Goal: Transaction & Acquisition: Purchase product/service

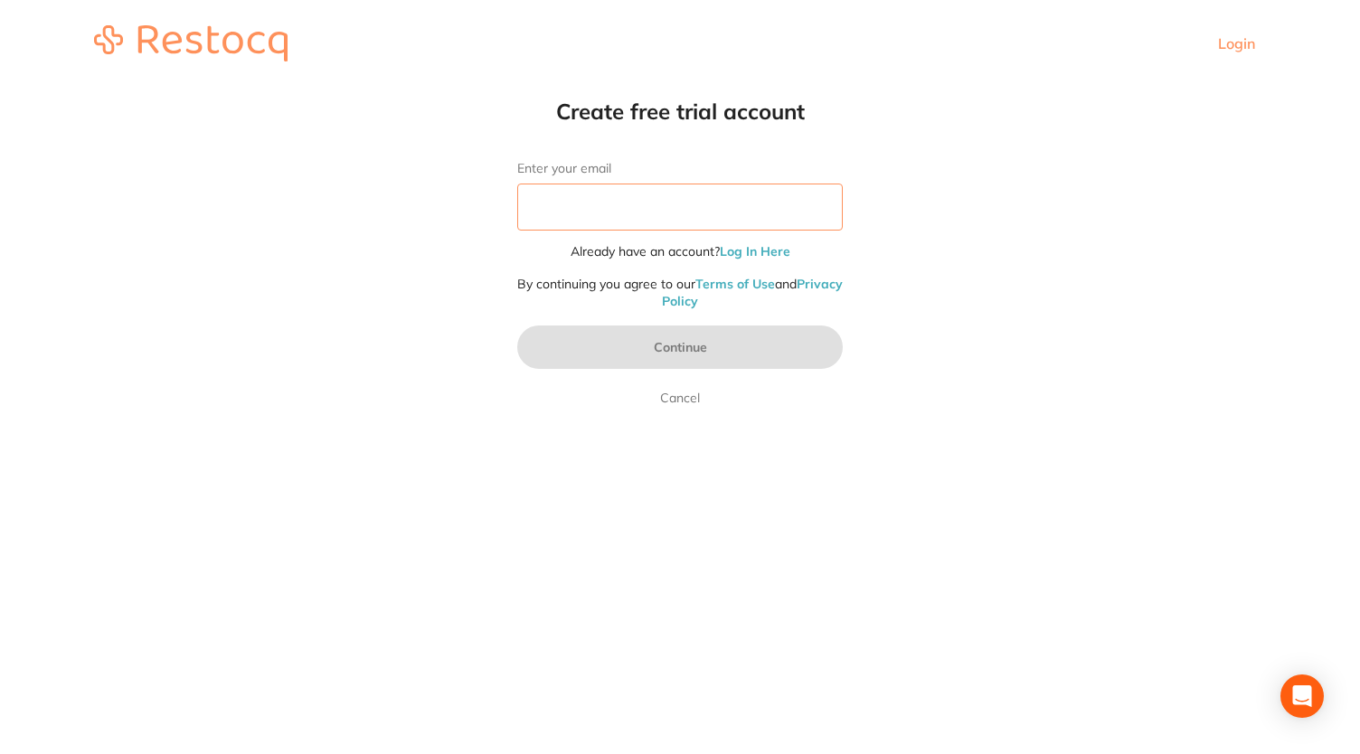
click at [690, 197] on input "Enter your email" at bounding box center [680, 207] width 326 height 47
type input "[EMAIL_ADDRESS][DOMAIN_NAME]"
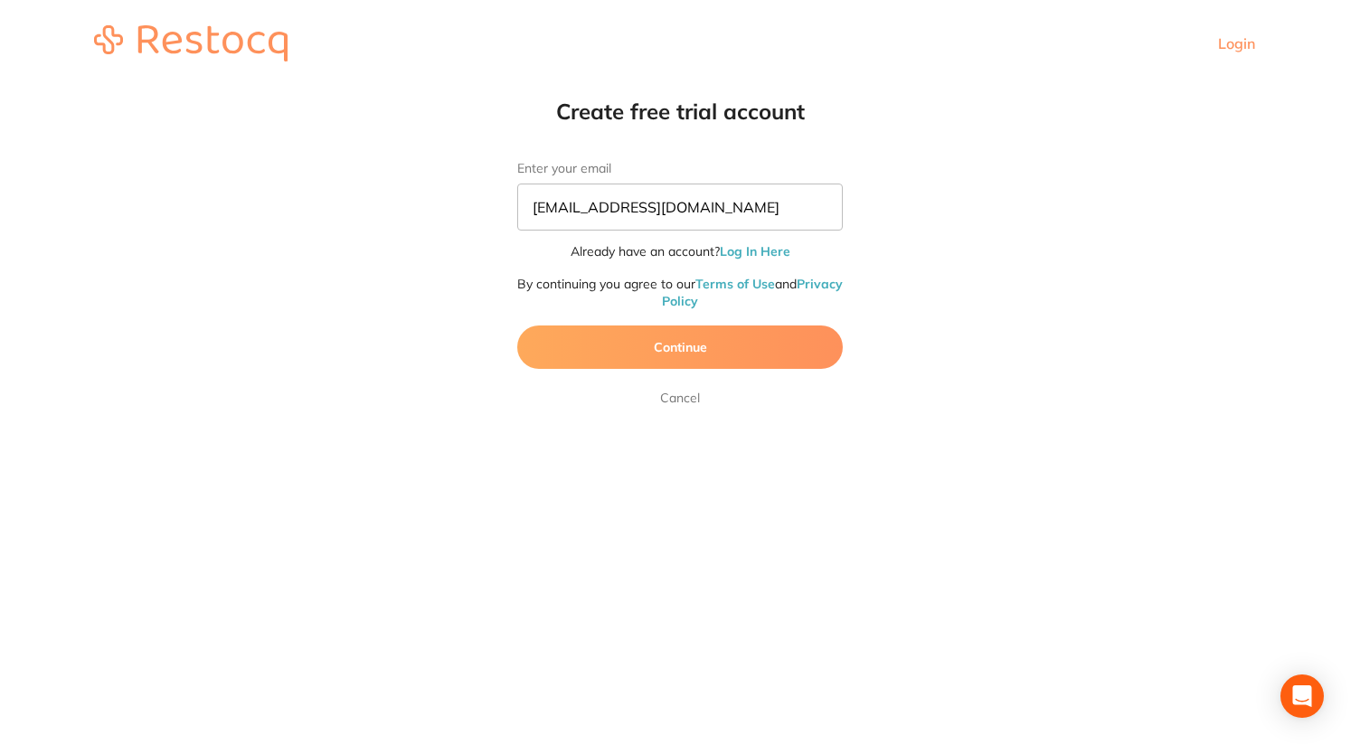
click at [668, 350] on button "Continue" at bounding box center [680, 347] width 326 height 43
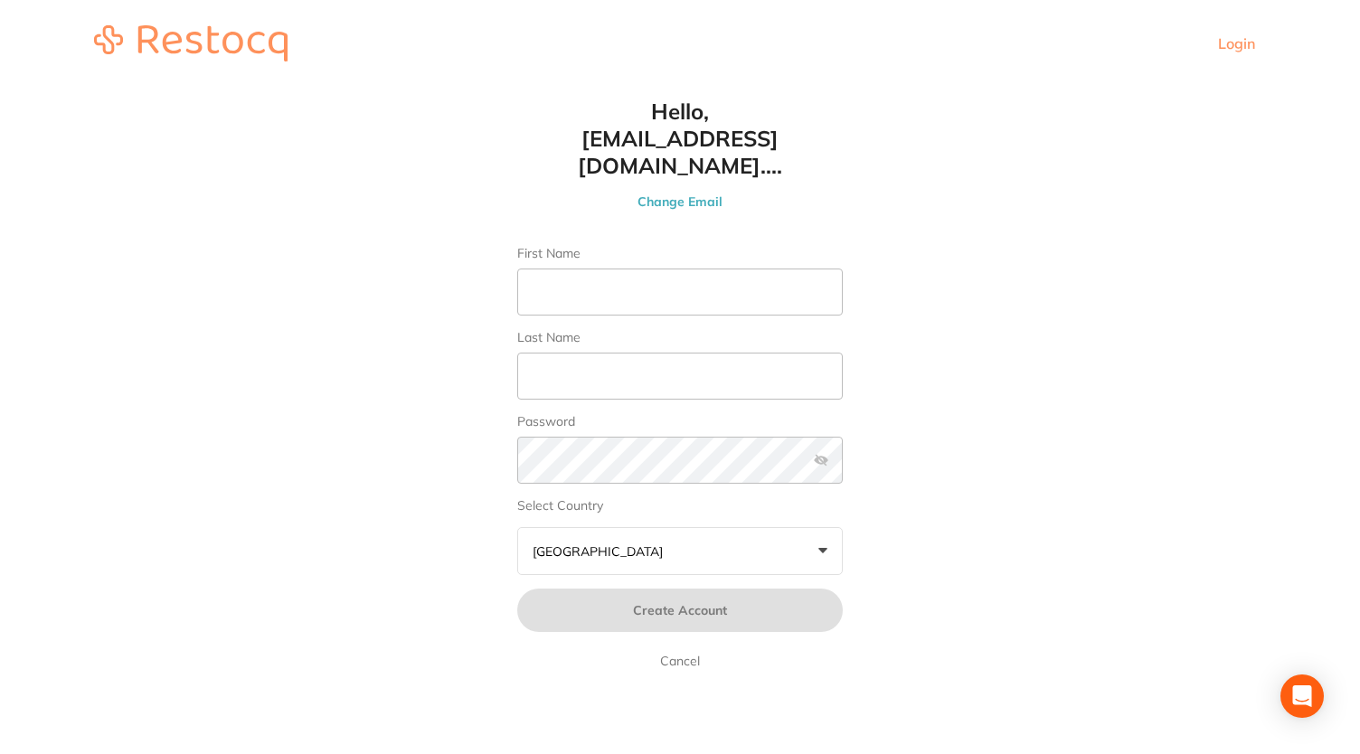
click at [1257, 49] on div "Login" at bounding box center [1242, 43] width 48 height 16
click at [1217, 52] on header "Login" at bounding box center [680, 43] width 1360 height 87
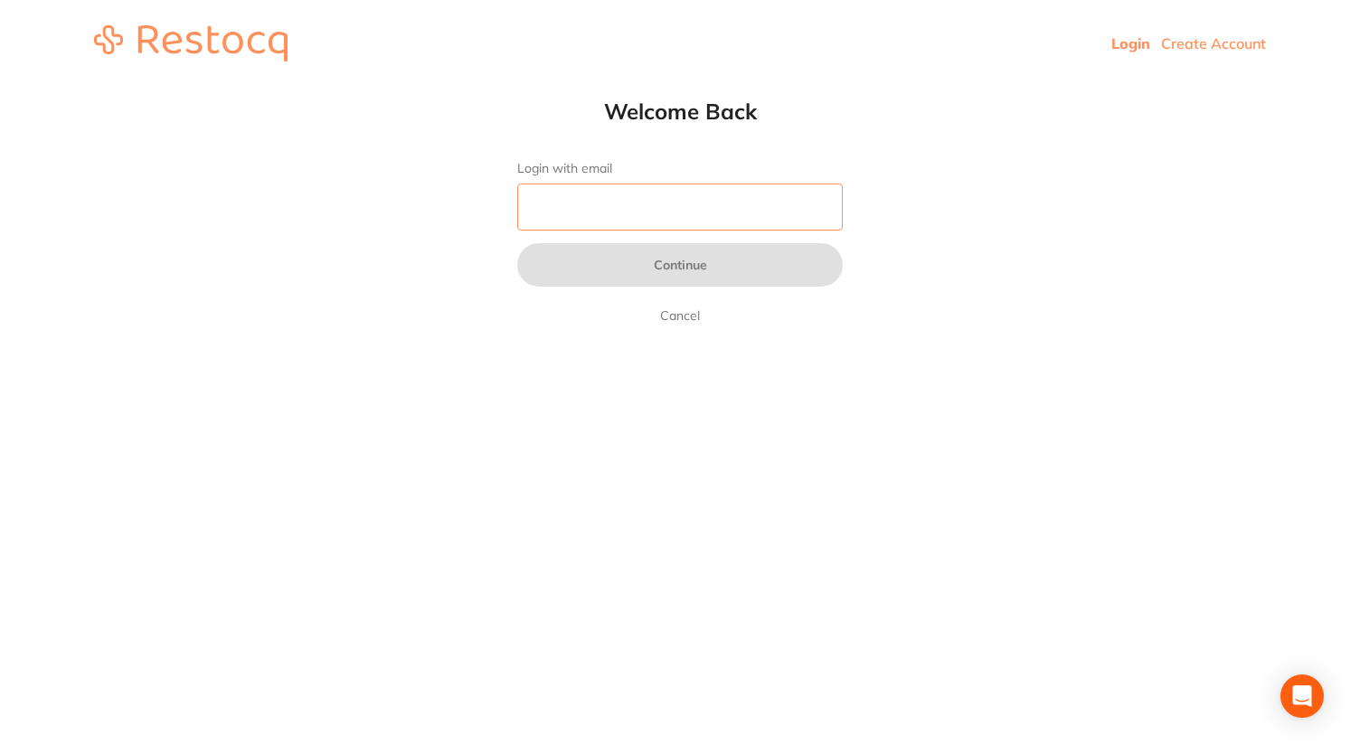
click at [602, 216] on input "Login with email" at bounding box center [680, 207] width 326 height 47
type input "[EMAIL_ADDRESS][DOMAIN_NAME]"
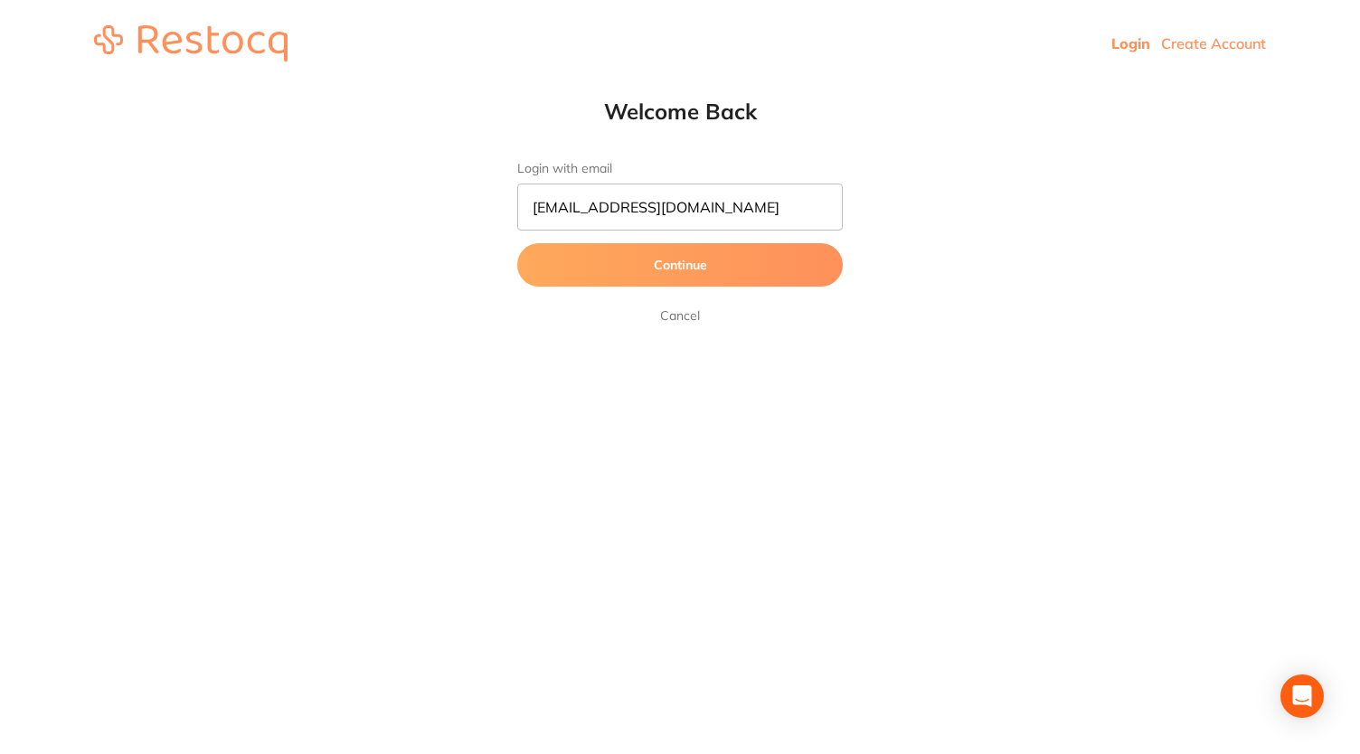
click at [632, 259] on button "Continue" at bounding box center [680, 264] width 326 height 43
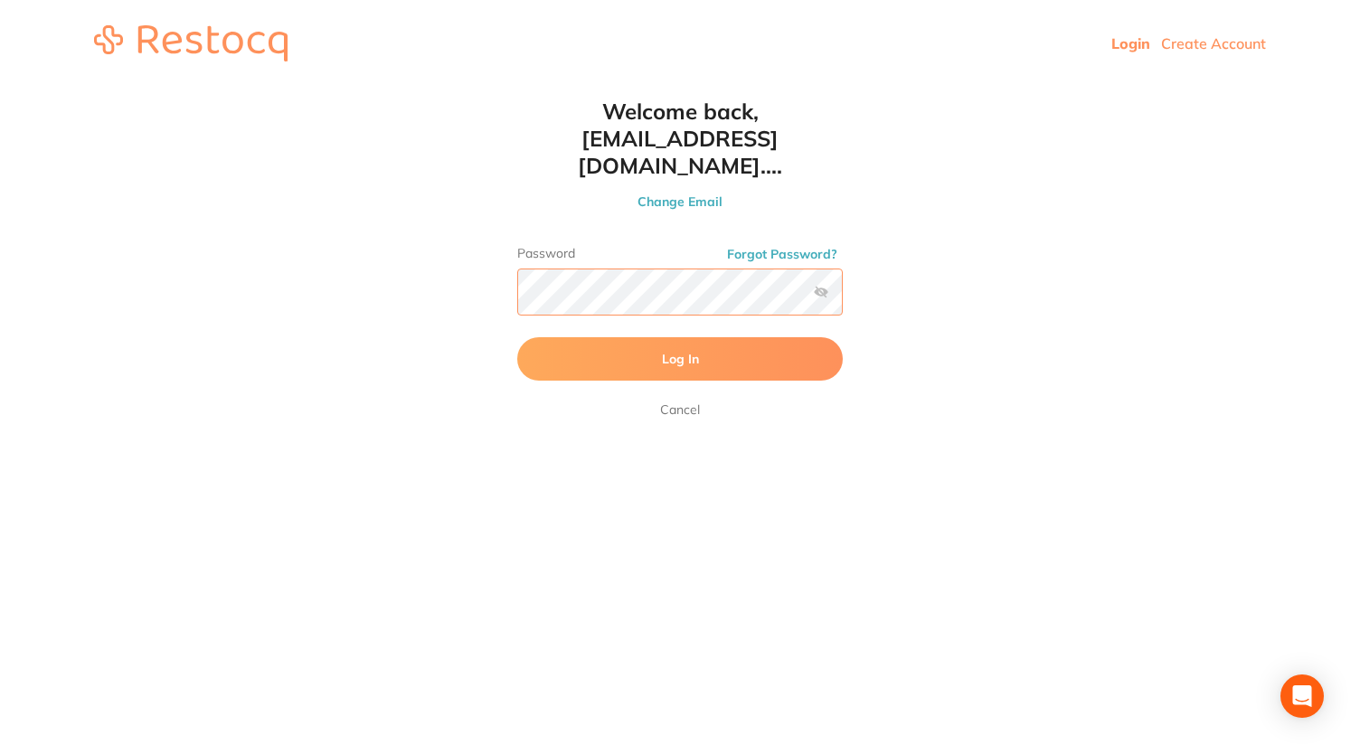
click at [517, 337] on button "Log In" at bounding box center [680, 358] width 326 height 43
click at [1109, 87] on html "Login Create Account Welcome Back Login with email [EMAIL_ADDRESS][DOMAIN_NAME]…" at bounding box center [680, 43] width 1360 height 87
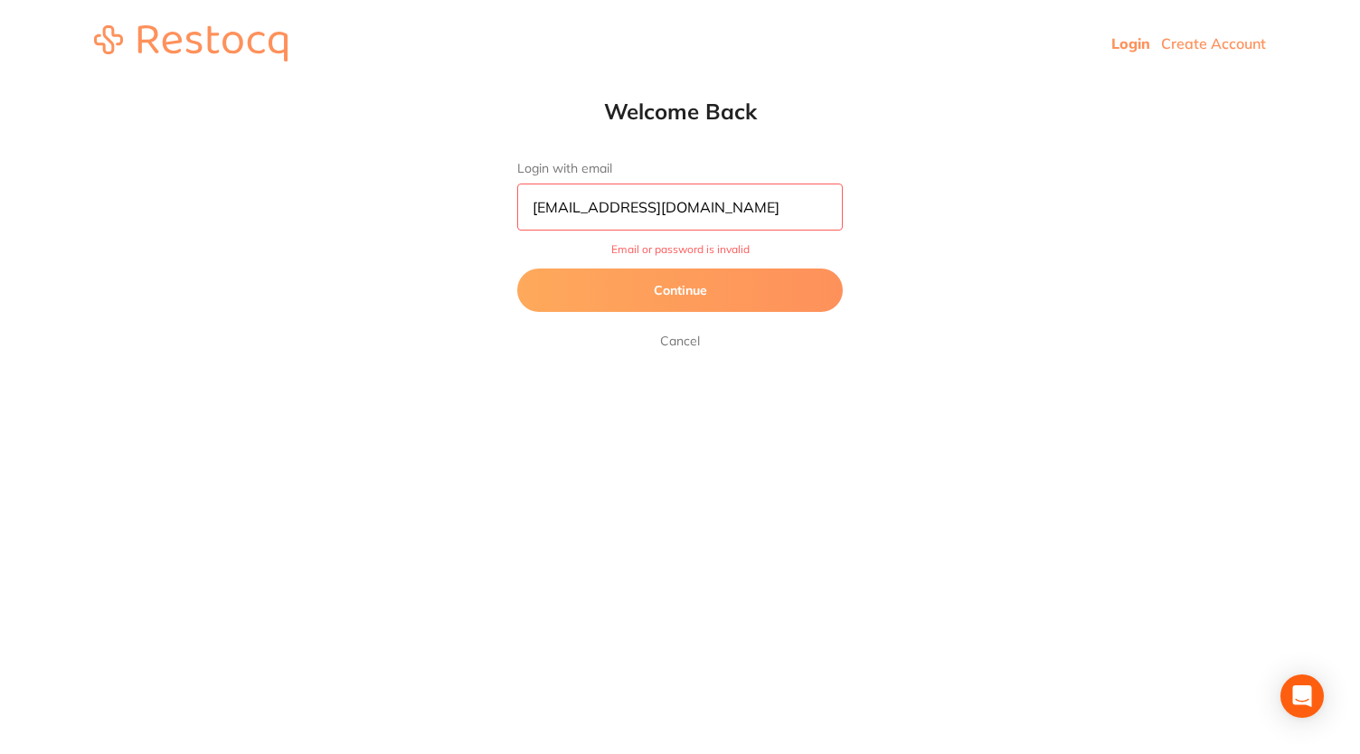
click at [792, 273] on button "Continue" at bounding box center [680, 290] width 326 height 43
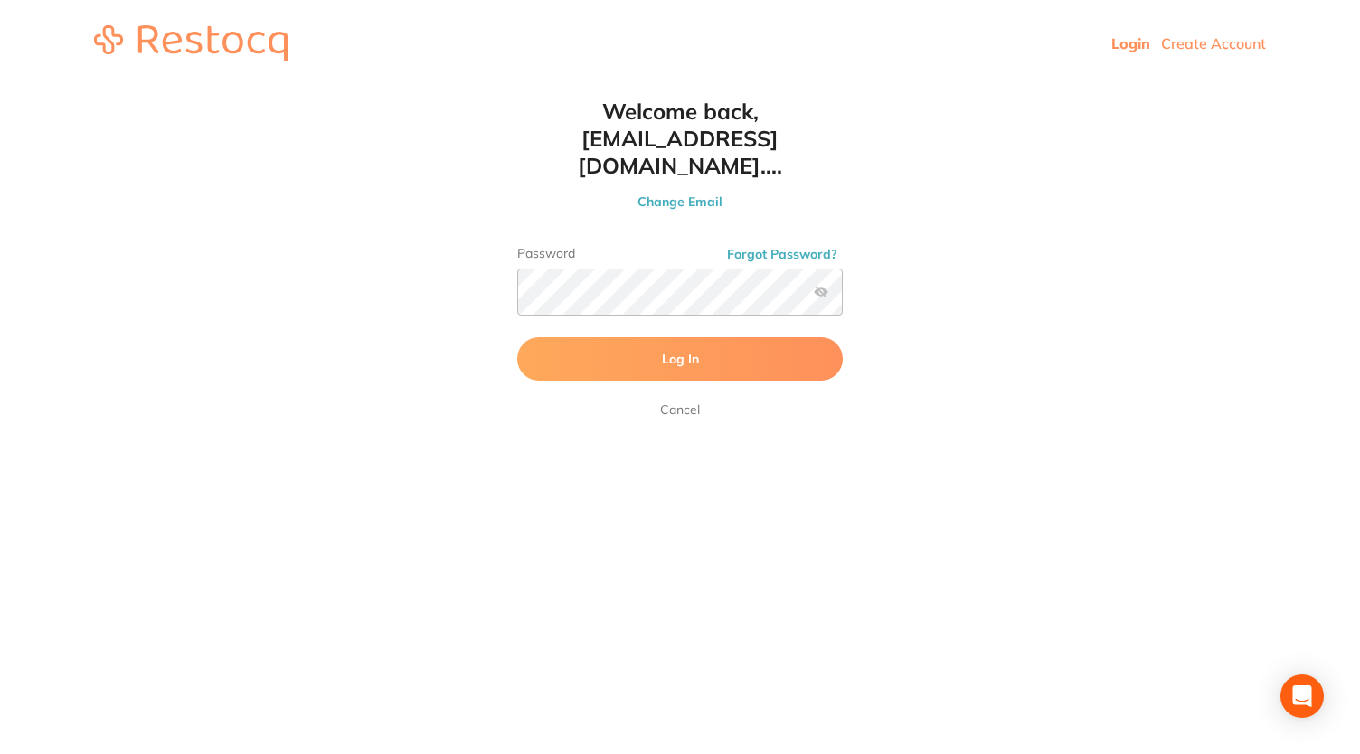
click at [824, 285] on label at bounding box center [821, 292] width 14 height 14
click at [843, 297] on input "checkbox" at bounding box center [843, 297] width 0 height 0
click at [517, 337] on button "Log In" at bounding box center [680, 358] width 326 height 43
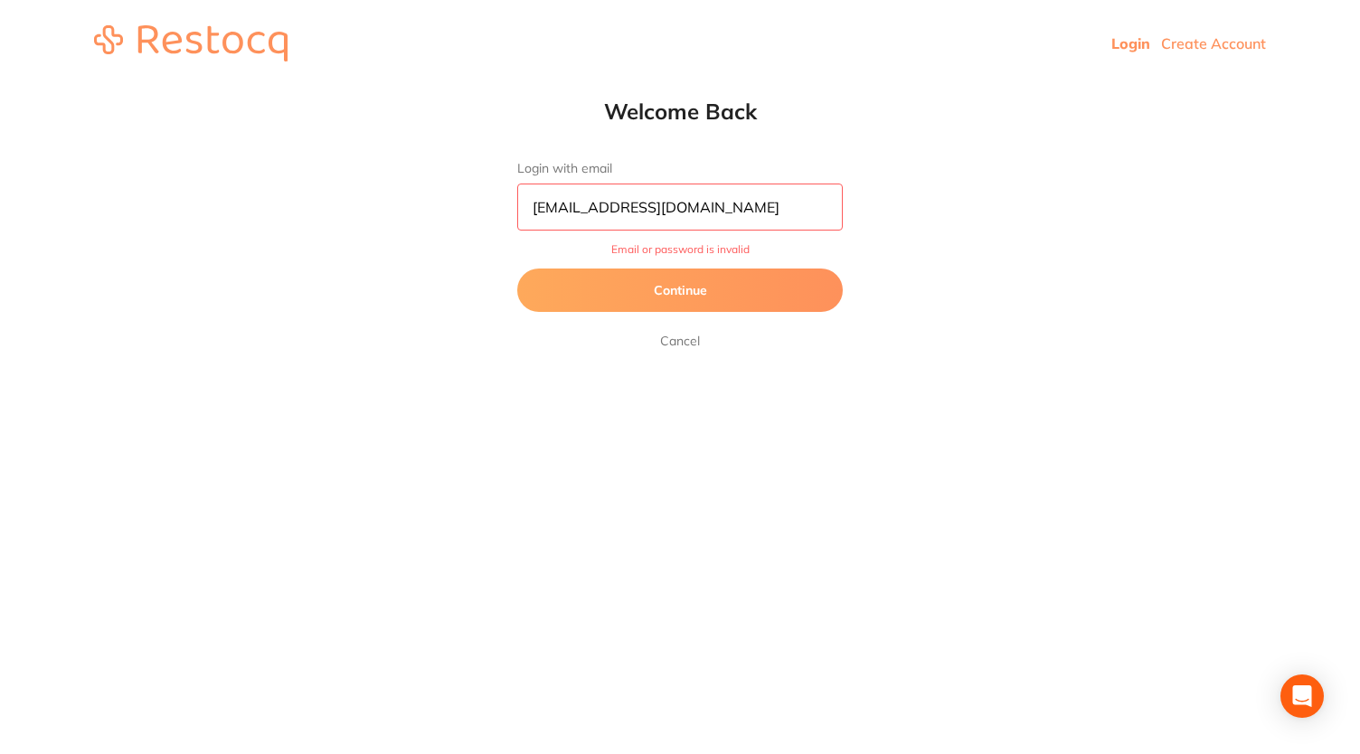
click at [714, 283] on button "Continue" at bounding box center [680, 290] width 326 height 43
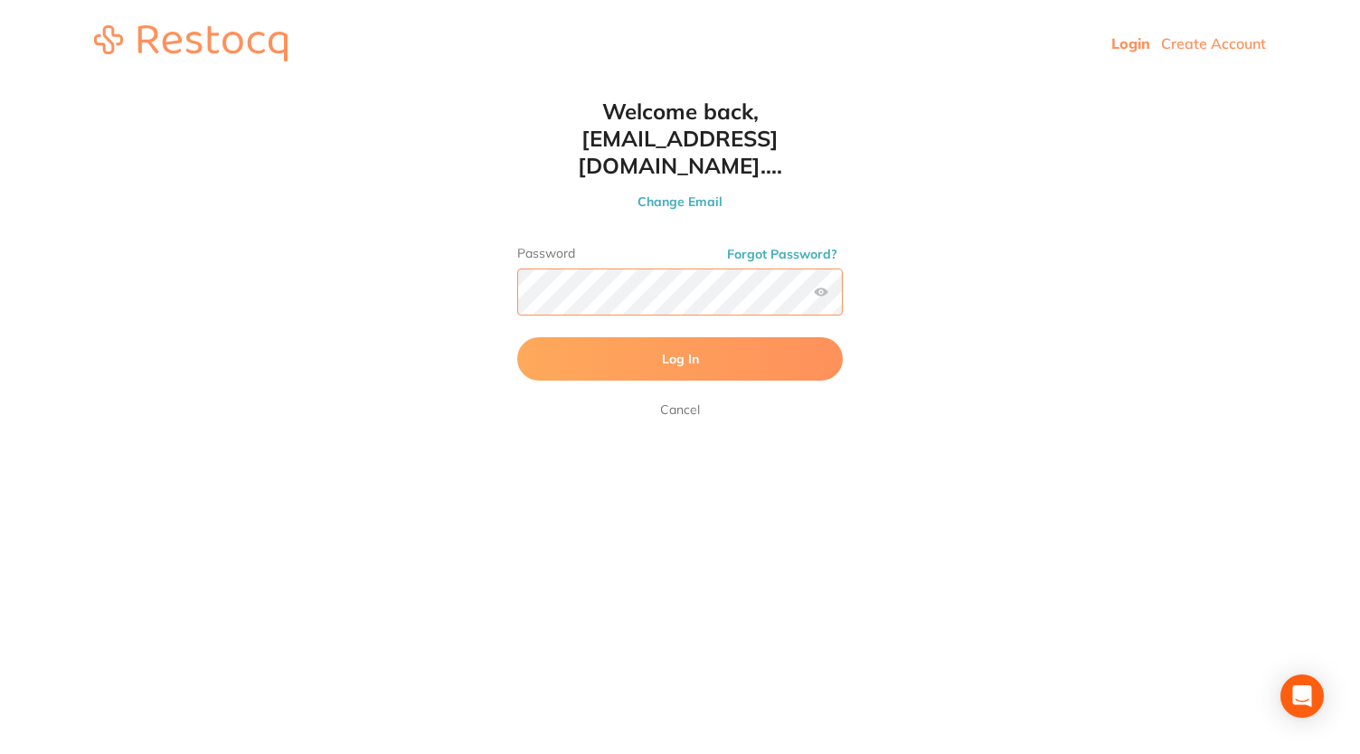
click at [297, 87] on html "Login Create Account Welcome Back Login with email [EMAIL_ADDRESS][DOMAIN_NAME]…" at bounding box center [680, 43] width 1360 height 87
click at [693, 348] on button "Log In" at bounding box center [680, 358] width 326 height 43
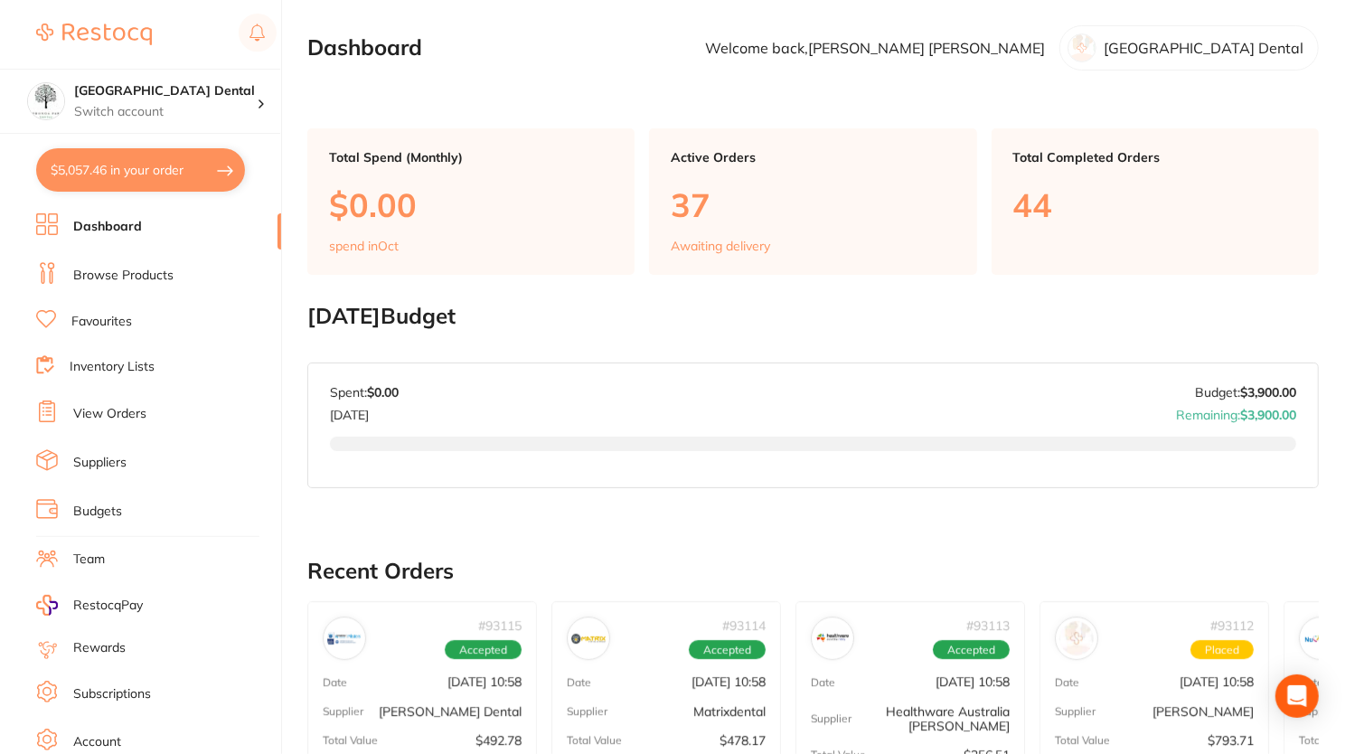
click at [189, 170] on button "$5,057.46 in your order" at bounding box center [140, 169] width 209 height 43
checkbox input "true"
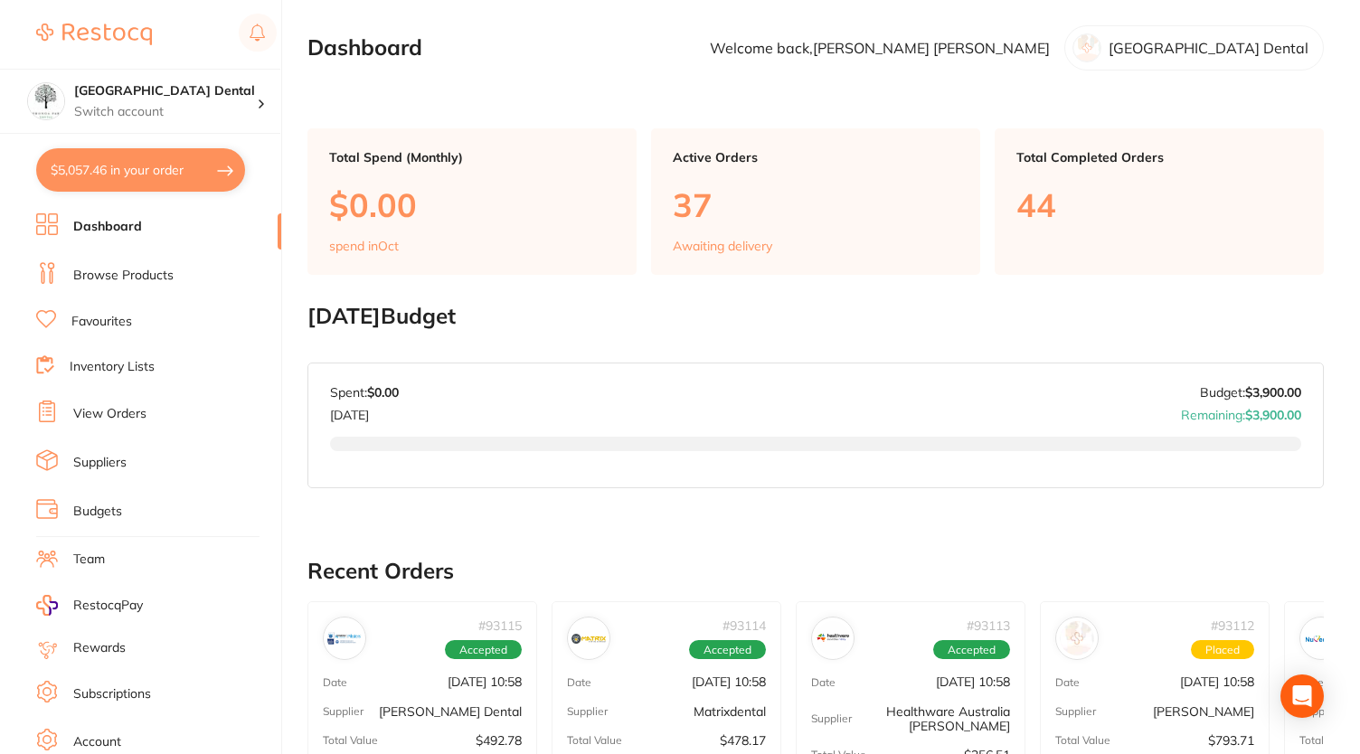
checkbox input "true"
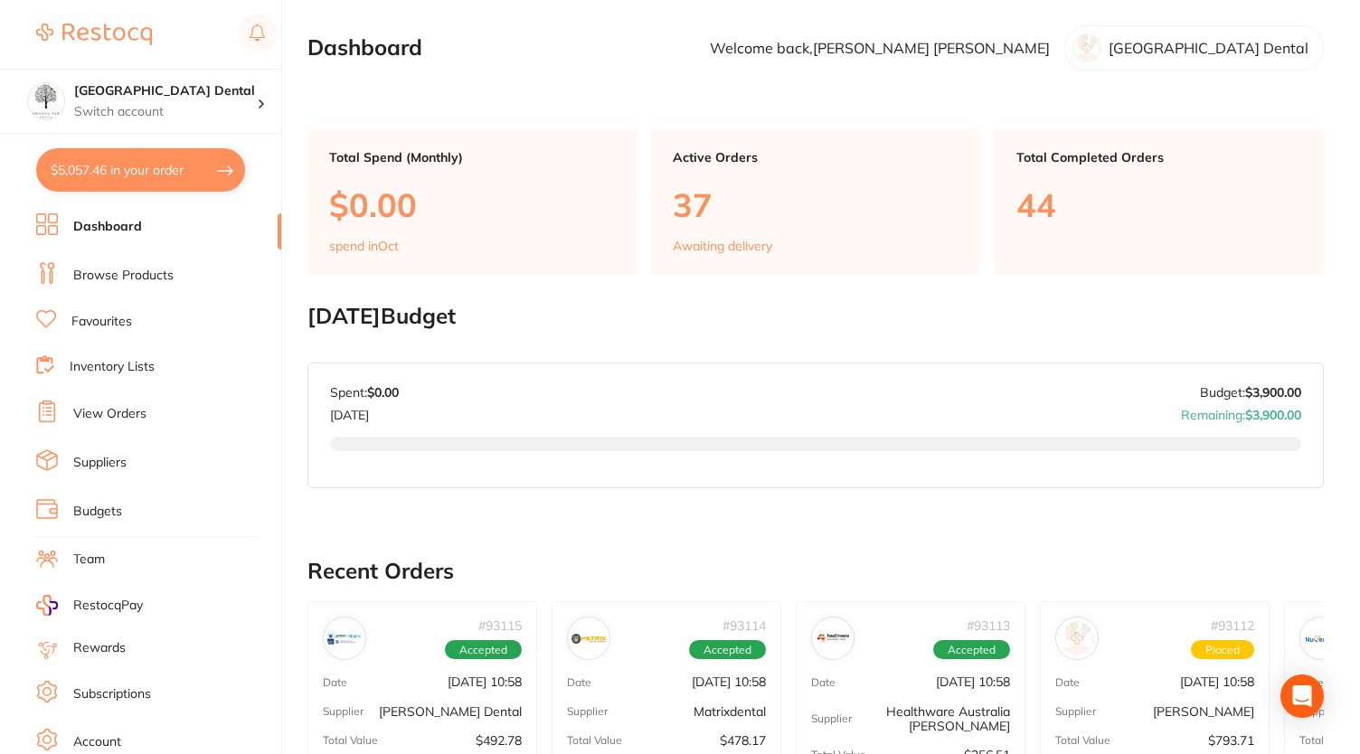
checkbox input "true"
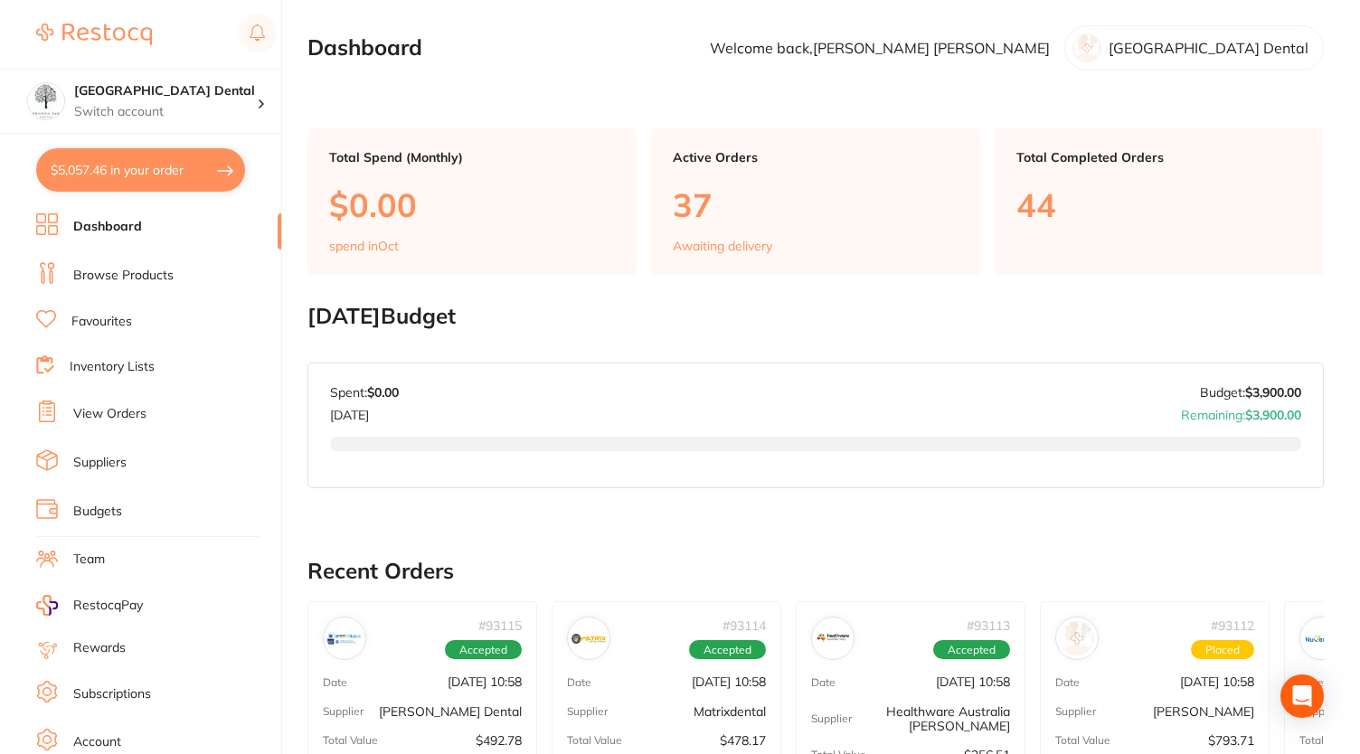
checkbox input "true"
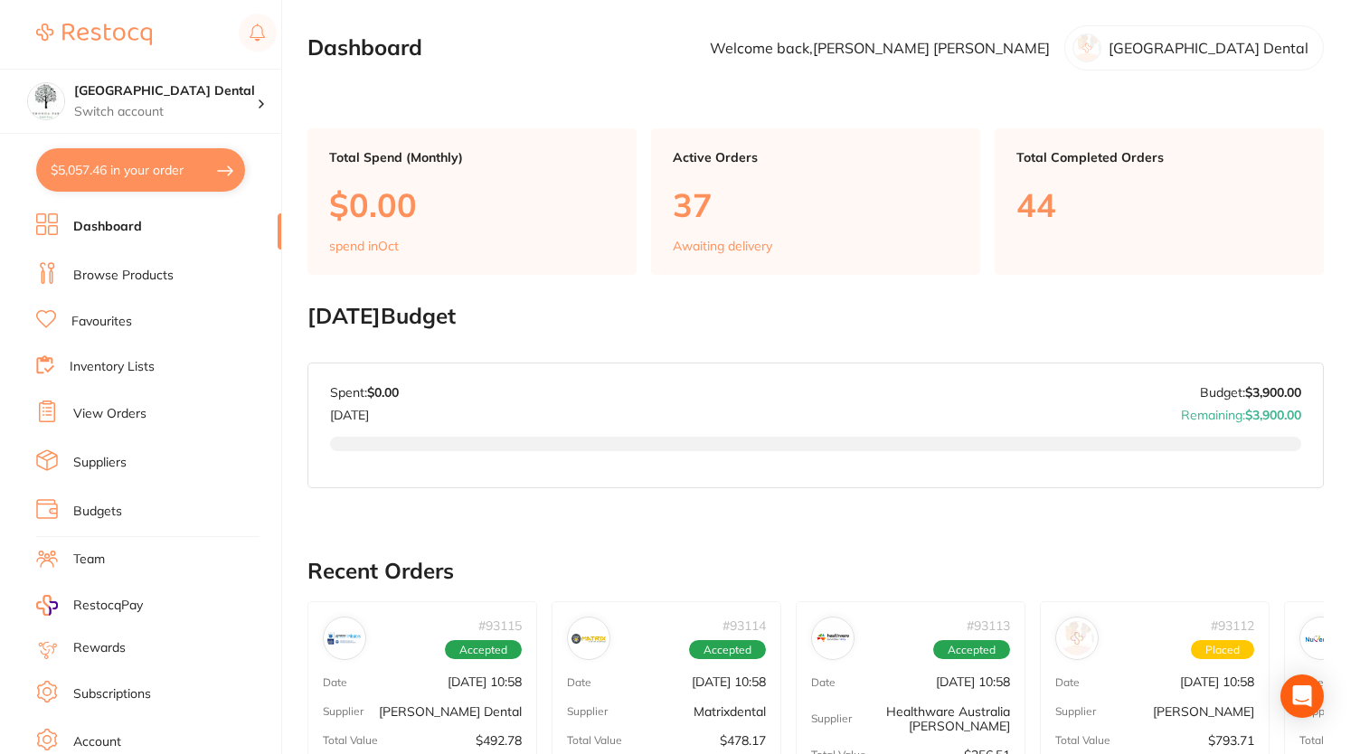
checkbox input "true"
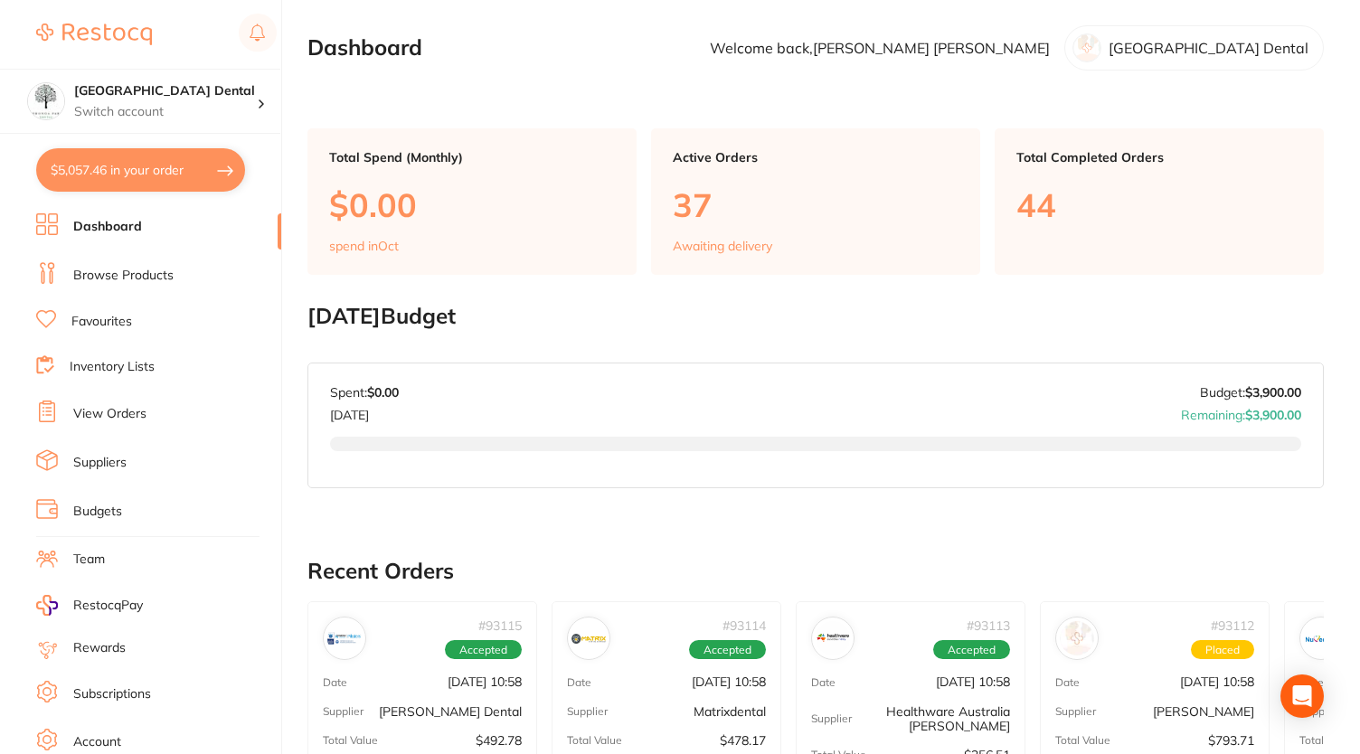
checkbox input "true"
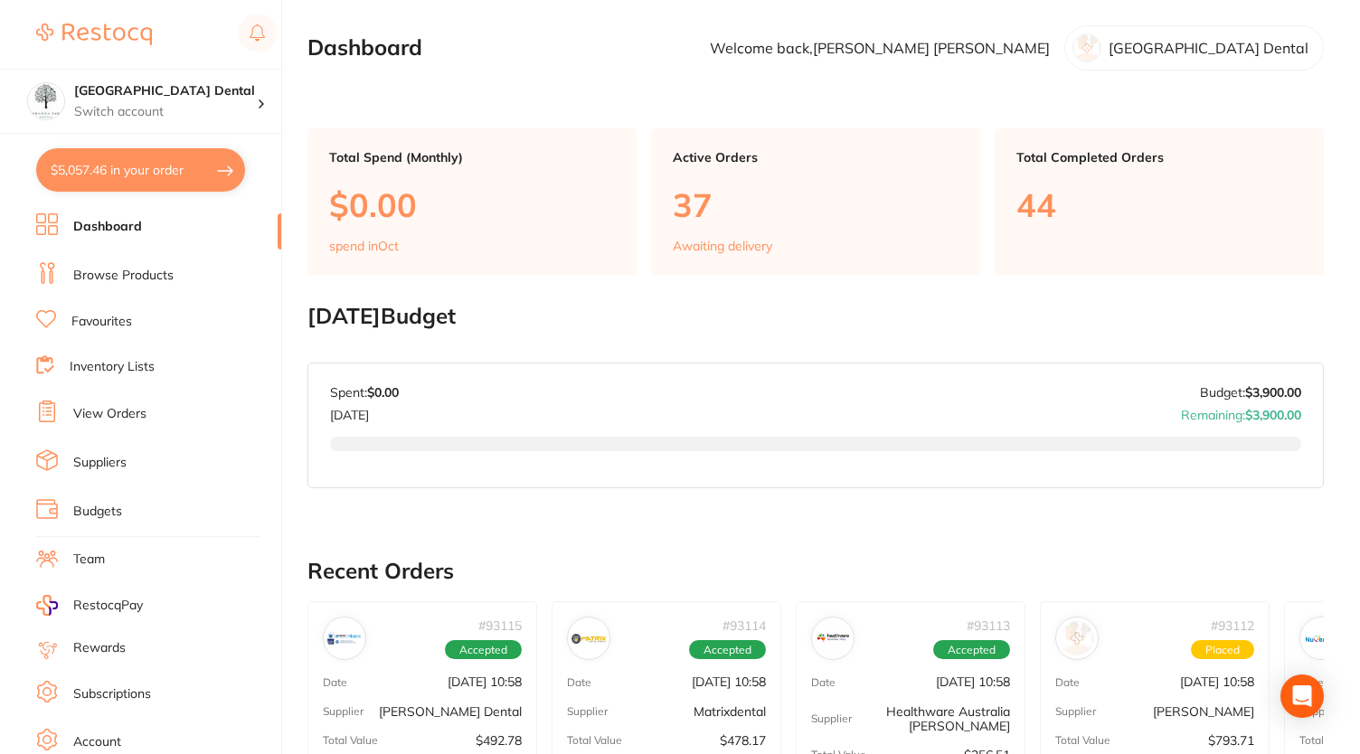
checkbox input "true"
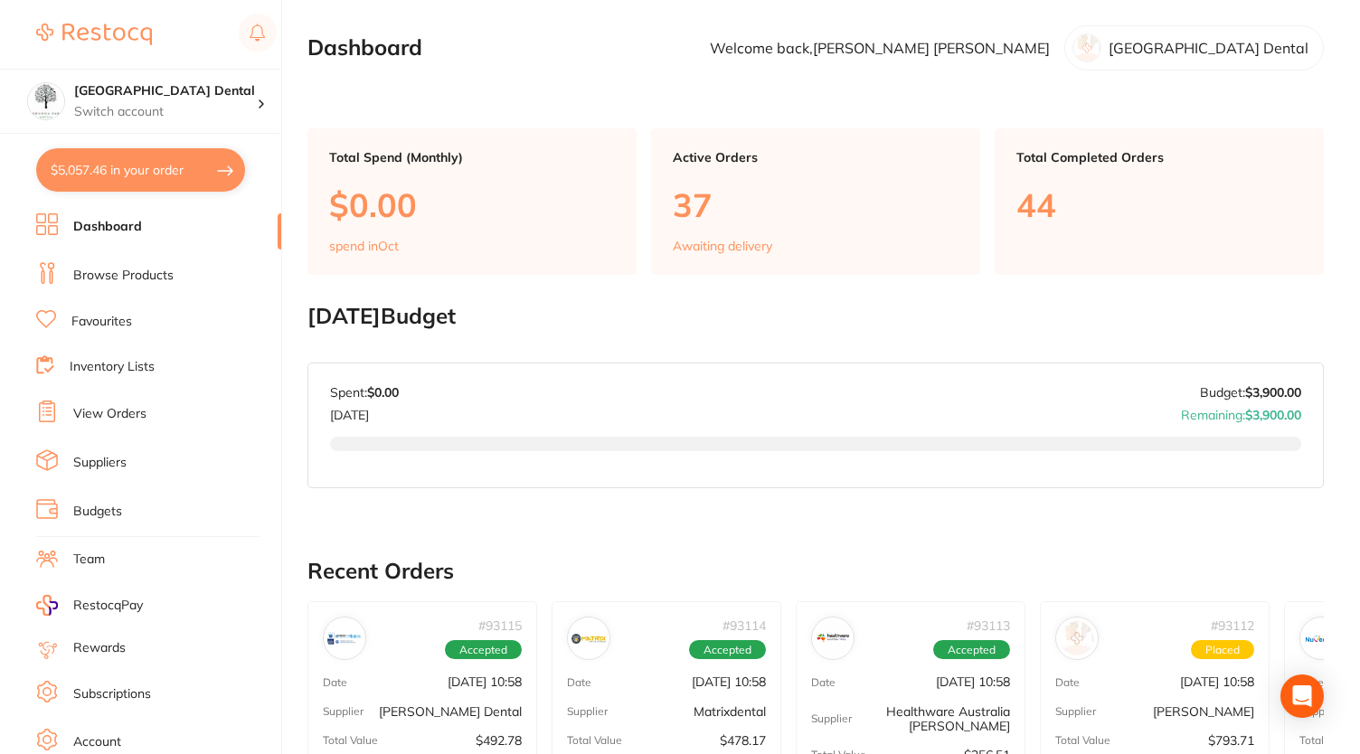
checkbox input "true"
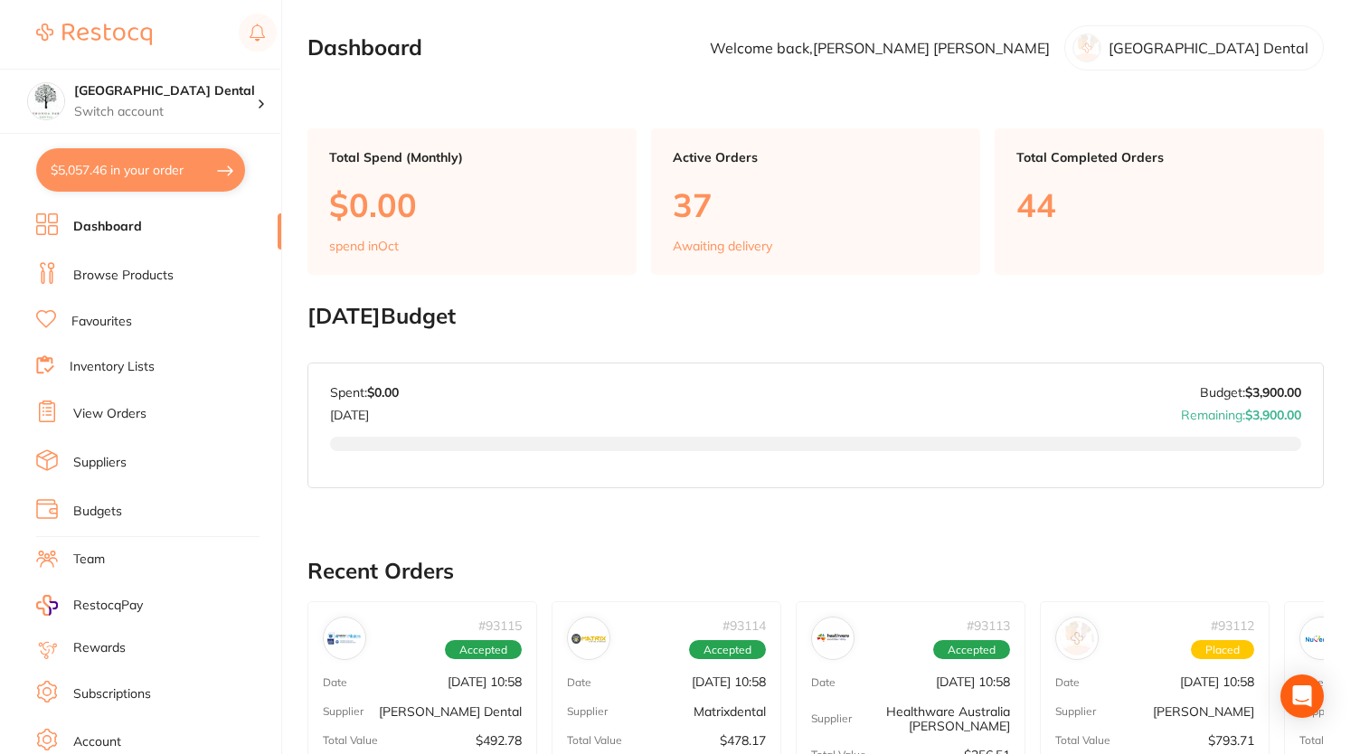
checkbox input "true"
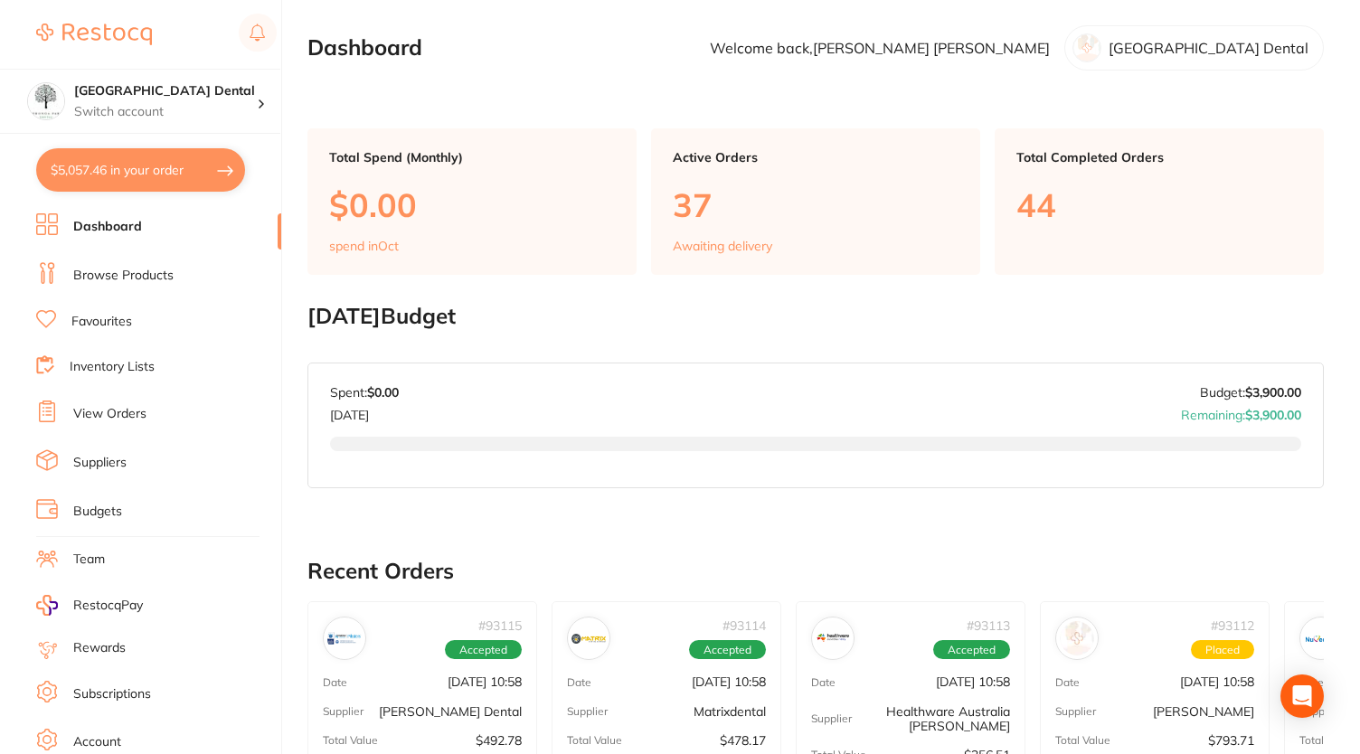
checkbox input "true"
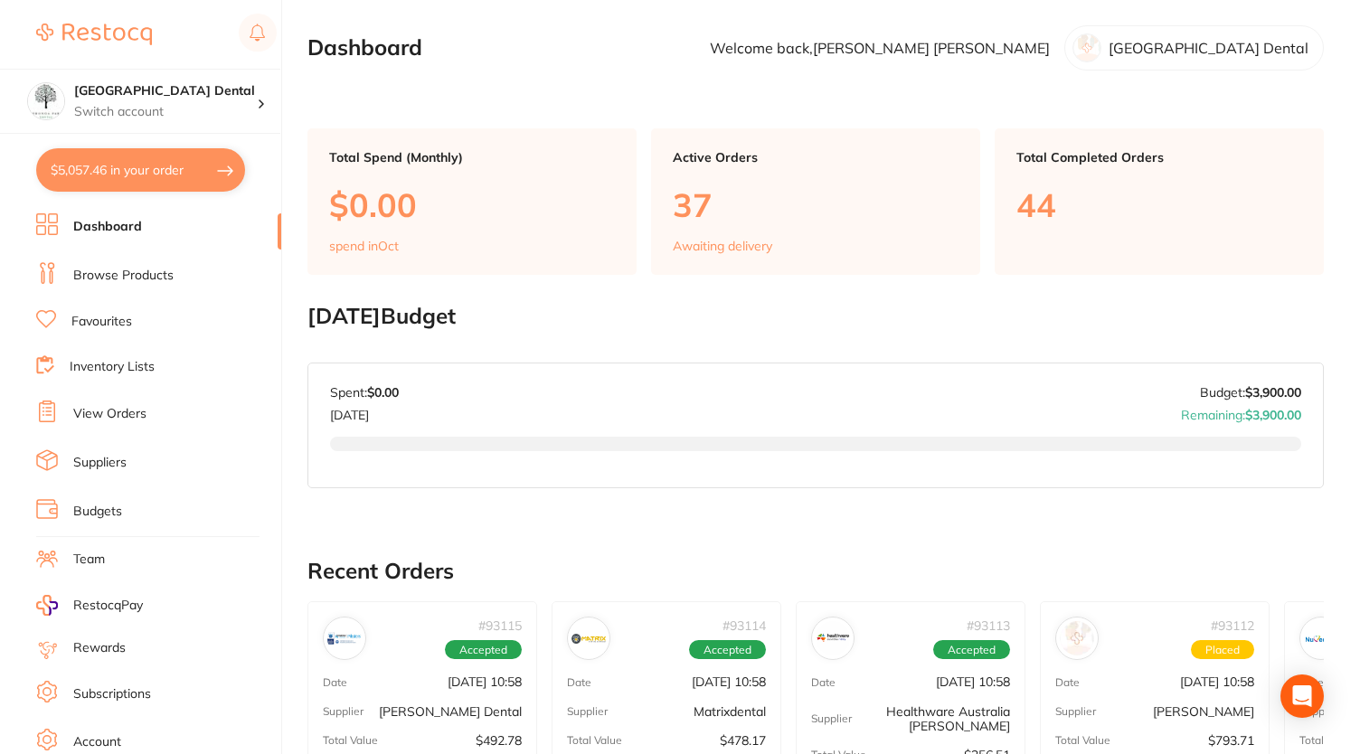
checkbox input "true"
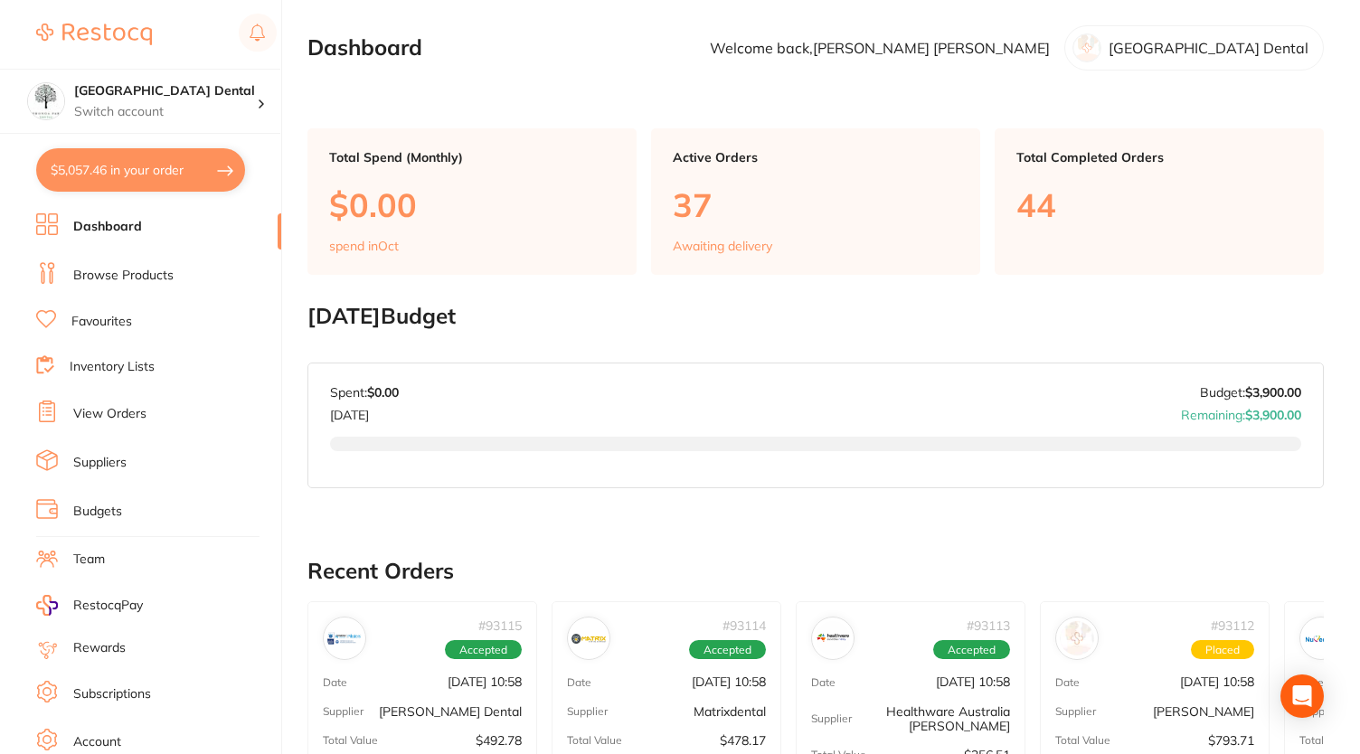
checkbox input "true"
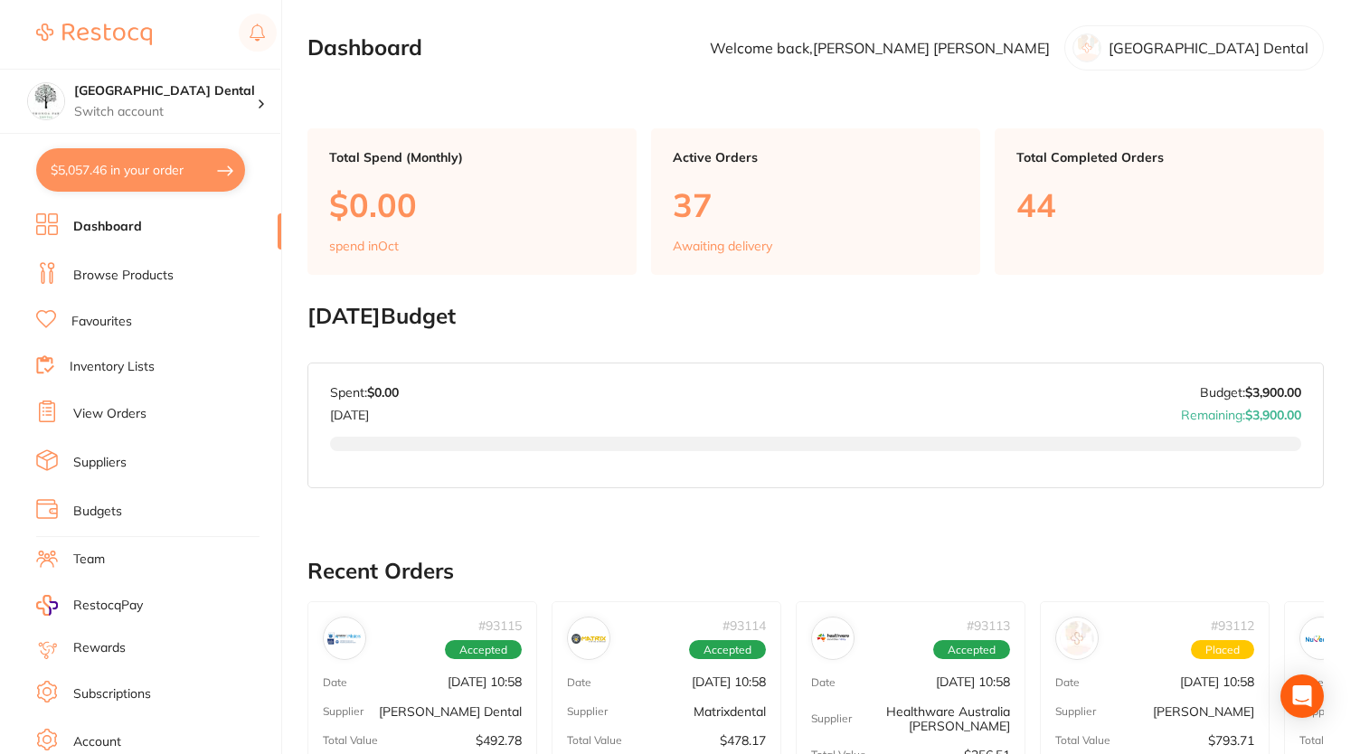
checkbox input "true"
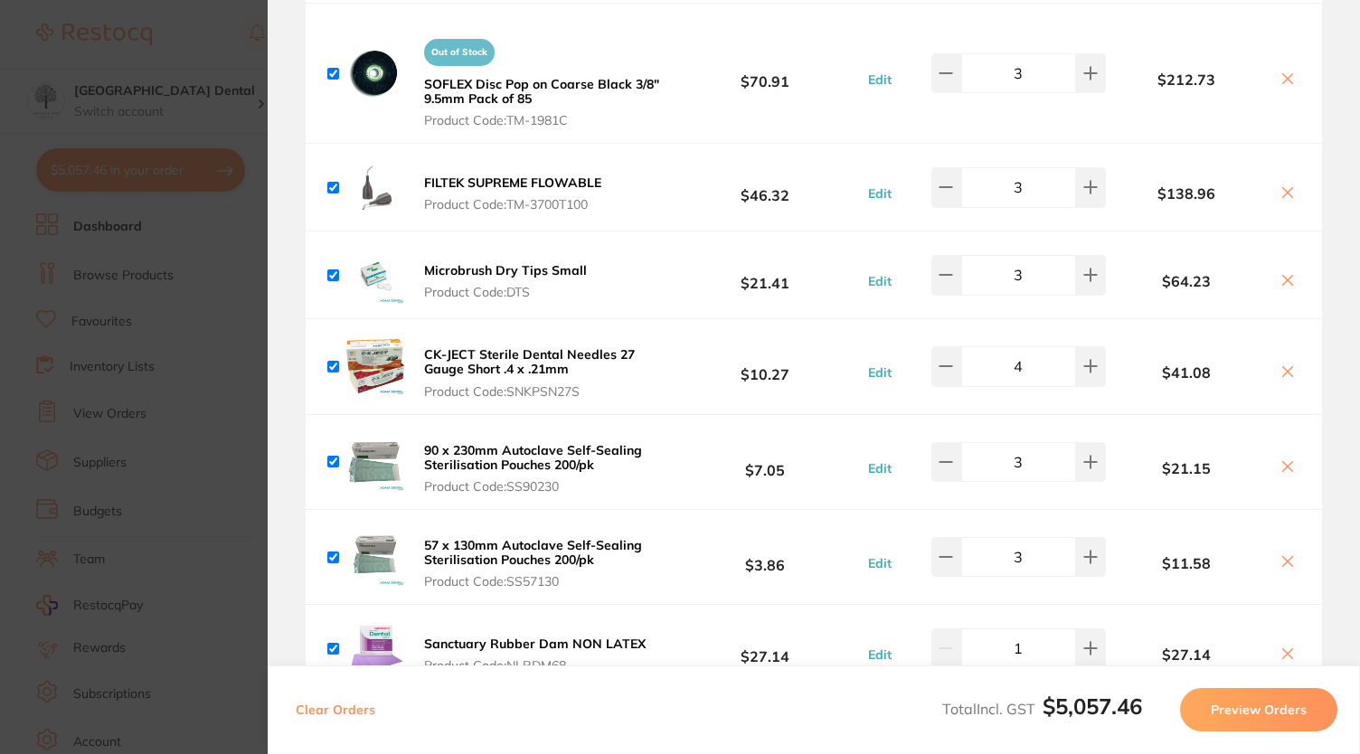
scroll to position [2648, 0]
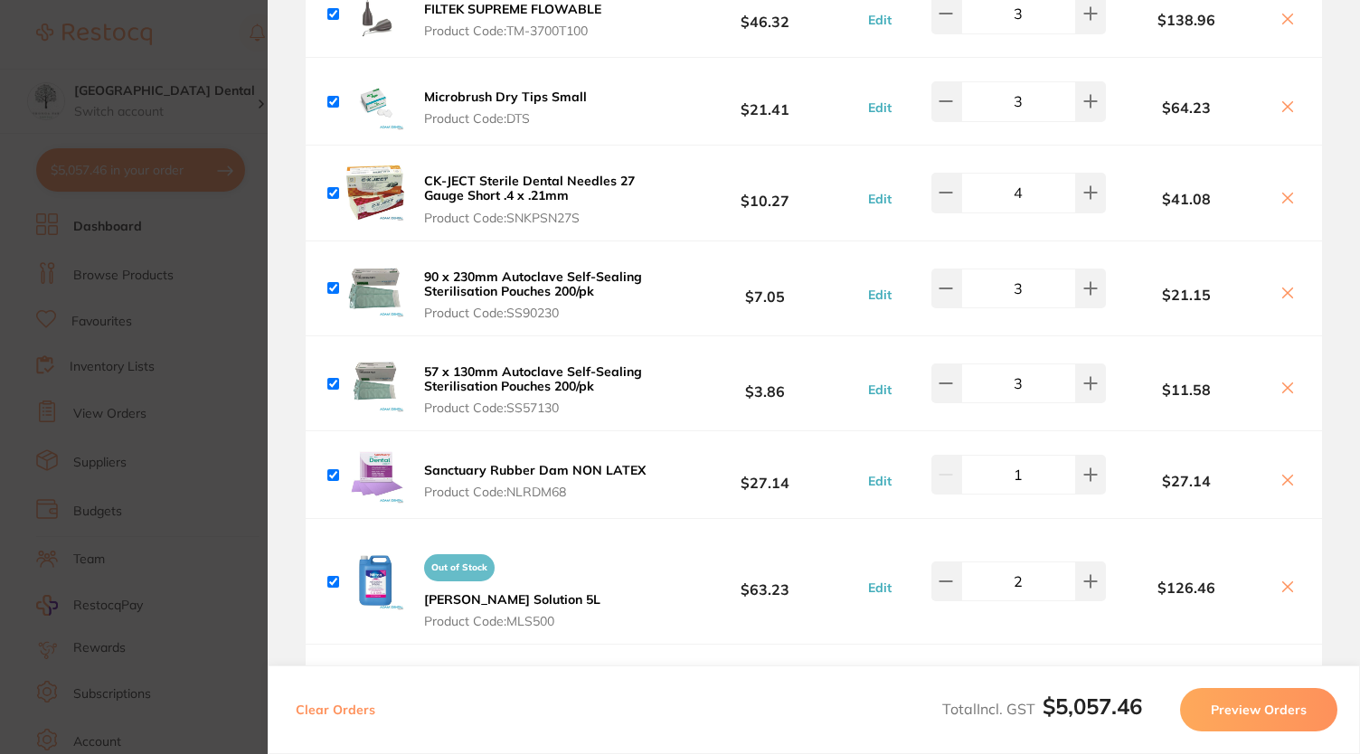
click at [562, 241] on div "90 x 230mm Autoclave [SECURITY_DATA] Sterilisation Pouches 200/pk Product Code:…" at bounding box center [814, 288] width 1016 height 94
click at [93, 28] on section "Update RRP Set your pre negotiated price for this item. Item Agreed RRP (excl. …" at bounding box center [680, 377] width 1360 height 754
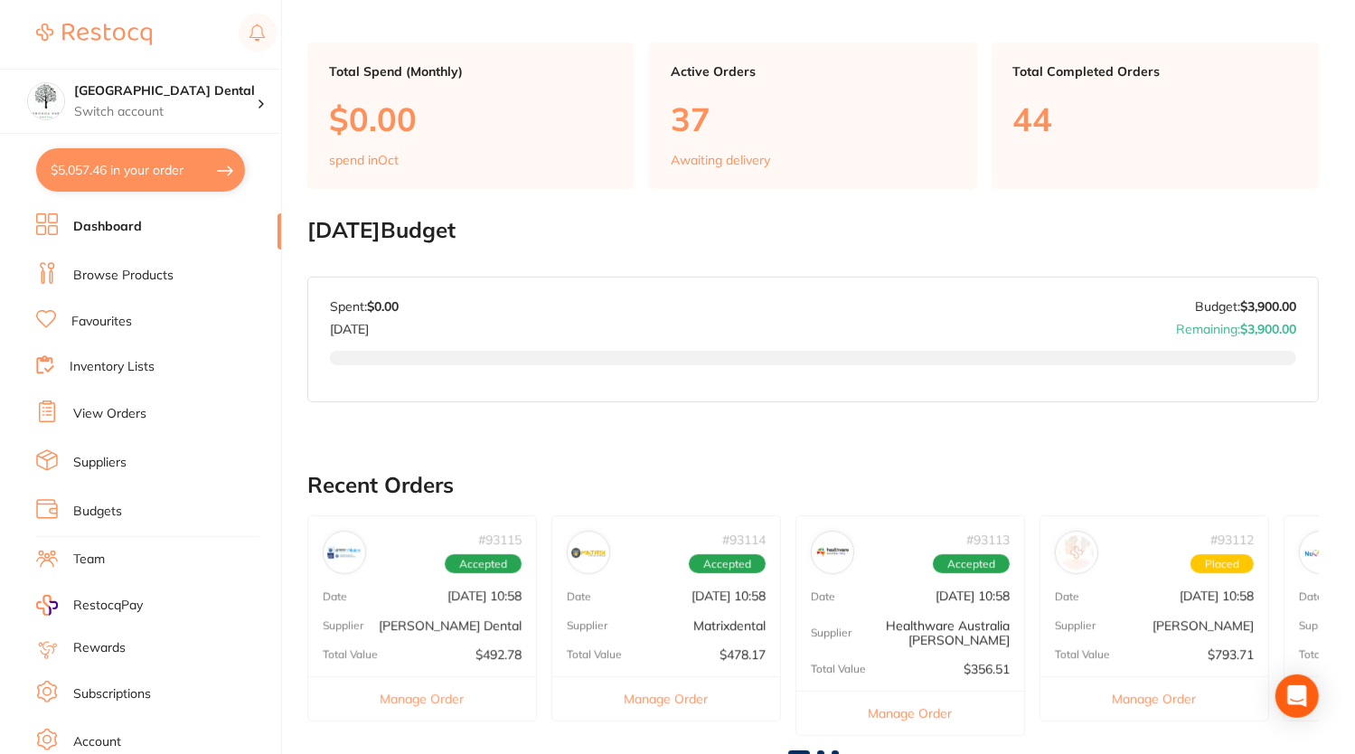
scroll to position [87, 0]
click at [132, 272] on link "Browse Products" at bounding box center [123, 276] width 100 height 18
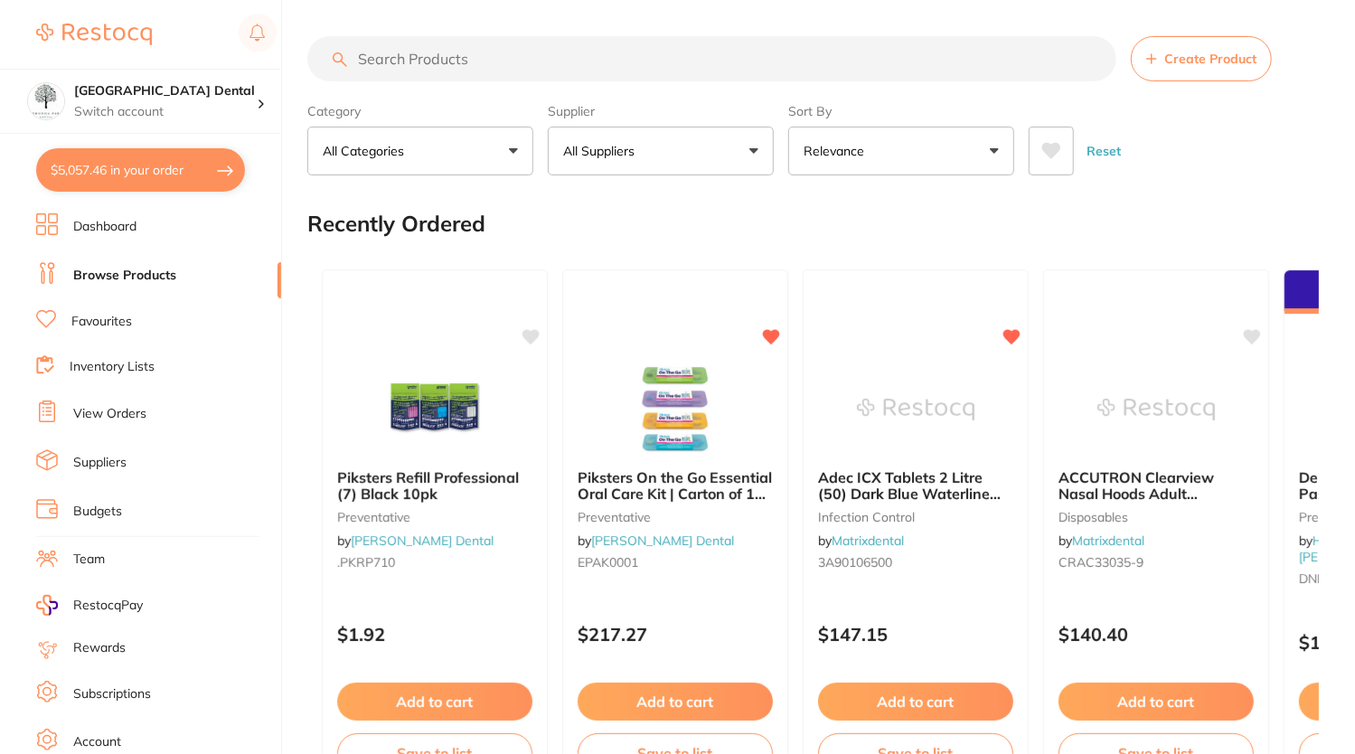
click at [495, 71] on input "search" at bounding box center [711, 58] width 809 height 45
type input "d"
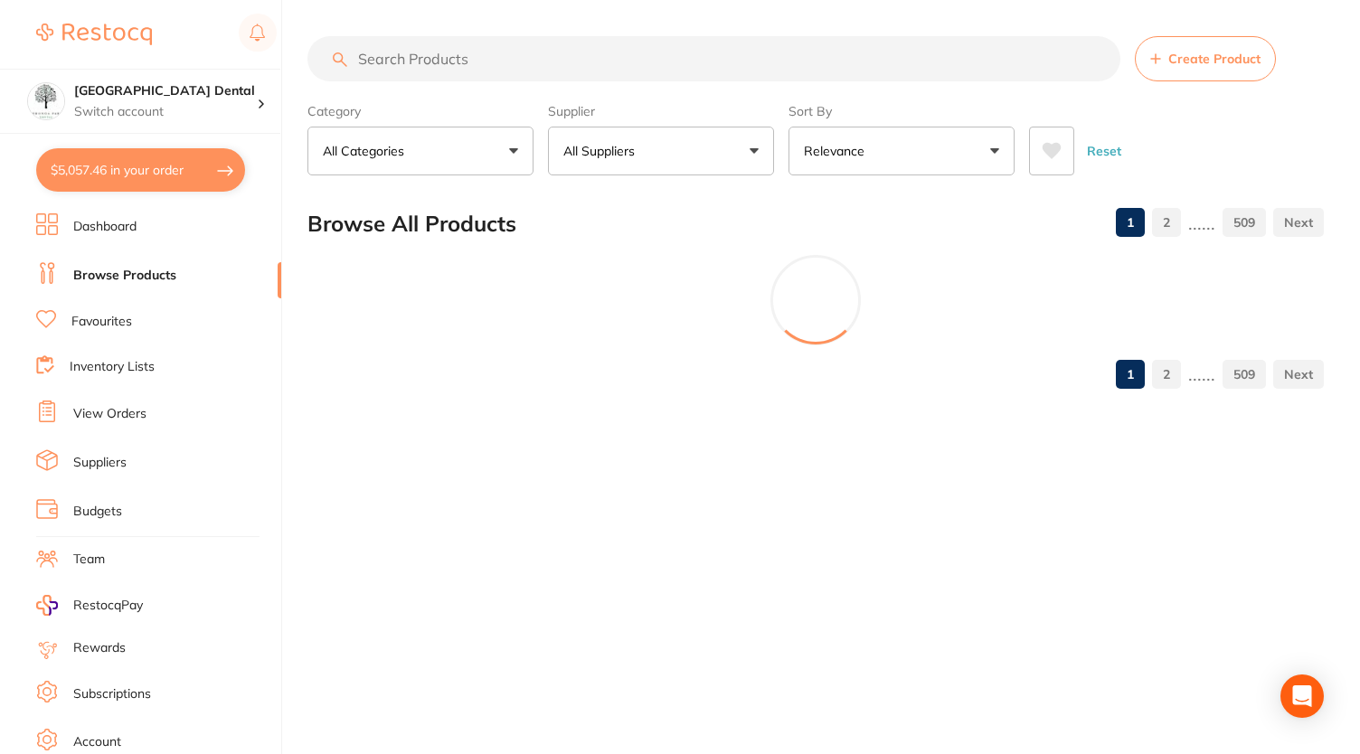
click at [115, 317] on link "Favourites" at bounding box center [101, 322] width 61 height 18
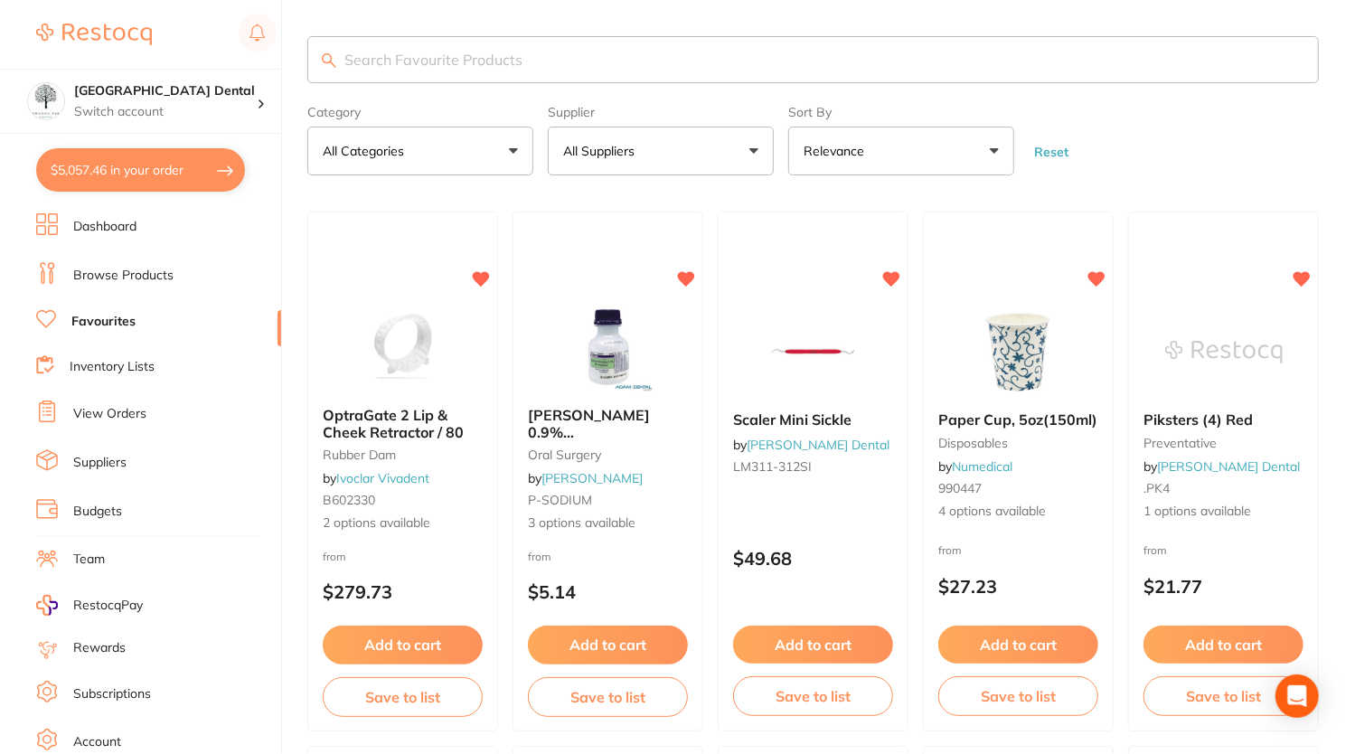
click at [378, 67] on input "search" at bounding box center [813, 59] width 1012 height 47
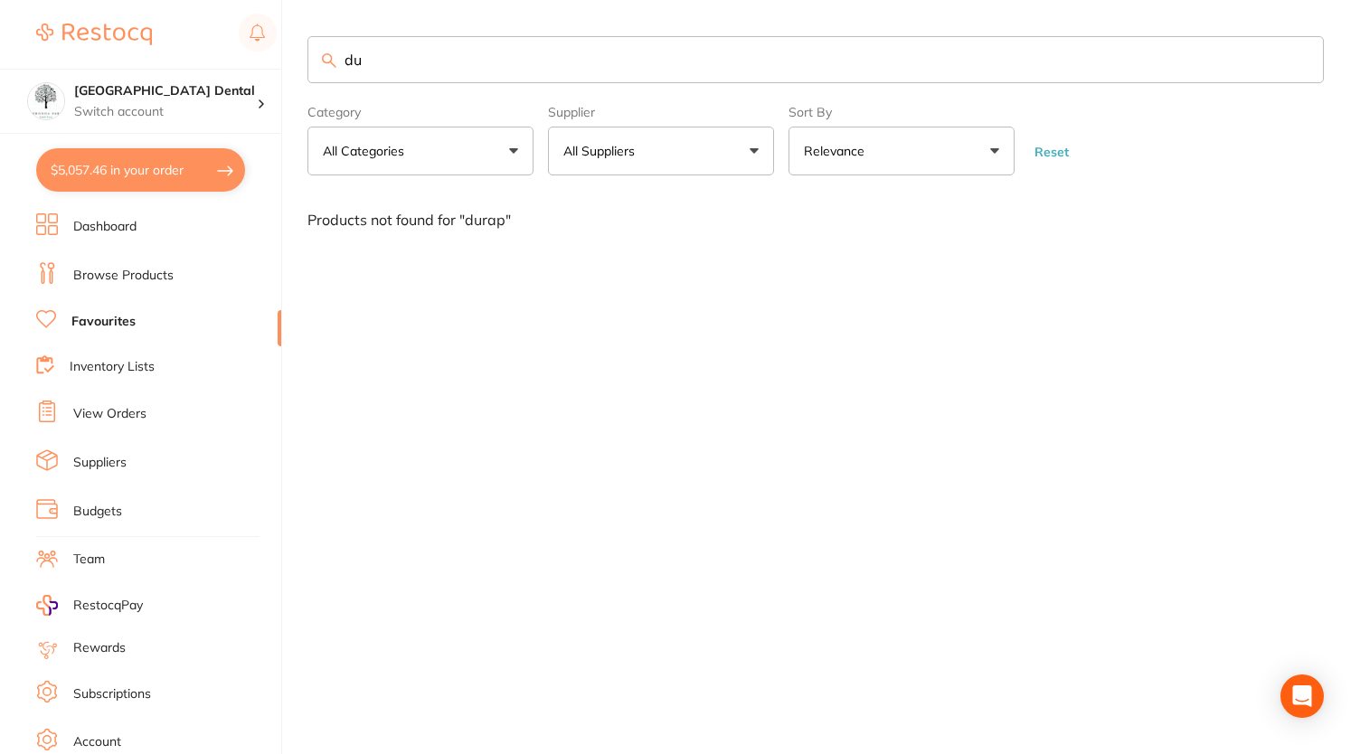
type input "d"
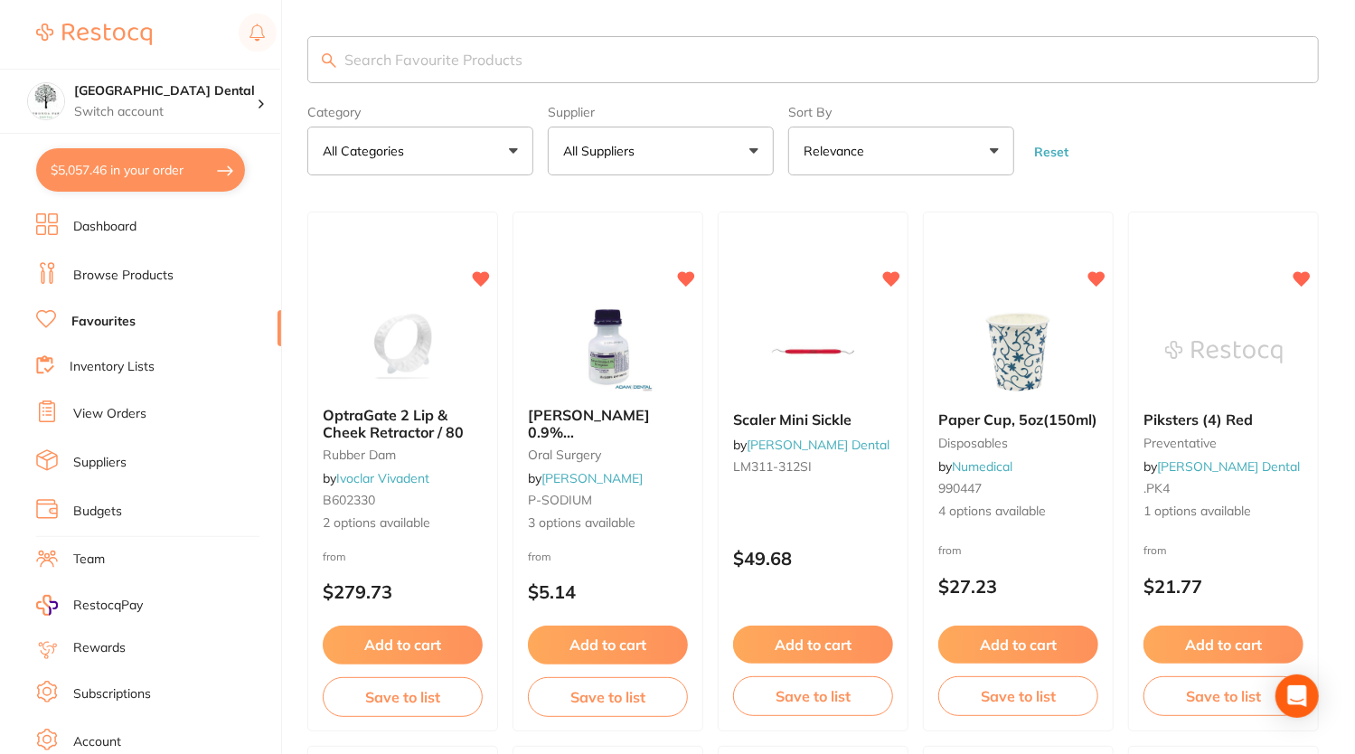
click at [148, 270] on link "Browse Products" at bounding box center [123, 276] width 100 height 18
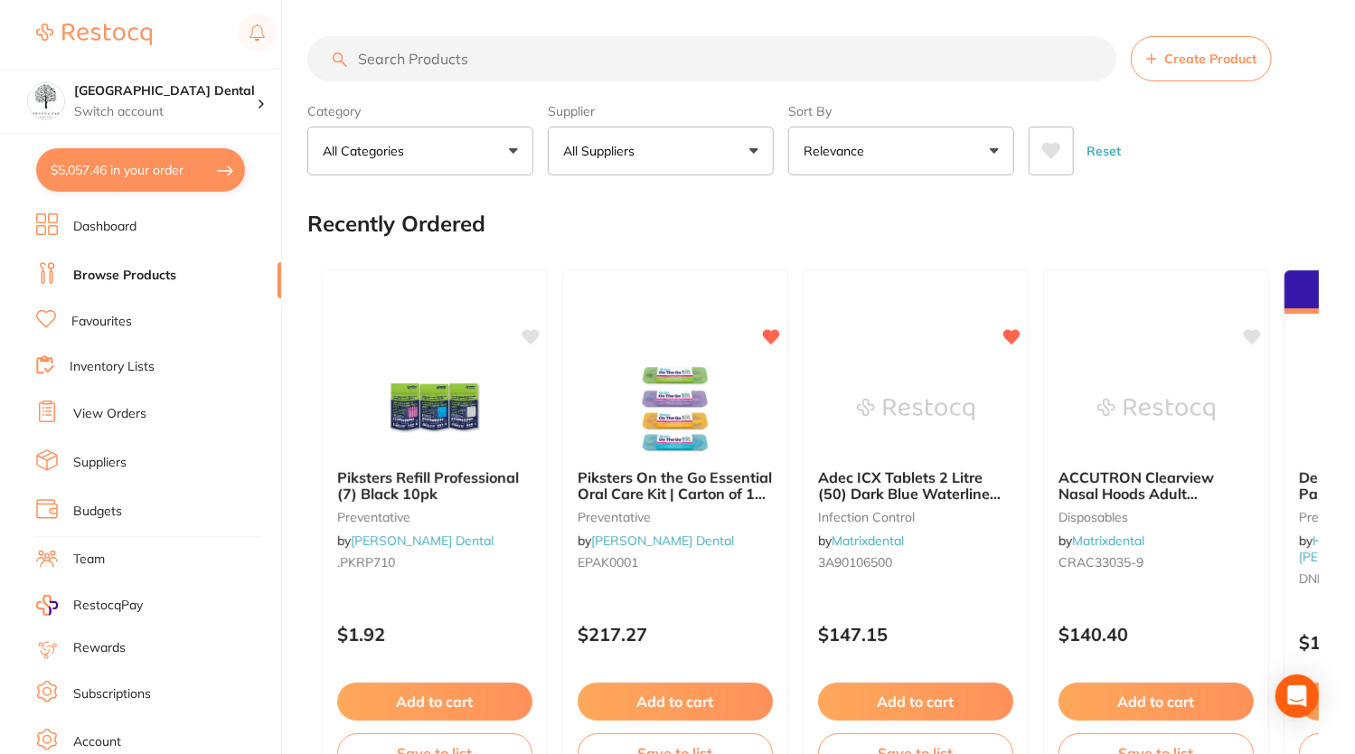
click at [381, 61] on input "search" at bounding box center [711, 58] width 809 height 45
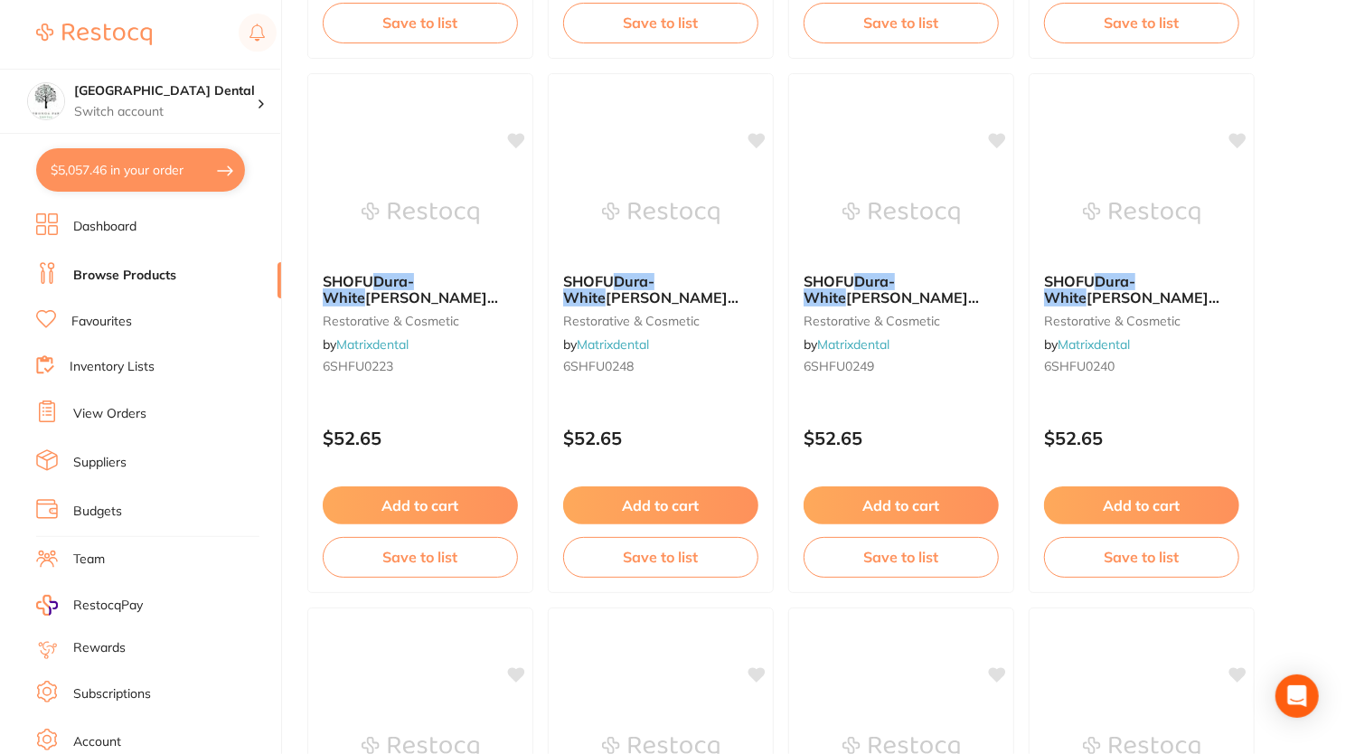
scroll to position [1251, 0]
click at [1306, 551] on ul "DURAPHAT Varnish Light 22600ppmF 10ml tube preventative by [PERSON_NAME] [PERSO…" at bounding box center [813, 332] width 1012 height 2657
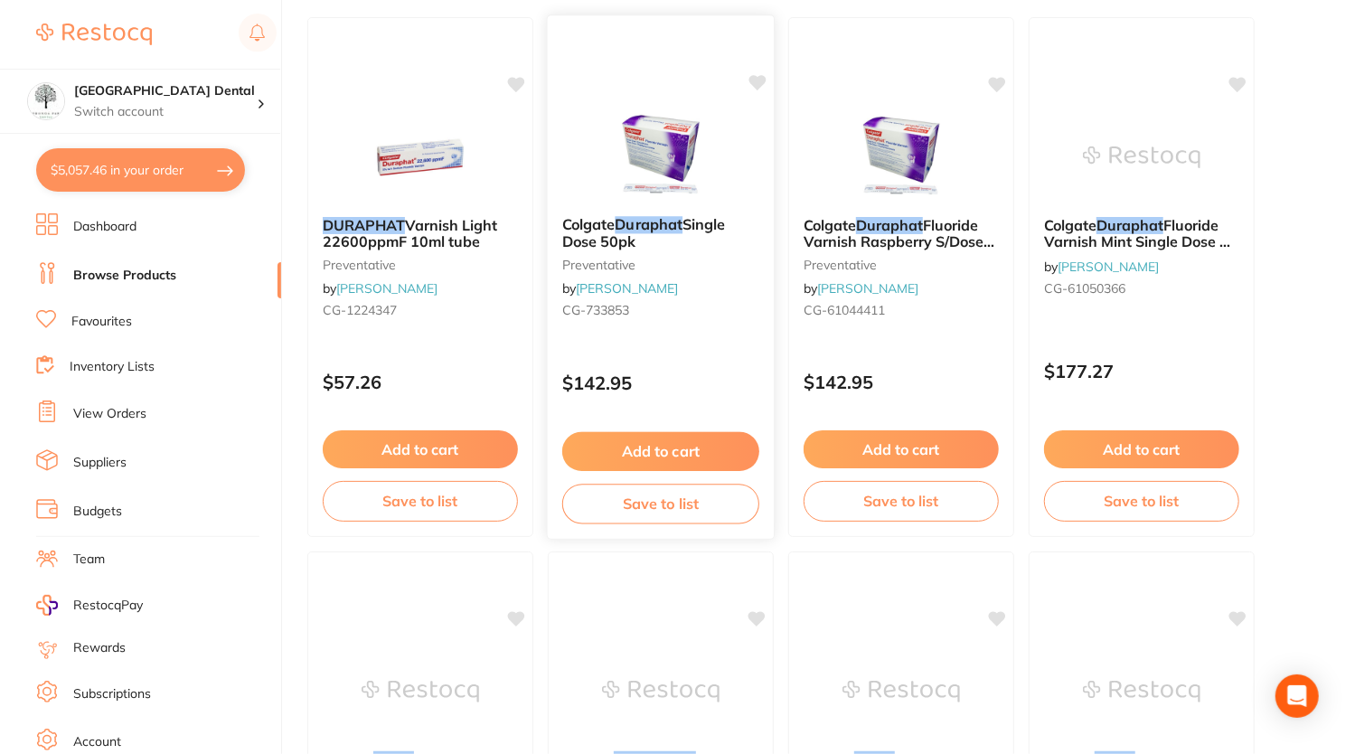
scroll to position [0, 0]
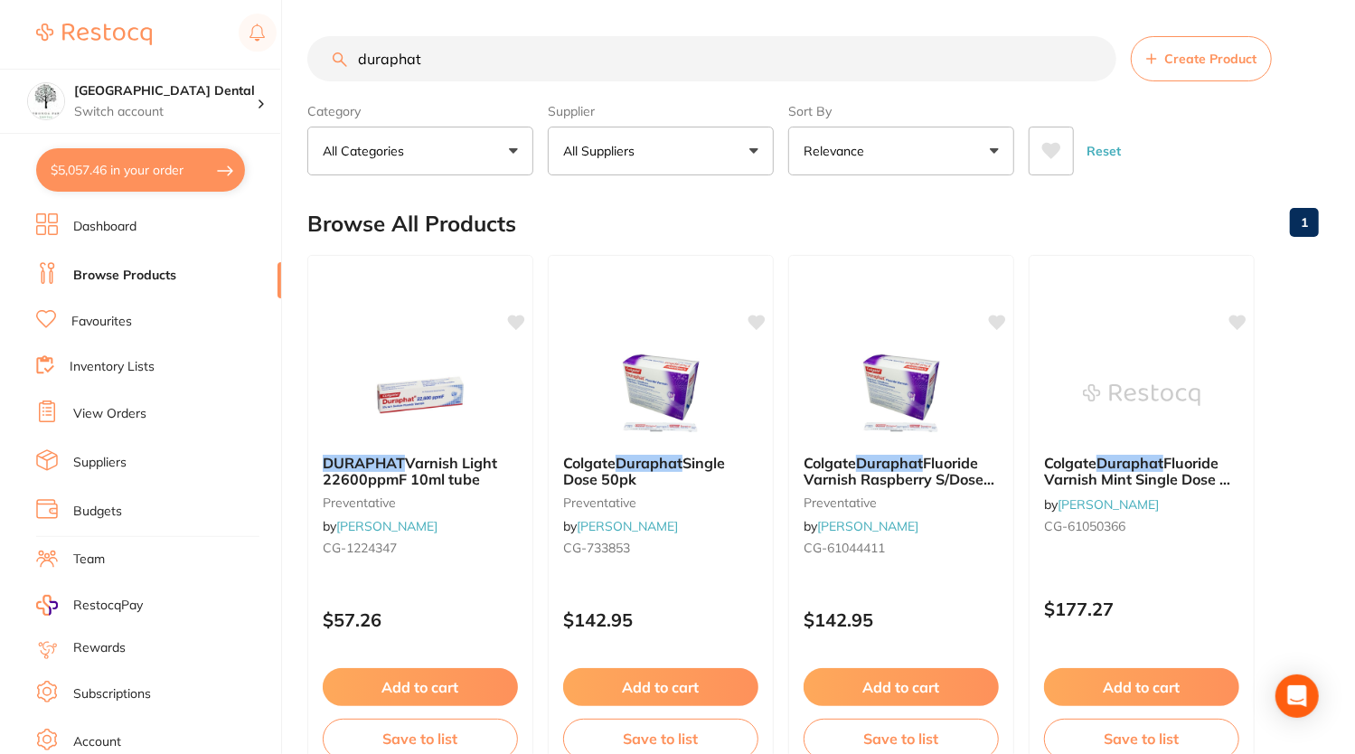
click at [754, 146] on button "All Suppliers" at bounding box center [661, 151] width 226 height 49
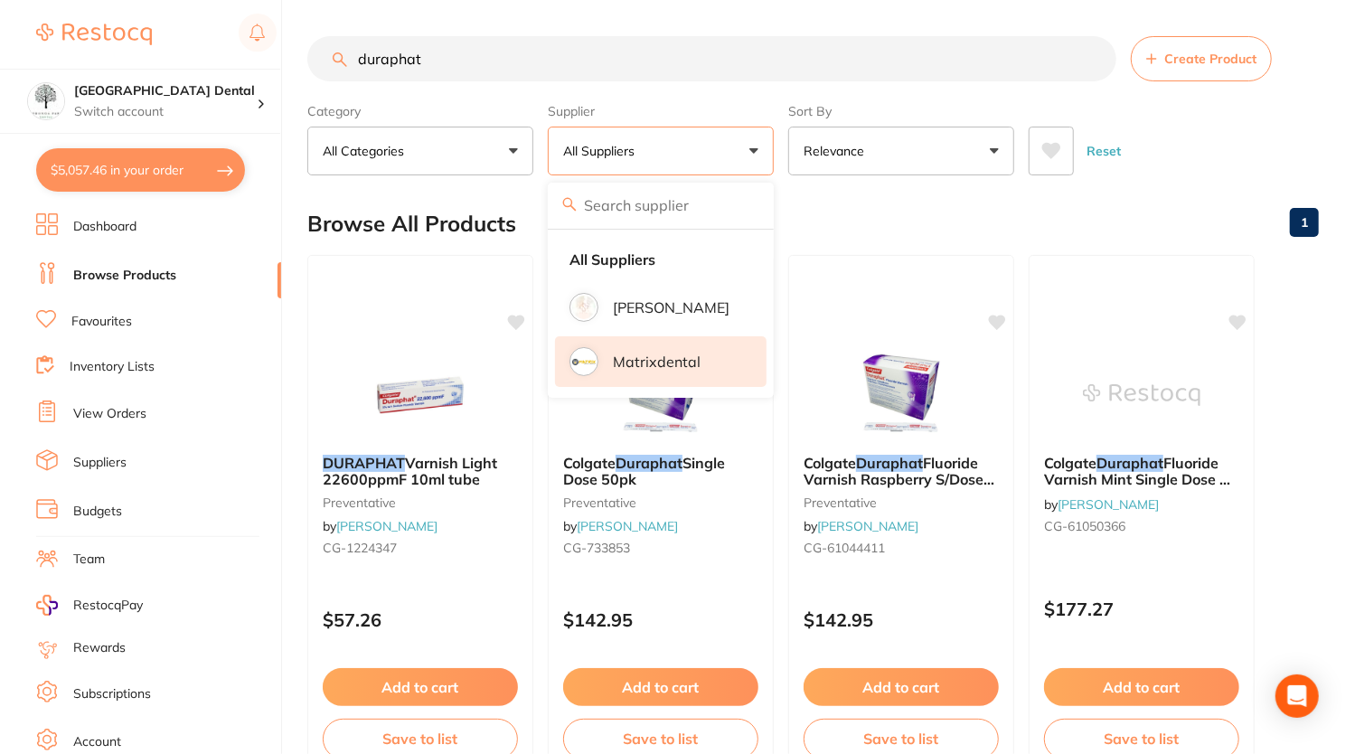
click at [626, 355] on p "Matrixdental" at bounding box center [657, 362] width 88 height 16
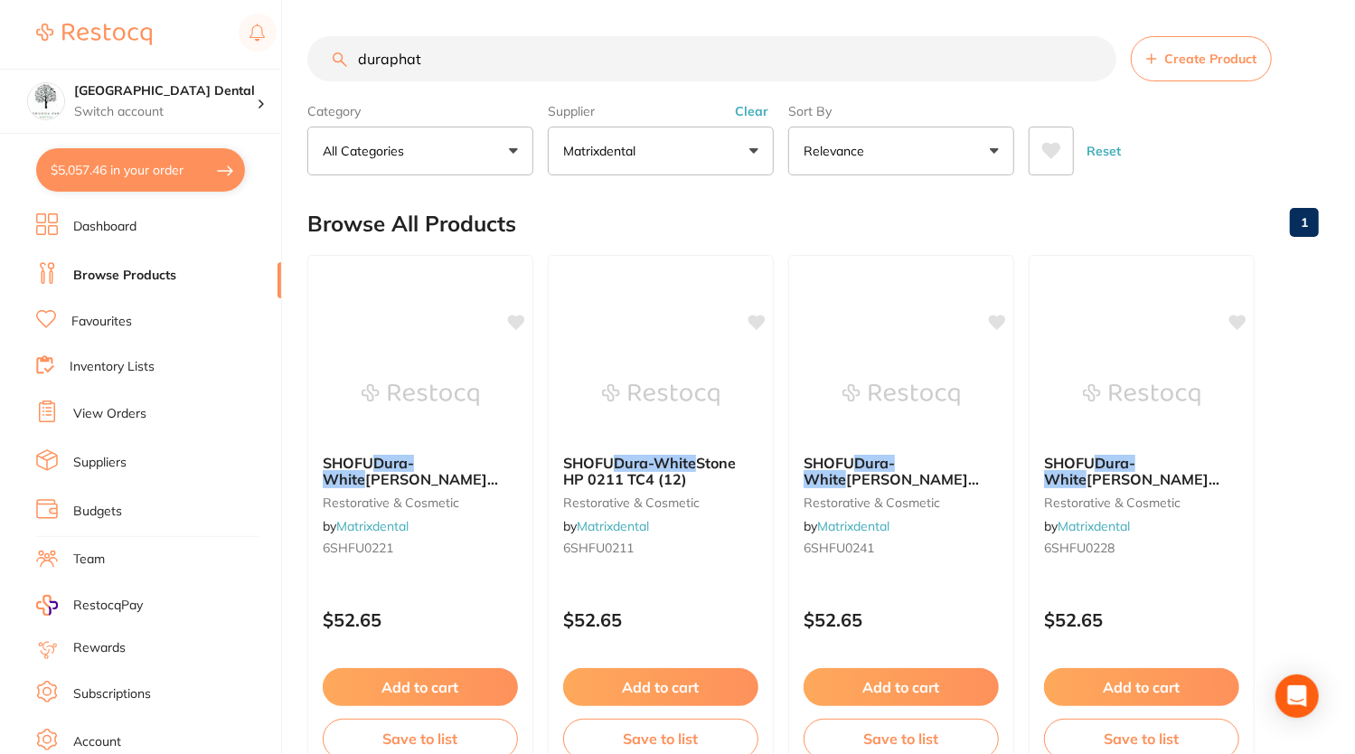
click at [604, 41] on input "duraphat" at bounding box center [711, 58] width 809 height 45
type input "d"
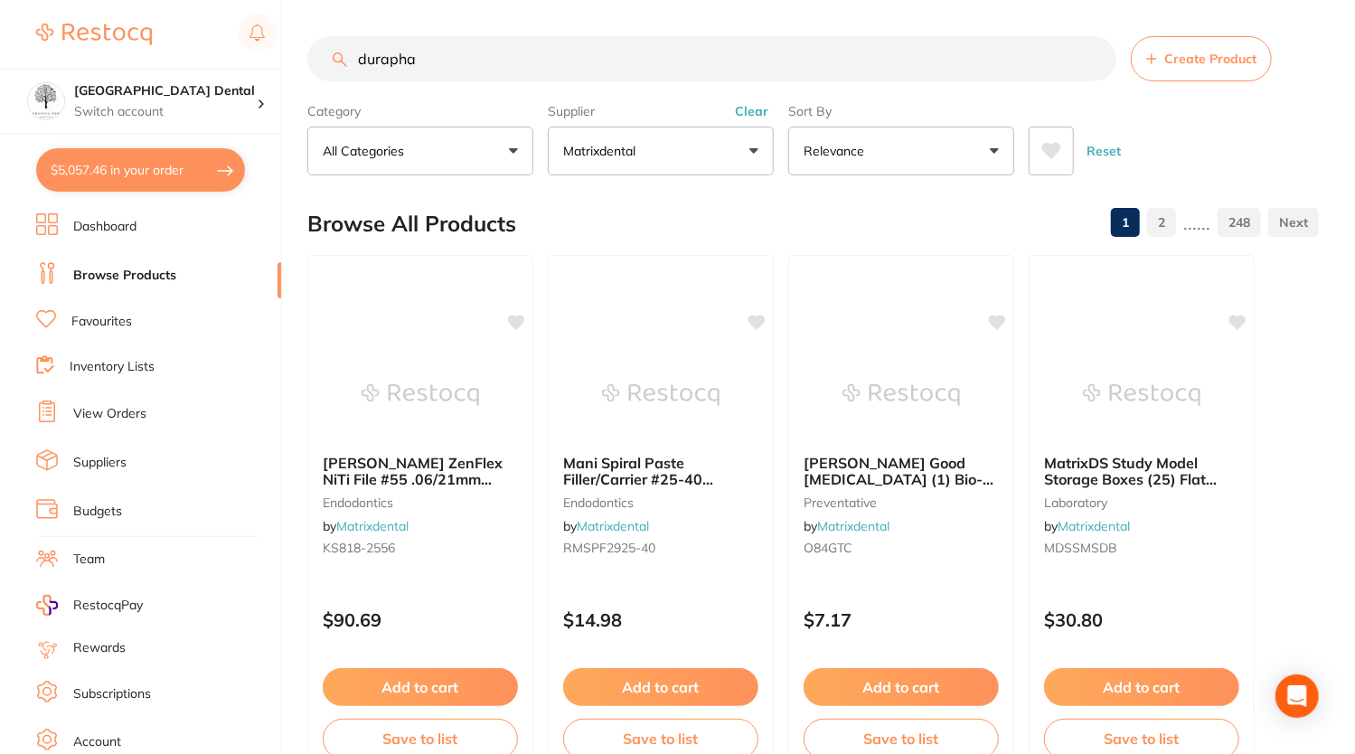
type input "duraphat"
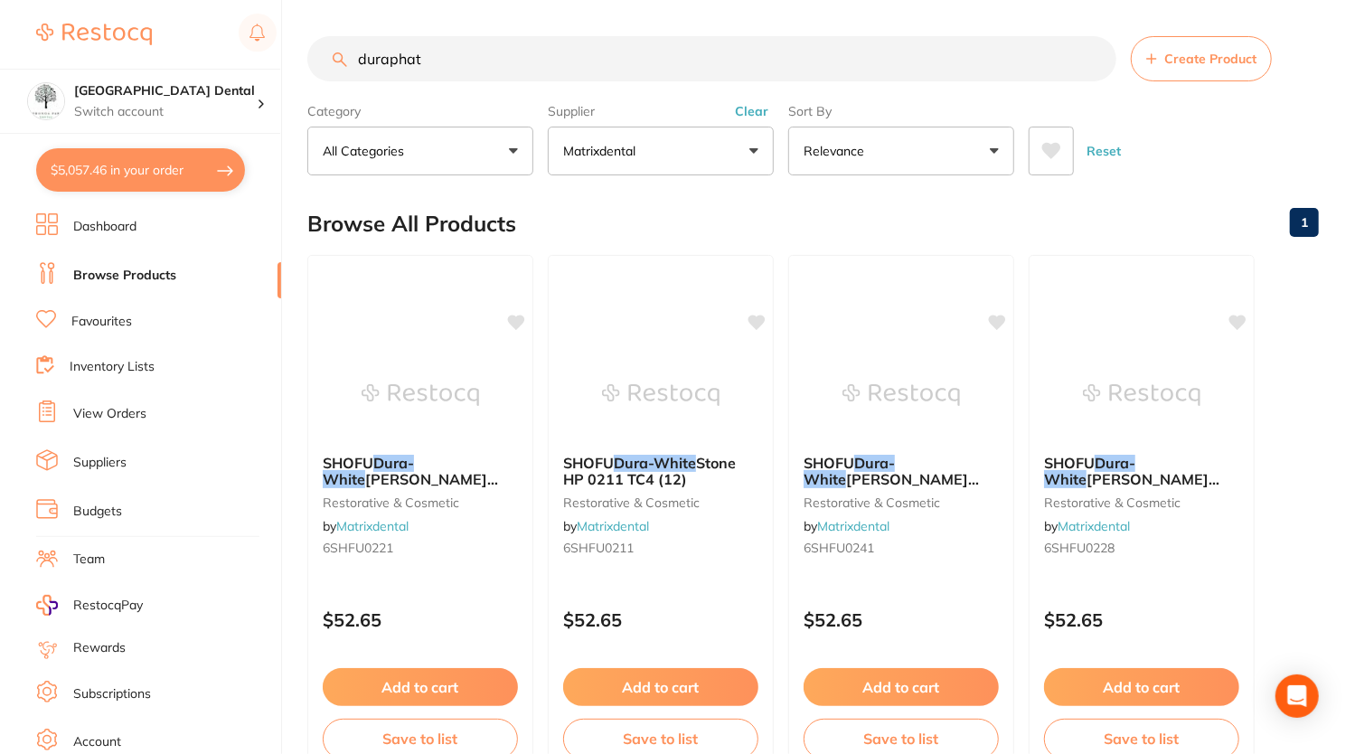
click at [146, 222] on li "Dashboard" at bounding box center [158, 226] width 245 height 27
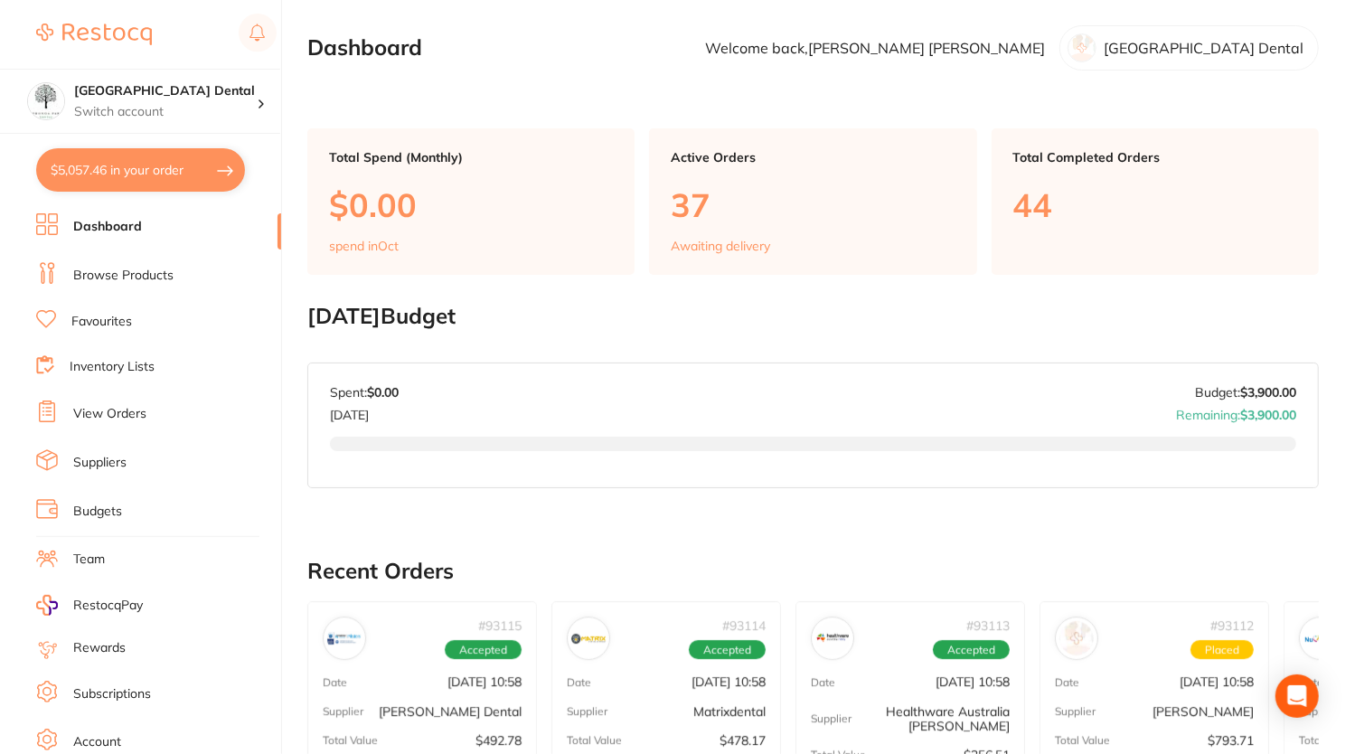
click at [197, 178] on button "$5,057.46 in your order" at bounding box center [140, 169] width 209 height 43
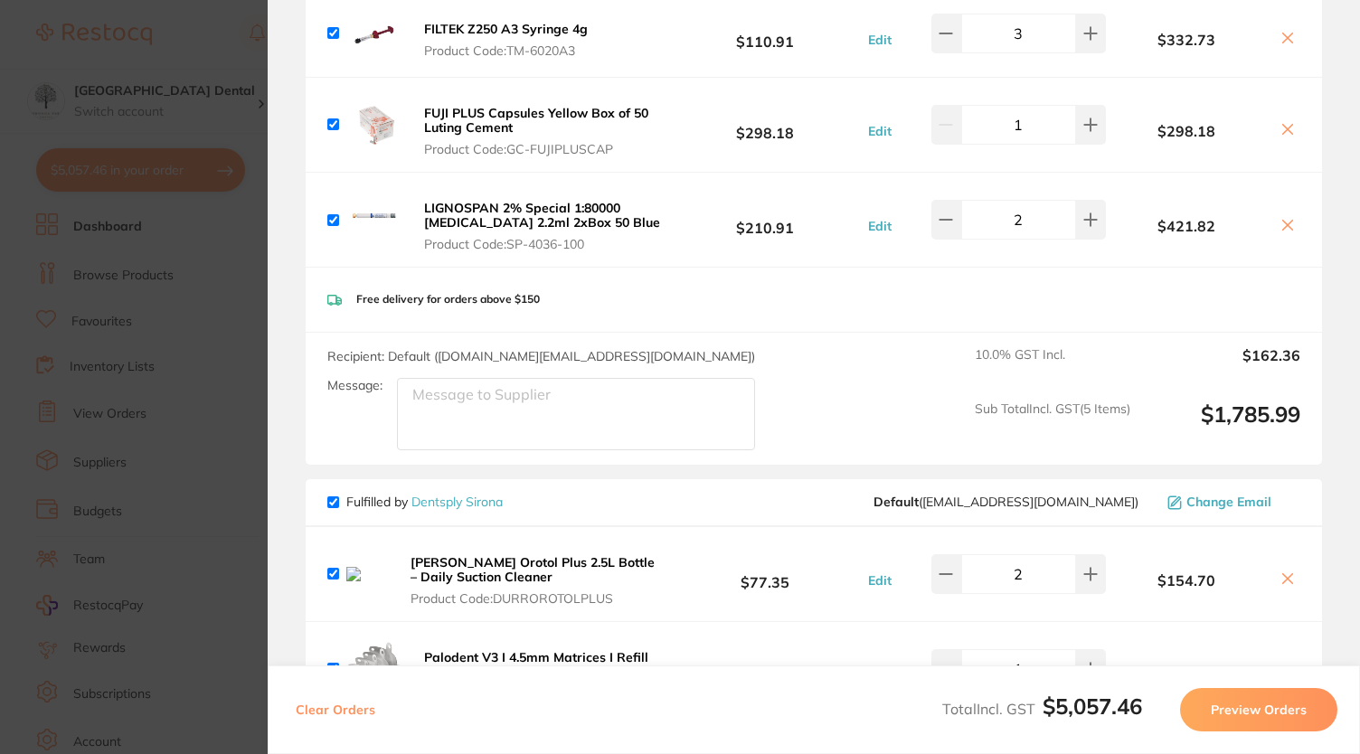
scroll to position [253, 0]
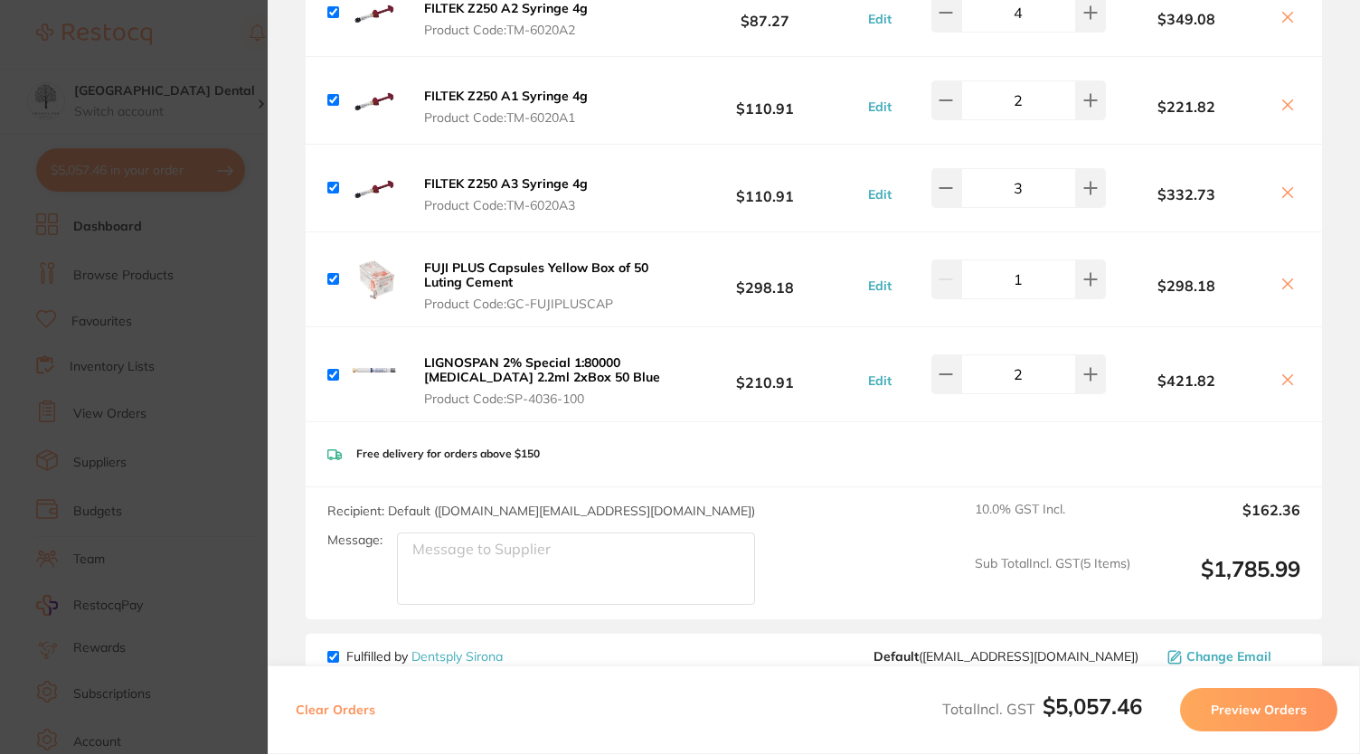
click at [13, 141] on section "Update RRP Set your pre negotiated price for this item. Item Agreed RRP (excl. …" at bounding box center [680, 377] width 1360 height 754
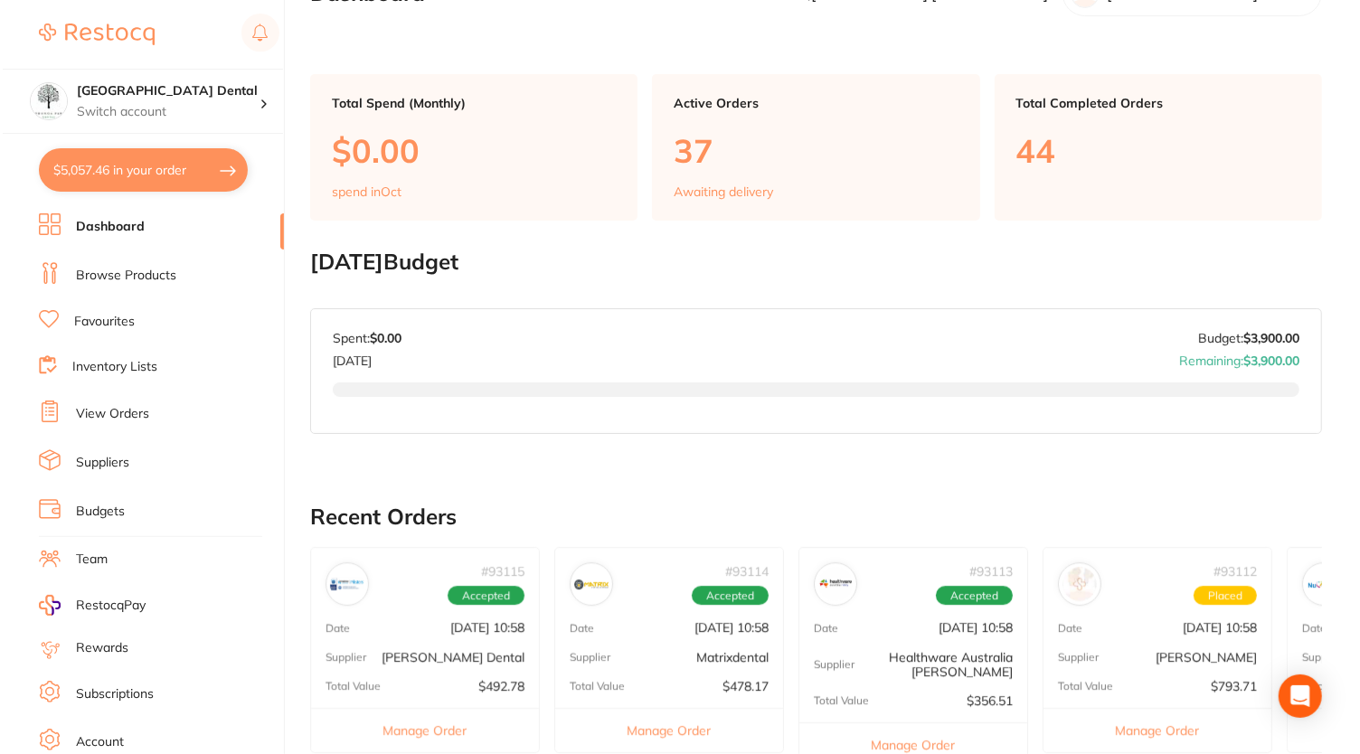
scroll to position [0, 0]
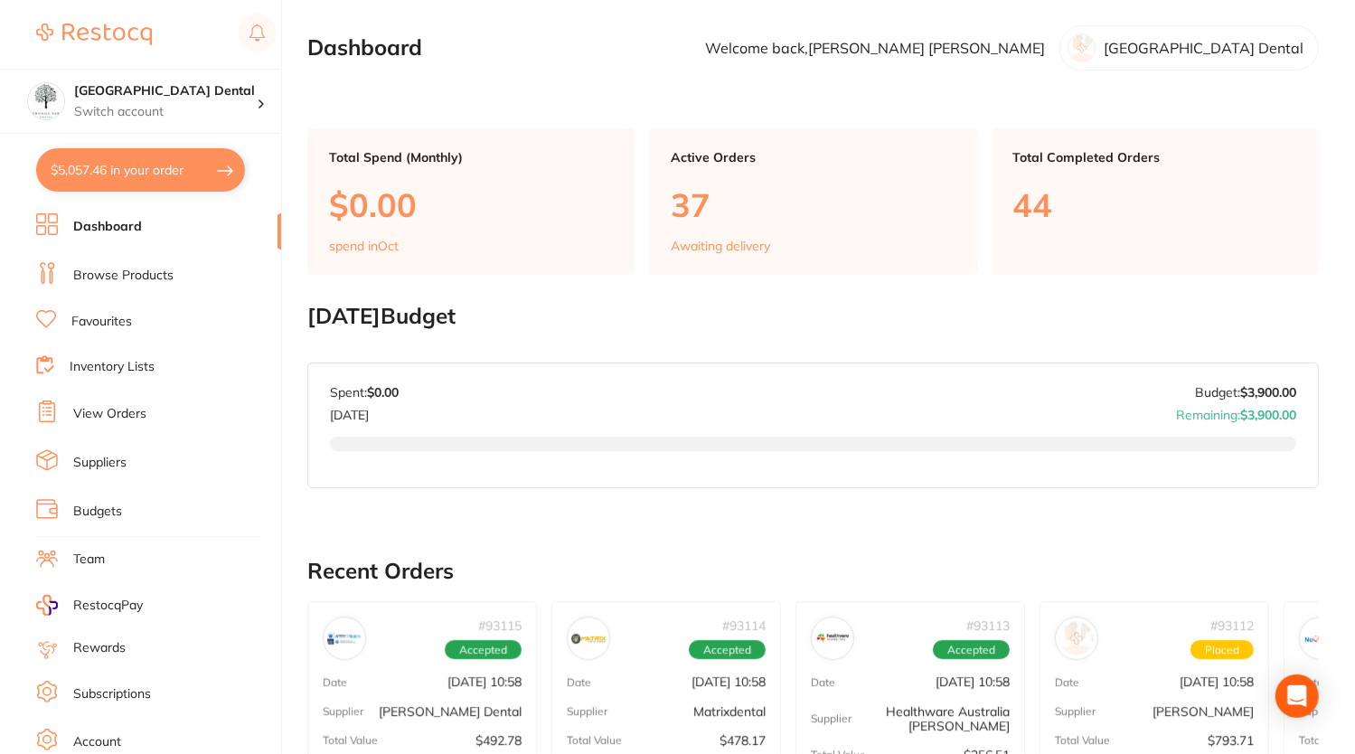
click at [124, 270] on link "Browse Products" at bounding box center [123, 276] width 100 height 18
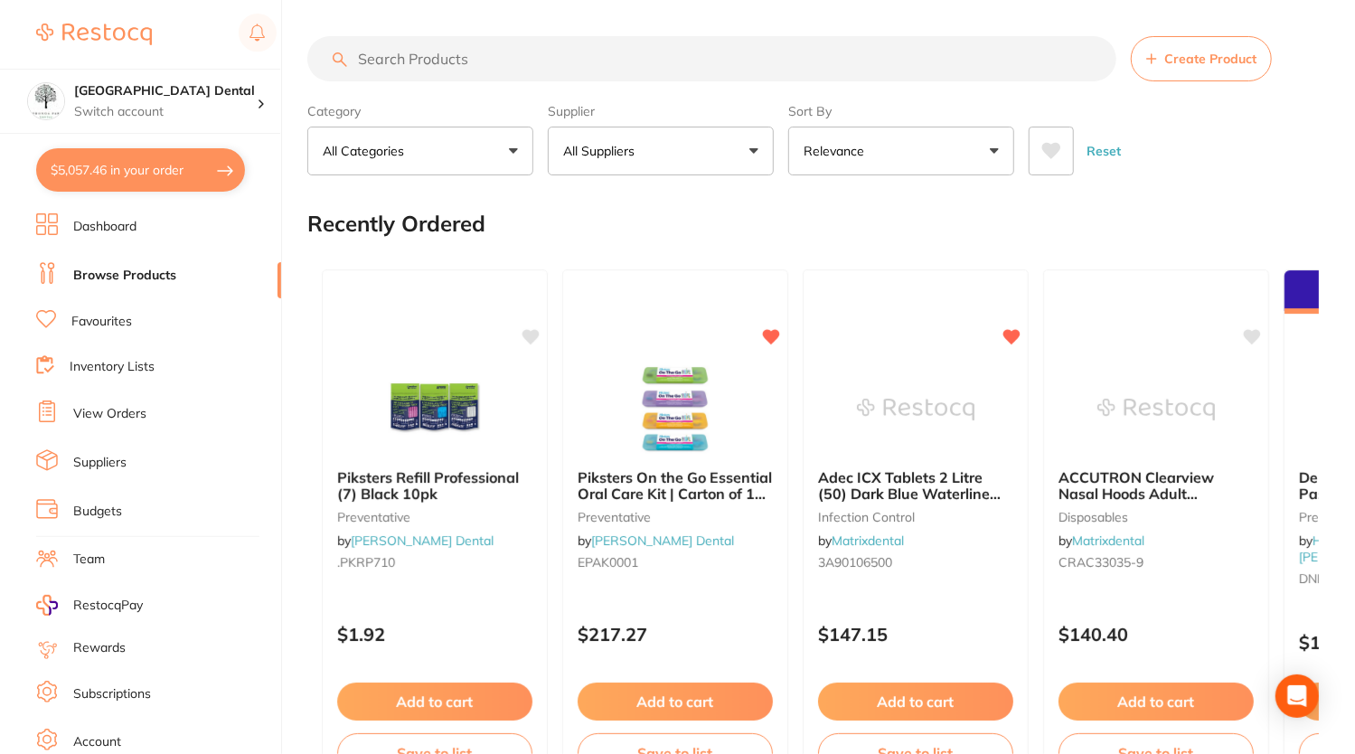
click at [405, 80] on input "search" at bounding box center [711, 58] width 809 height 45
click at [407, 62] on input "search" at bounding box center [711, 58] width 809 height 45
type input "duraphat"
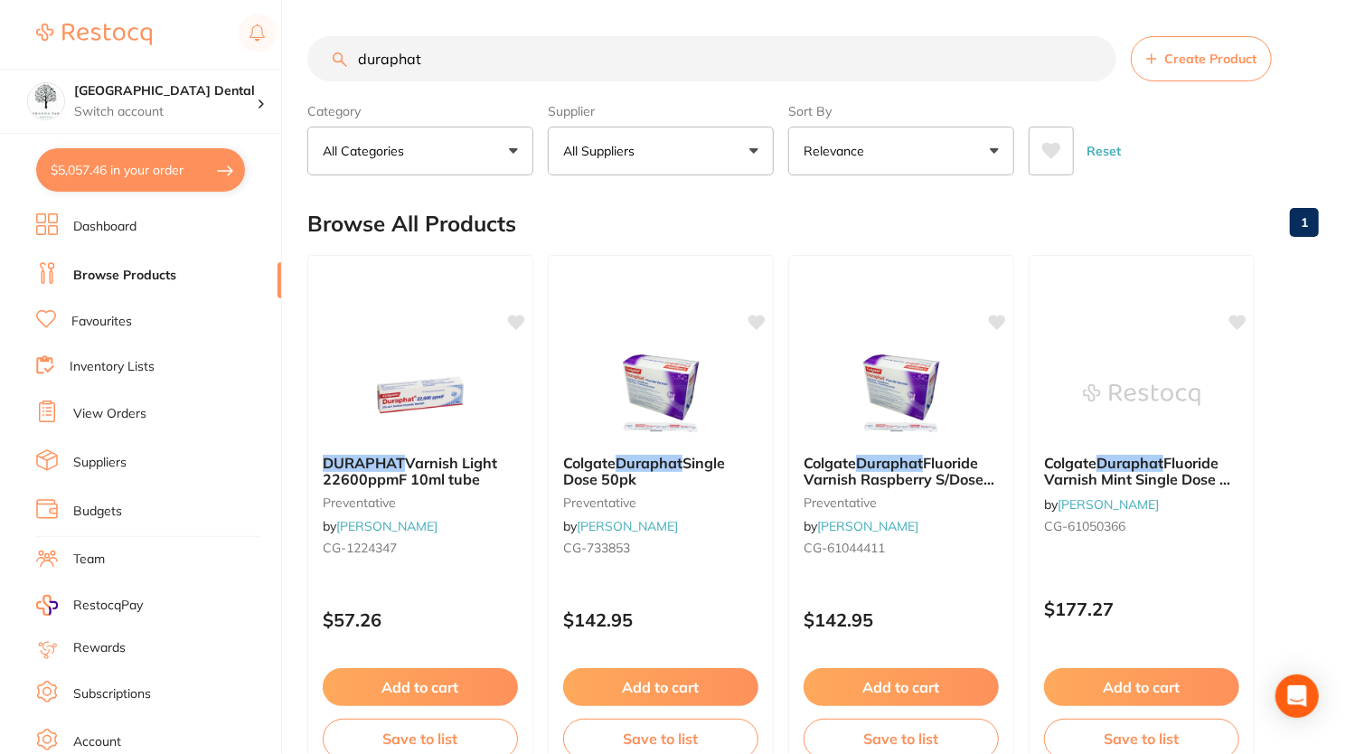
drag, startPoint x: 497, startPoint y: 50, endPoint x: 145, endPoint y: 6, distance: 355.3
click at [145, 6] on div "$5,057.46 [GEOGRAPHIC_DATA] Dental Switch account [GEOGRAPHIC_DATA] Dental $5,0…" at bounding box center [677, 377] width 1355 height 754
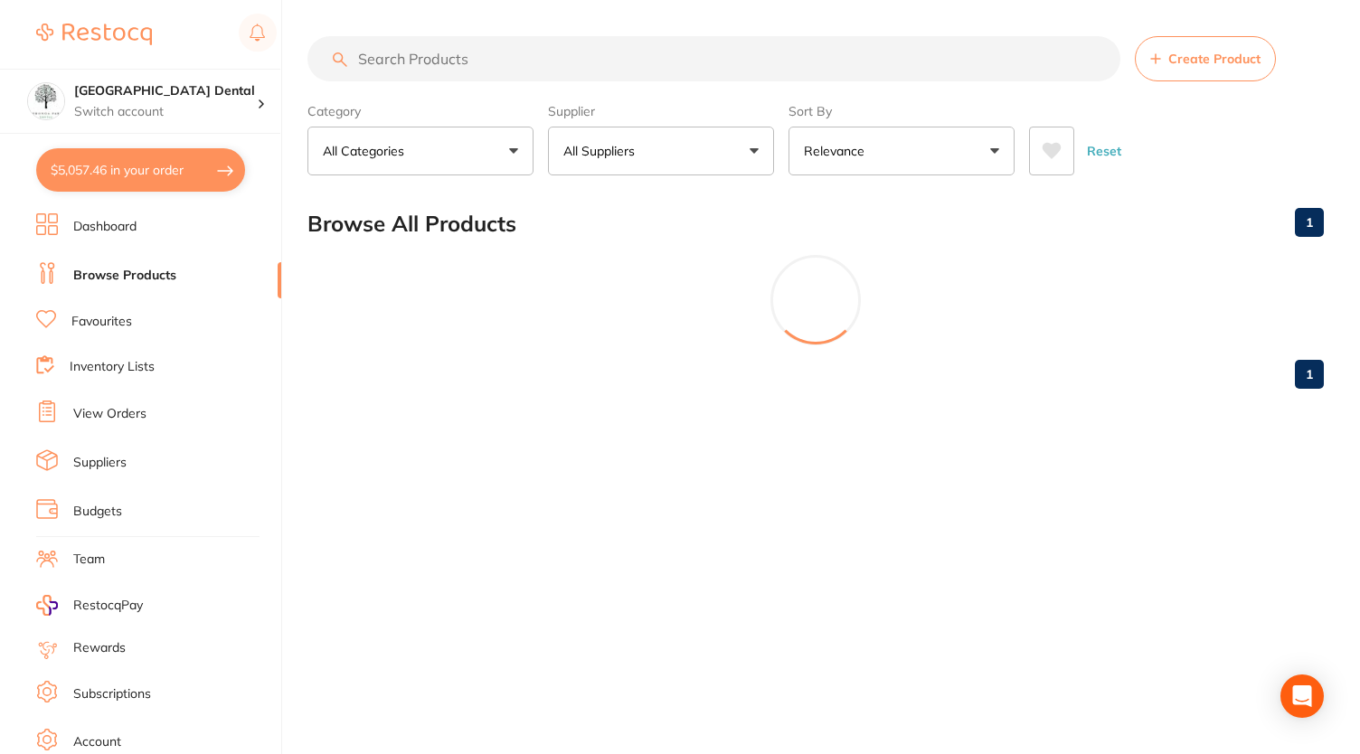
click at [106, 323] on link "Favourites" at bounding box center [101, 322] width 61 height 18
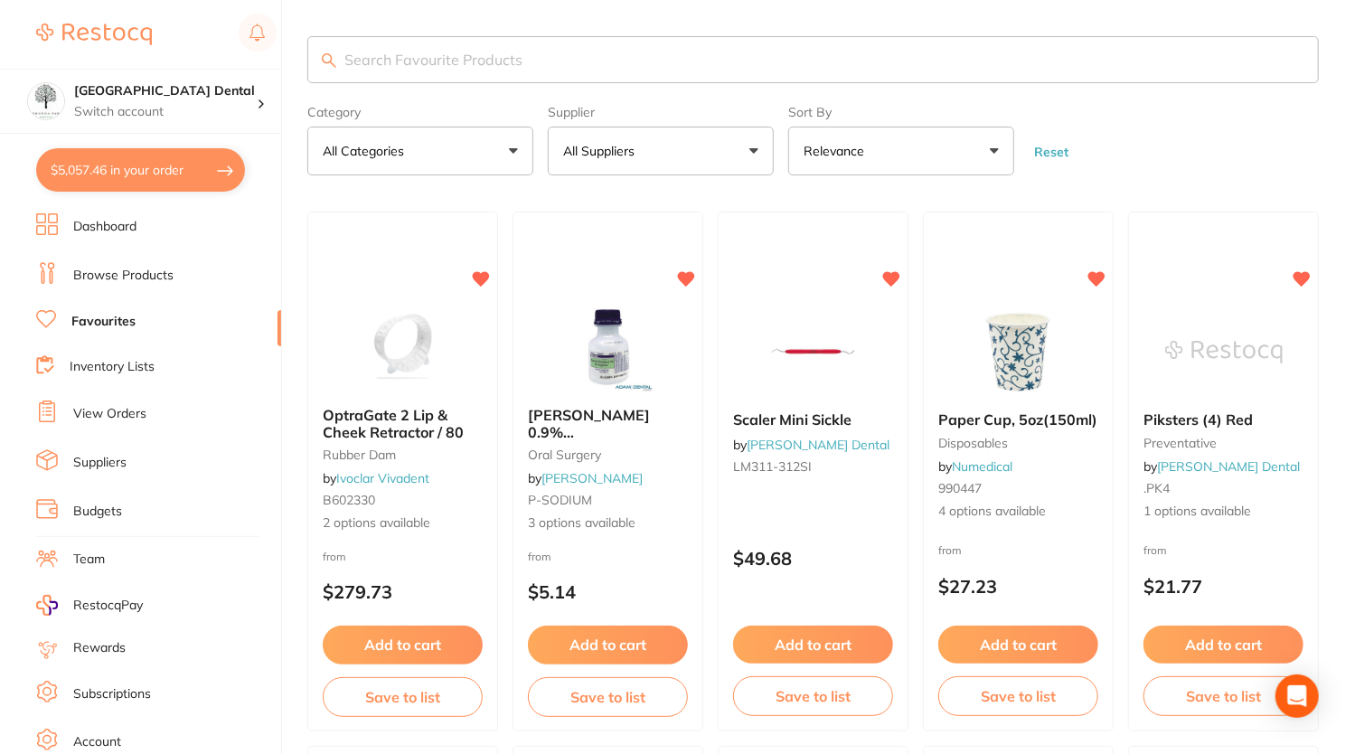
click at [434, 57] on input "search" at bounding box center [813, 59] width 1012 height 47
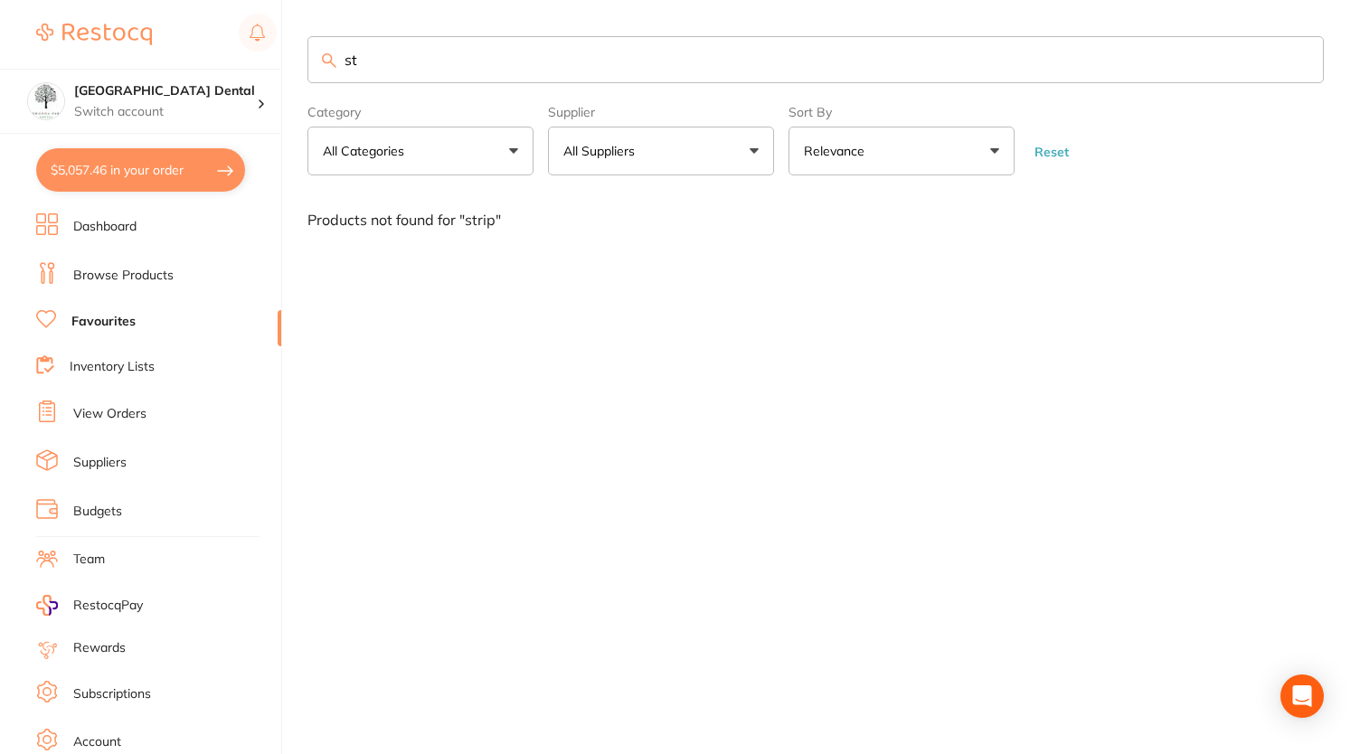
type input "s"
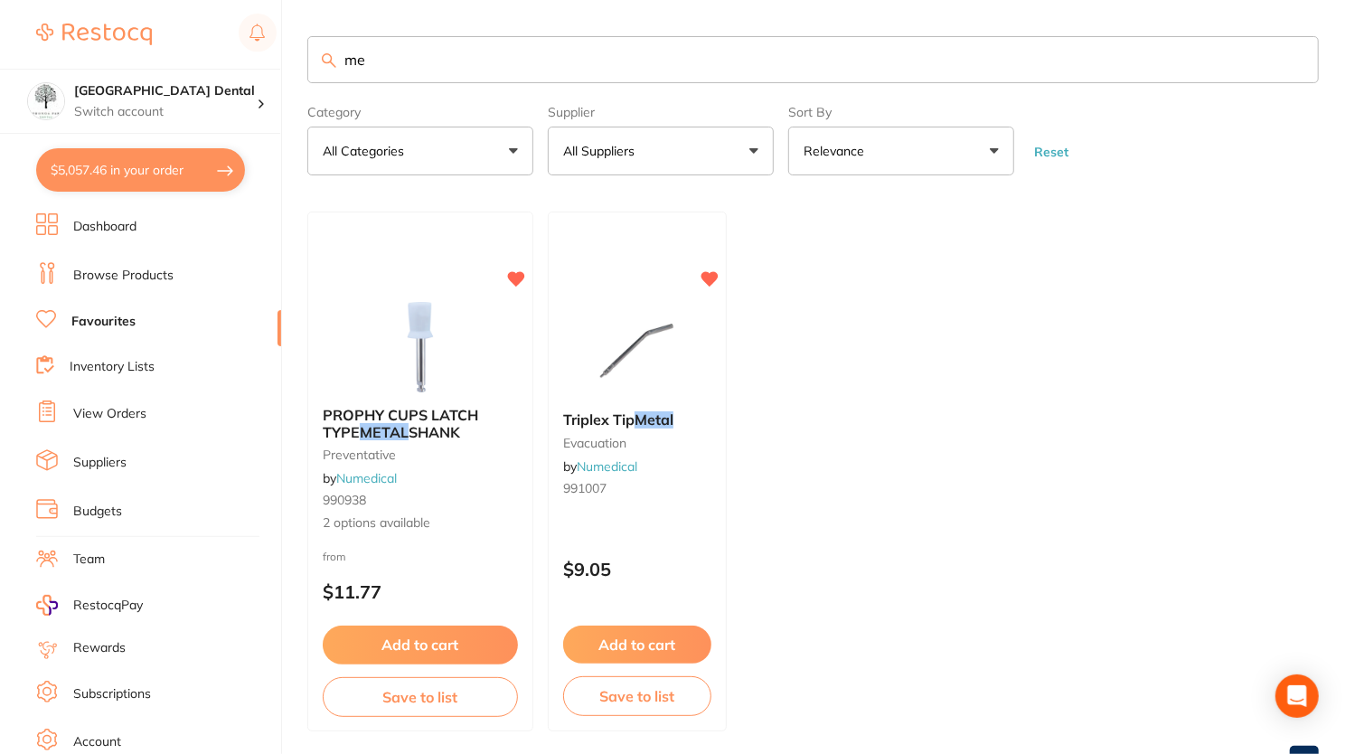
type input "m"
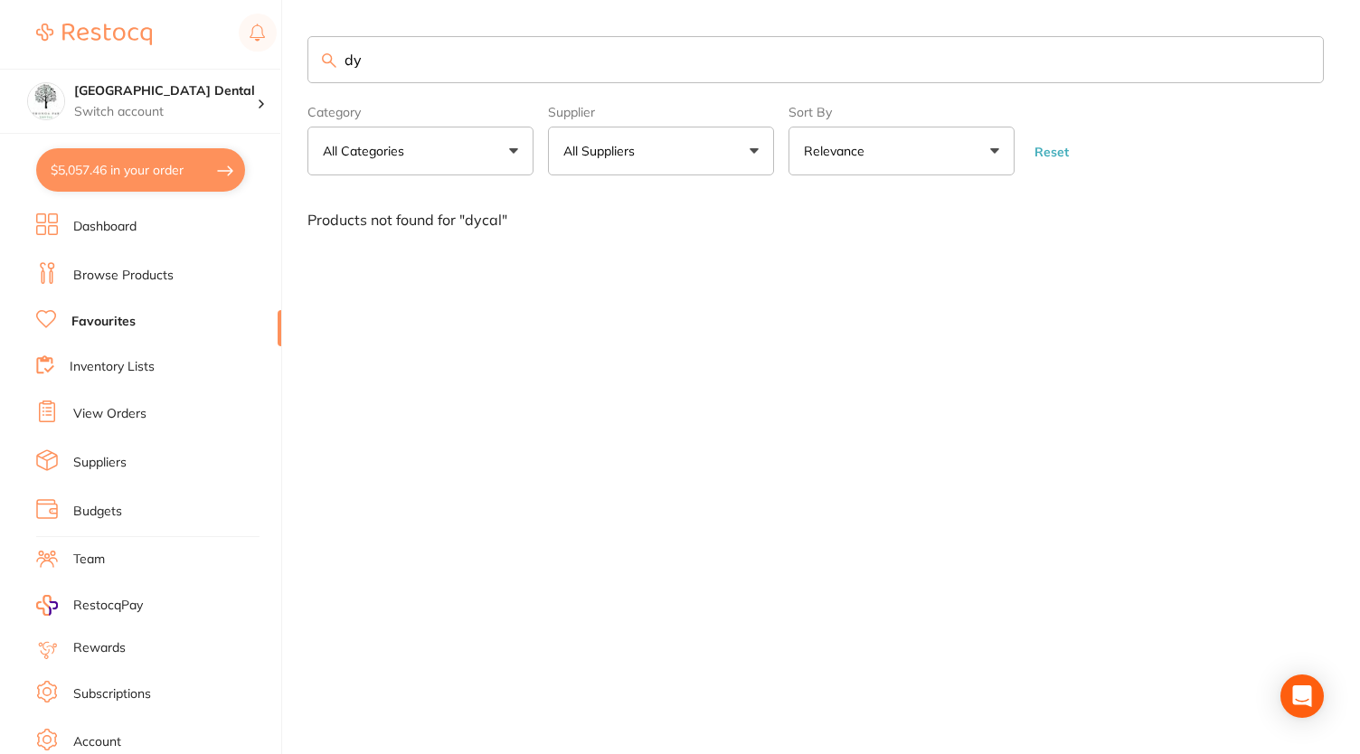
type input "d"
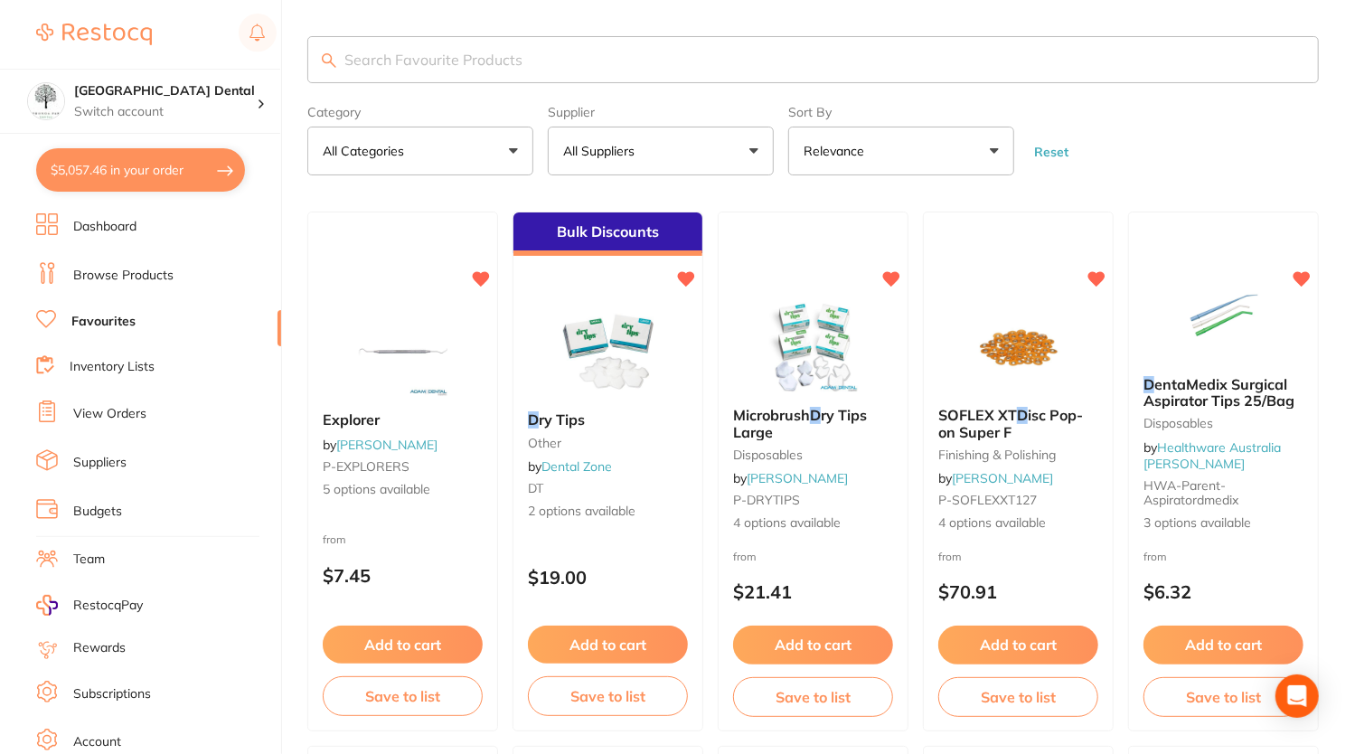
click at [123, 183] on button "$5,057.46 in your order" at bounding box center [140, 169] width 209 height 43
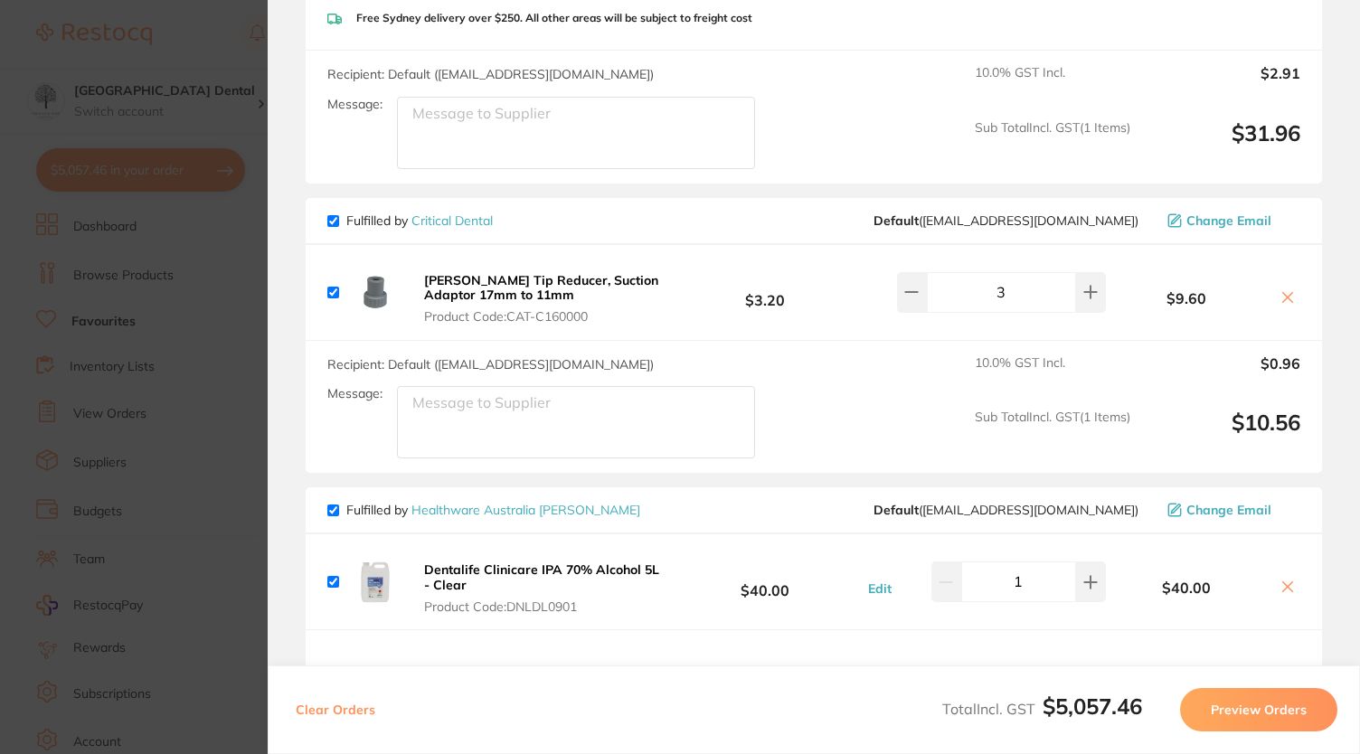
scroll to position [5231, 0]
click at [29, 144] on section "Update RRP Set your pre negotiated price for this item. Item Agreed RRP (excl. …" at bounding box center [680, 377] width 1360 height 754
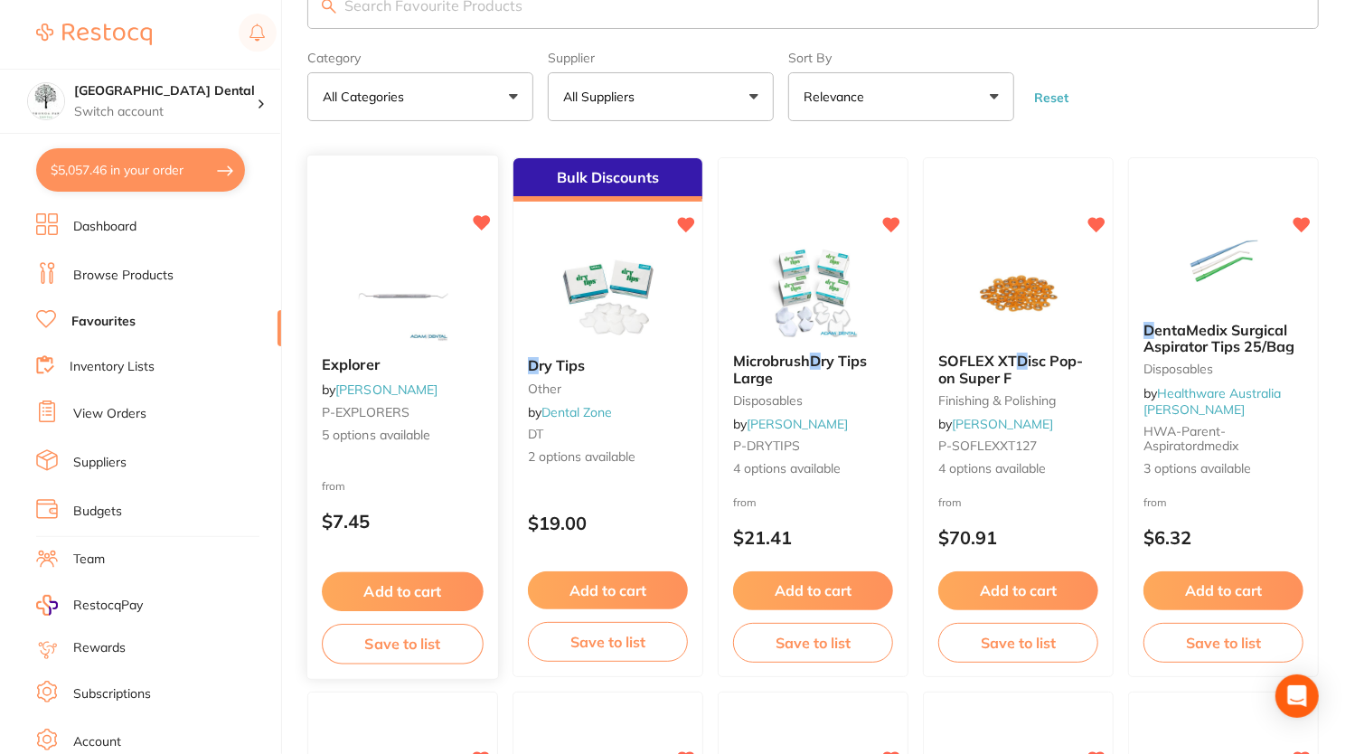
scroll to position [0, 0]
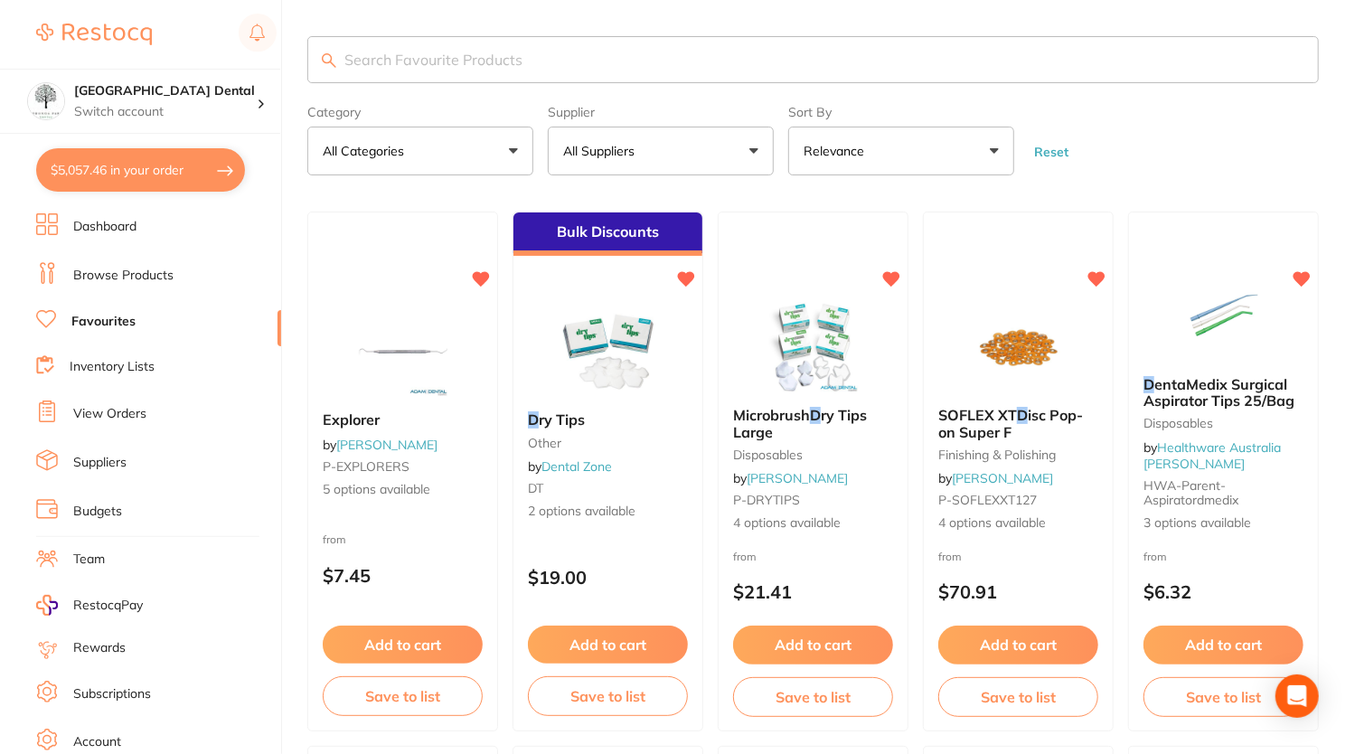
click at [440, 62] on input "search" at bounding box center [813, 59] width 1012 height 47
type input "n"
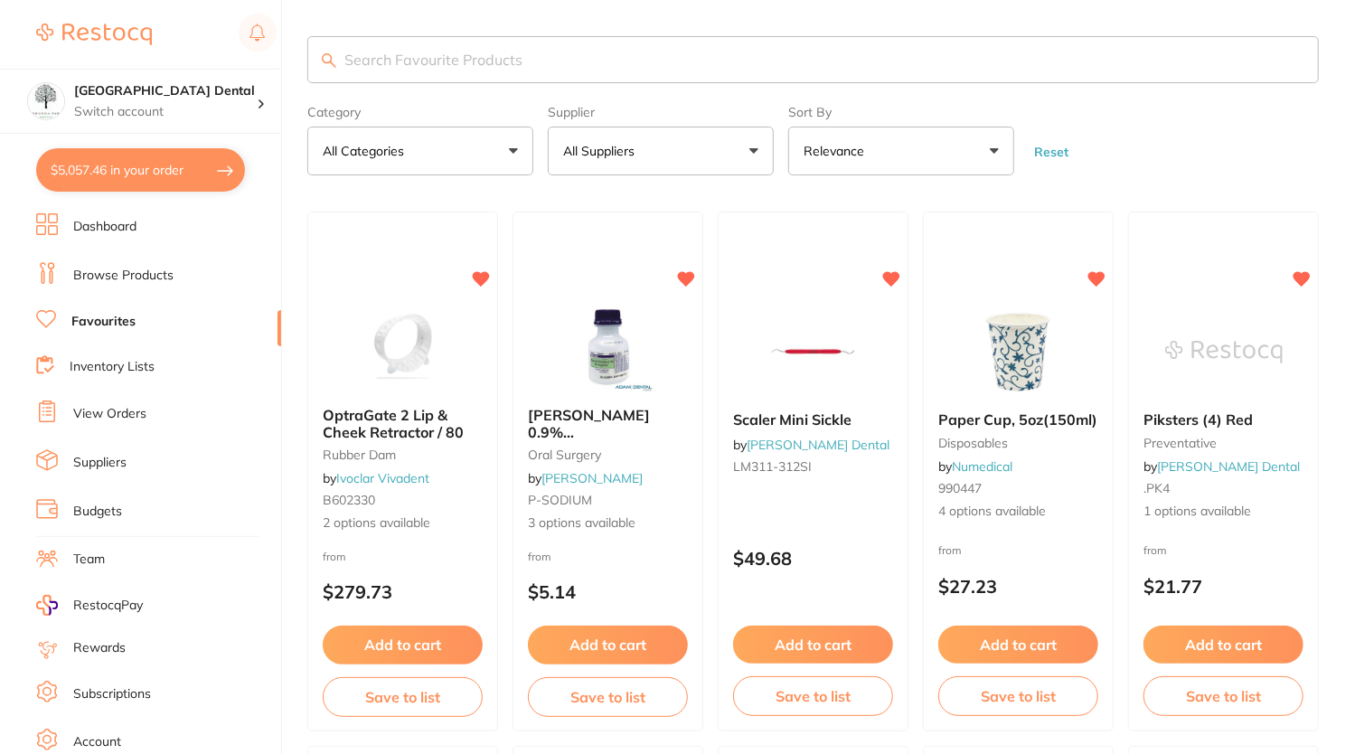
click at [105, 272] on link "Browse Products" at bounding box center [123, 276] width 100 height 18
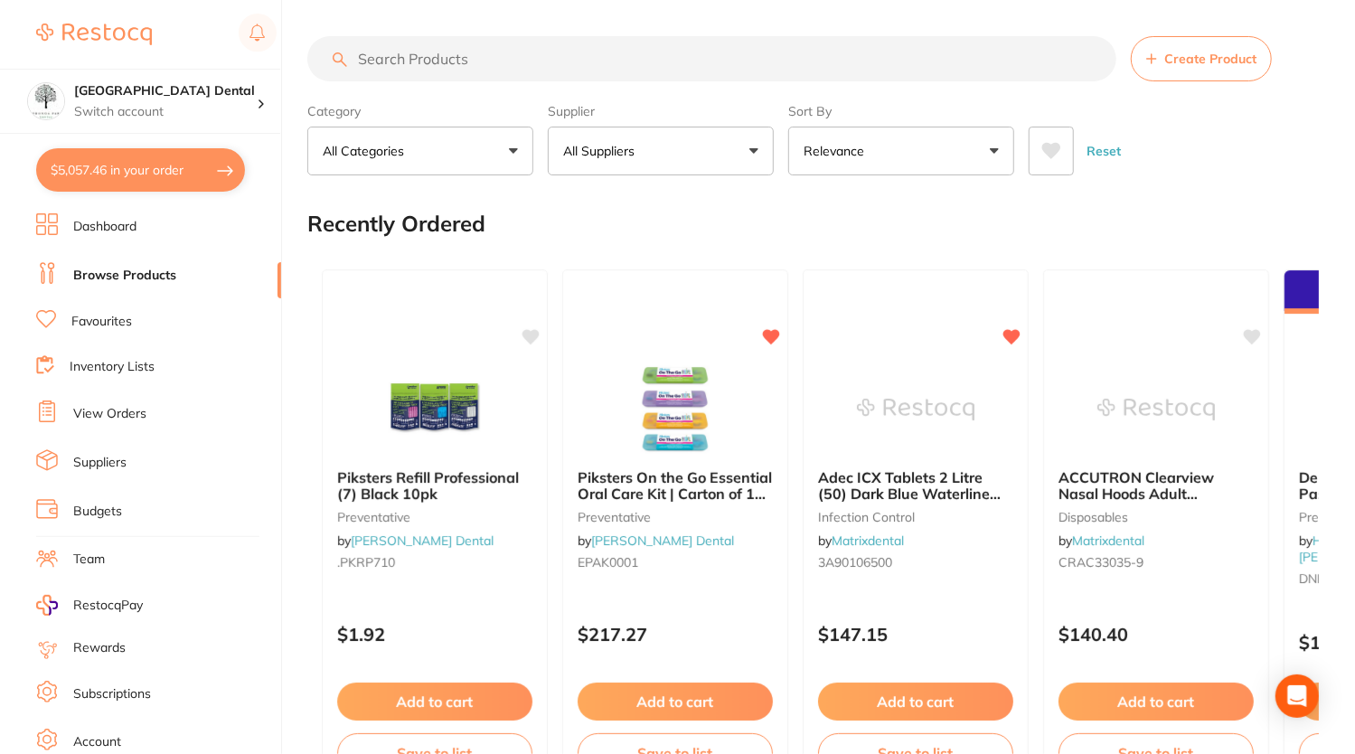
click at [407, 61] on input "search" at bounding box center [711, 58] width 809 height 45
type input "dycal"
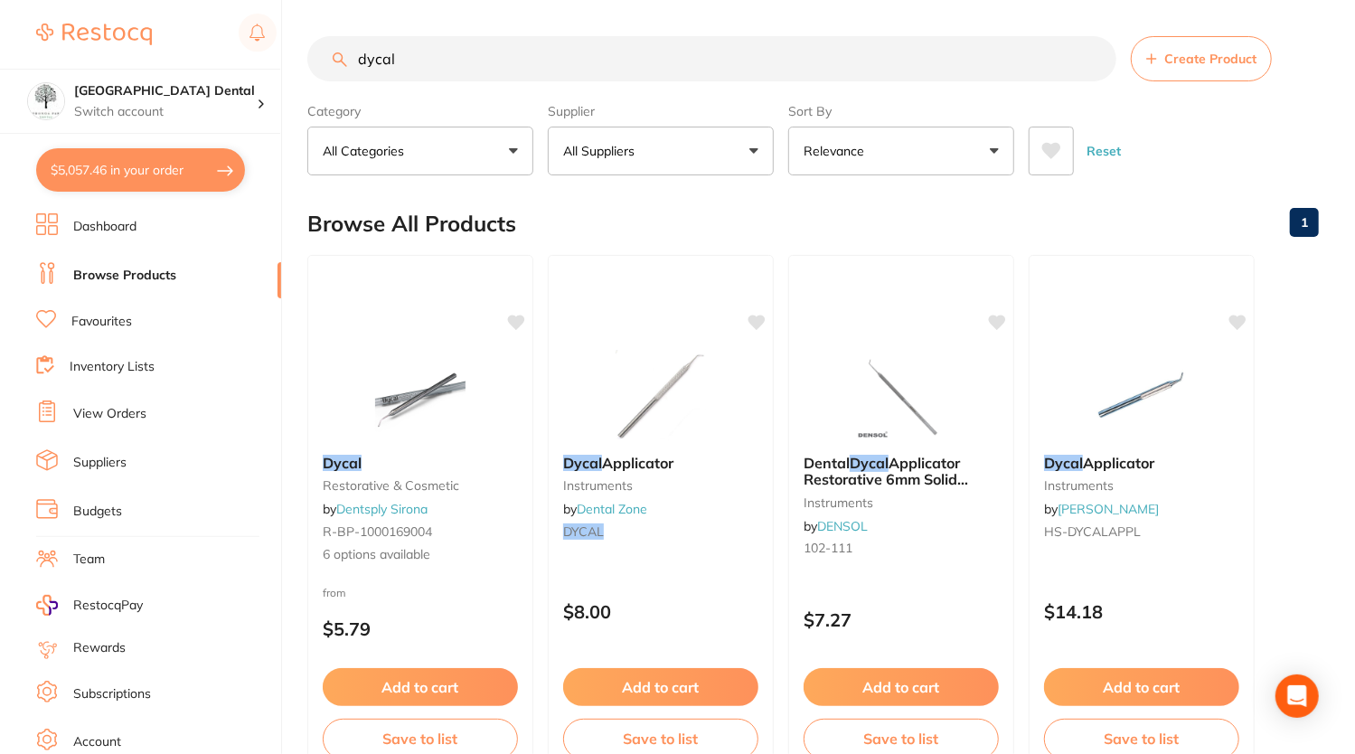
drag, startPoint x: 431, startPoint y: 62, endPoint x: 278, endPoint y: 38, distance: 154.8
click at [278, 38] on div "$5,057.46 [GEOGRAPHIC_DATA] Dental Switch account [GEOGRAPHIC_DATA] Dental $5,0…" at bounding box center [677, 377] width 1355 height 754
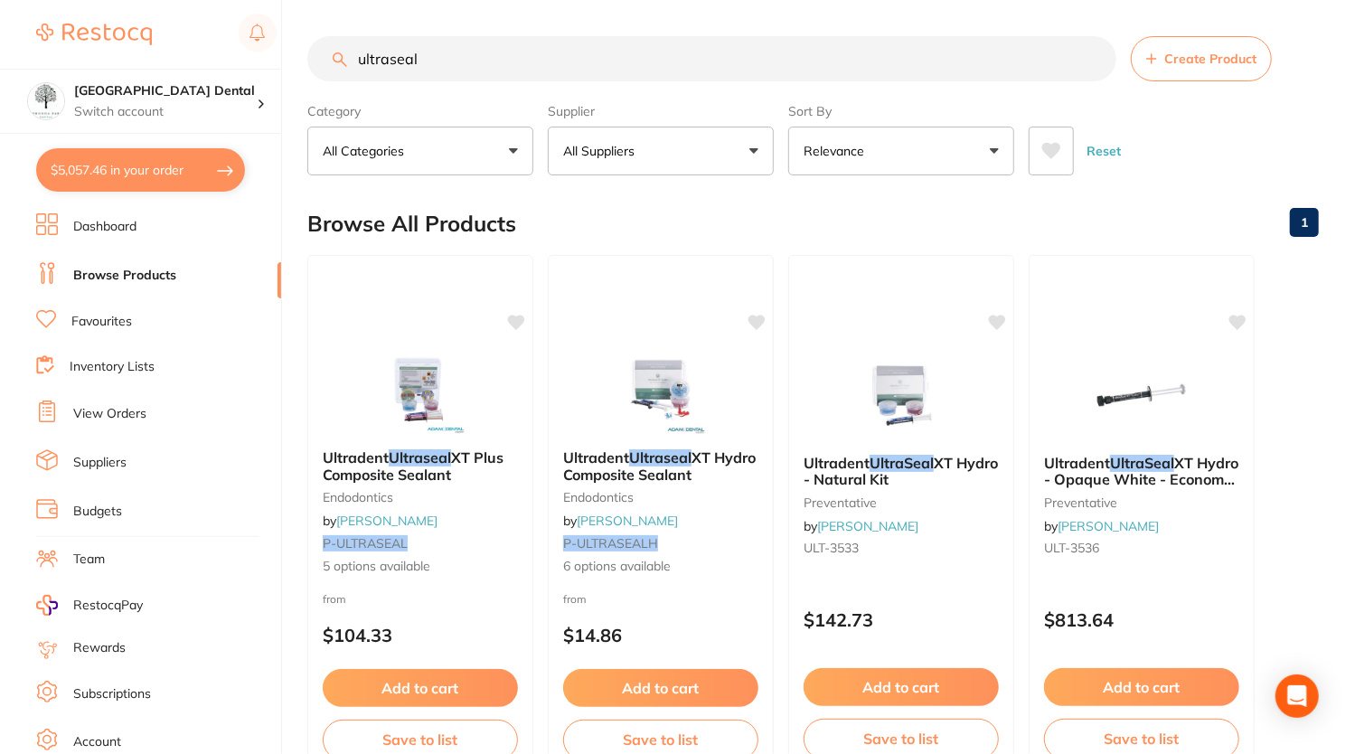
drag, startPoint x: 486, startPoint y: 62, endPoint x: 301, endPoint y: 41, distance: 186.6
click at [301, 41] on div "$5,057.46 [GEOGRAPHIC_DATA] Dental Switch account [GEOGRAPHIC_DATA] Dental $5,0…" at bounding box center [677, 377] width 1355 height 754
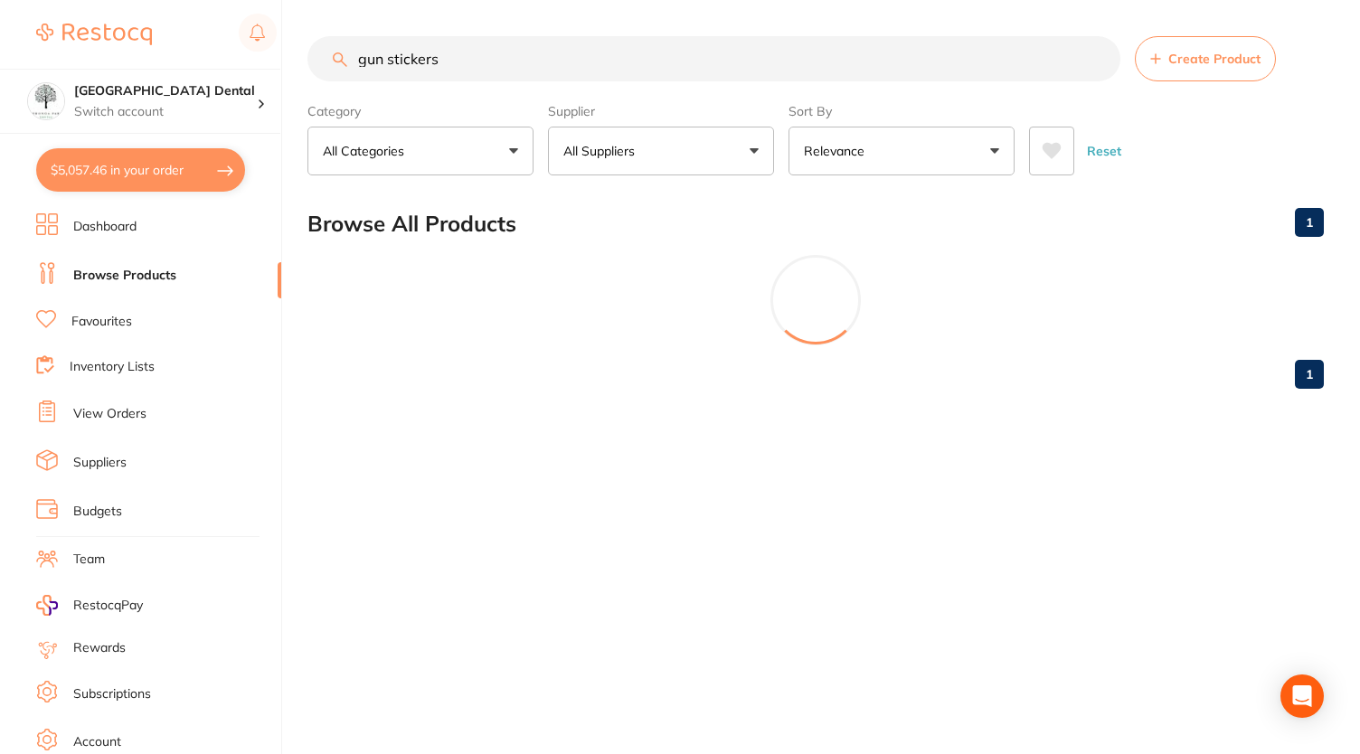
click at [301, 41] on div "$5,057.46 [GEOGRAPHIC_DATA] Dental Switch account [GEOGRAPHIC_DATA] Dental $5,0…" at bounding box center [680, 377] width 1360 height 754
click at [693, 127] on button "All Suppliers" at bounding box center [661, 151] width 226 height 49
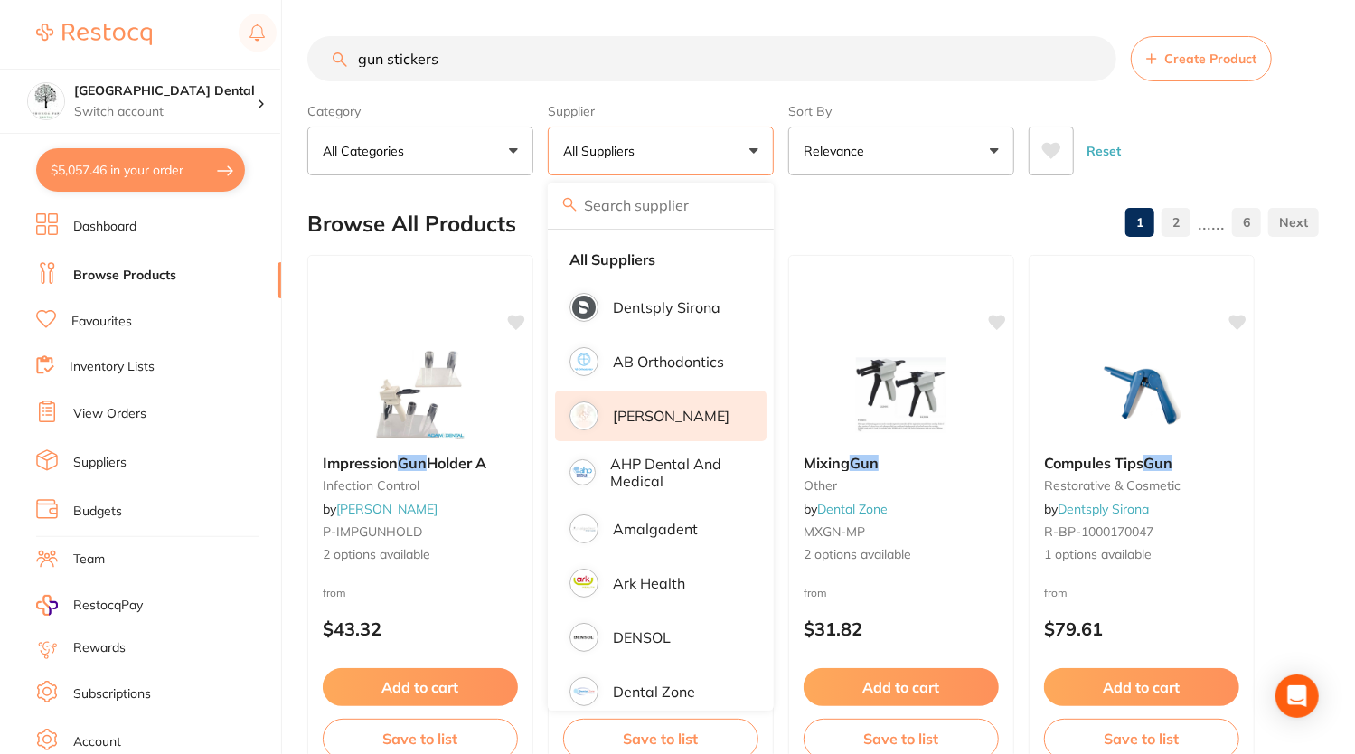
click at [635, 409] on p "[PERSON_NAME]" at bounding box center [671, 416] width 117 height 16
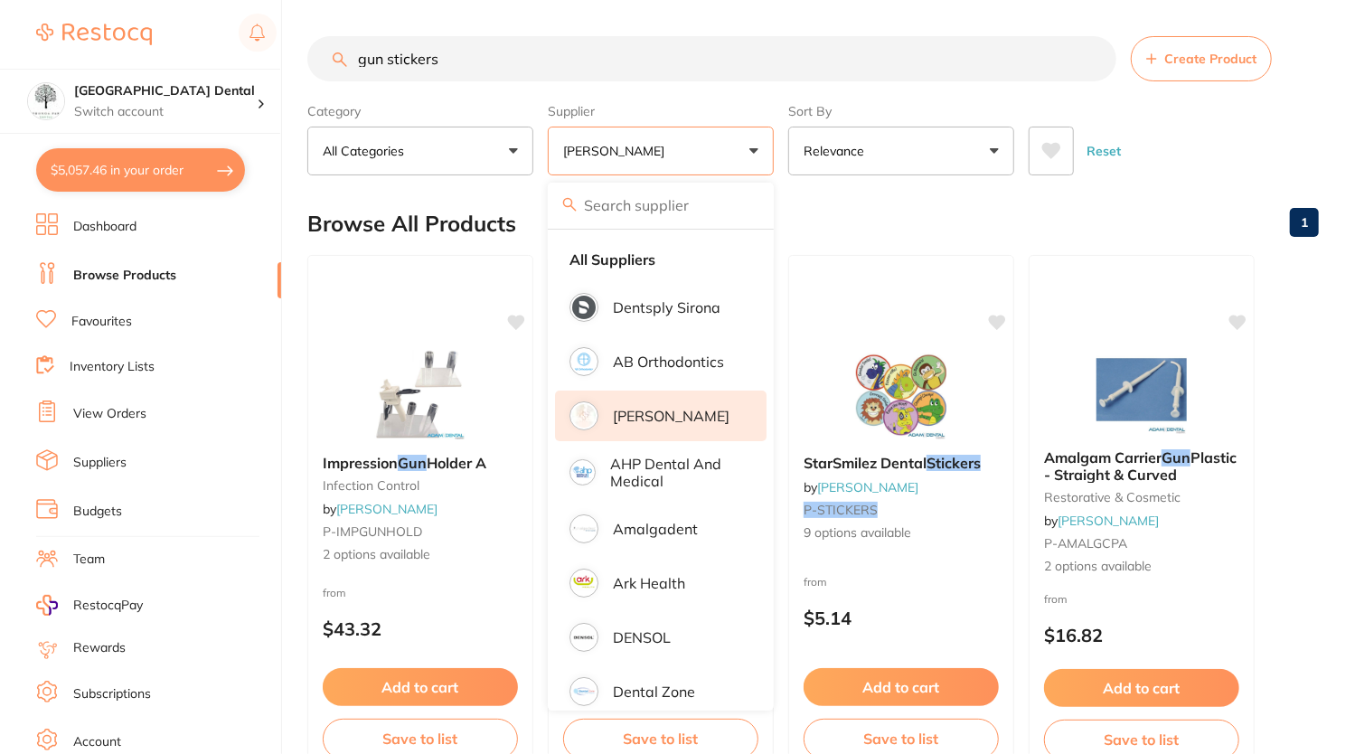
click at [1204, 146] on div "Reset" at bounding box center [1167, 143] width 276 height 63
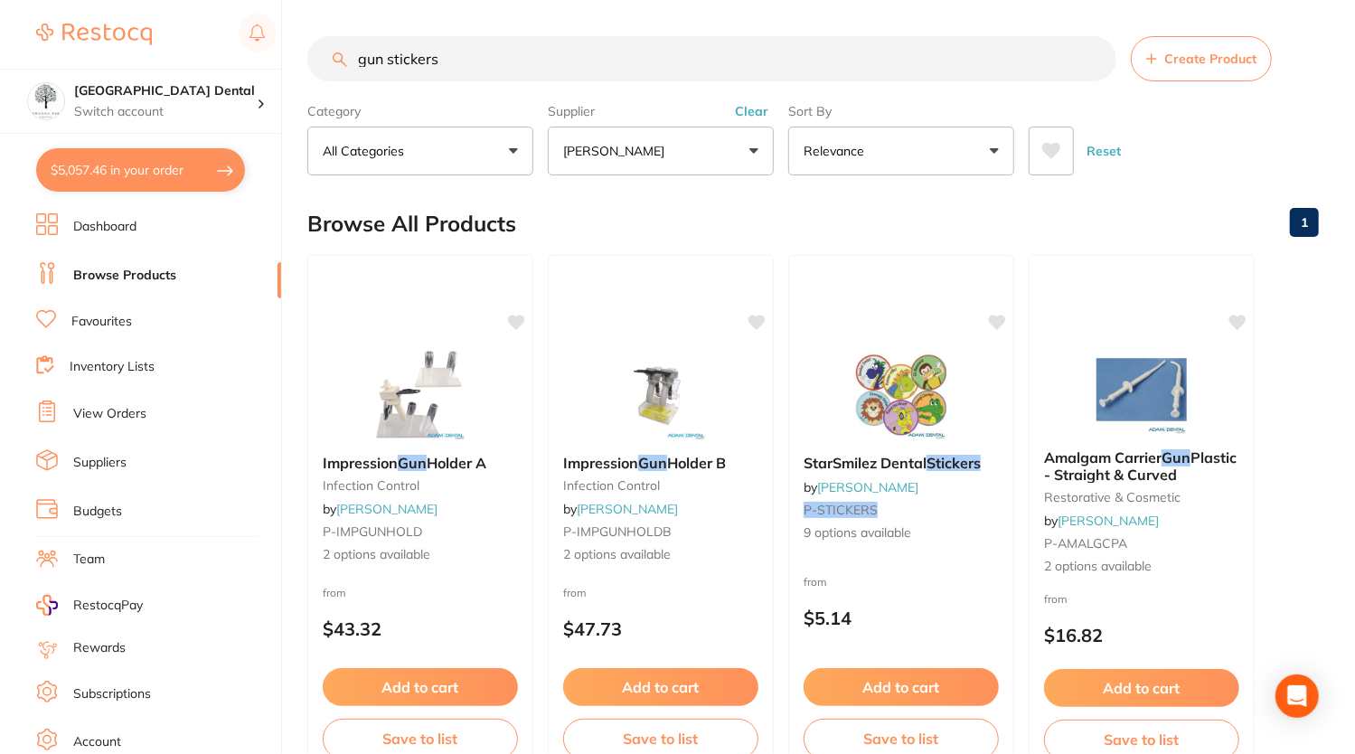
drag, startPoint x: 513, startPoint y: 66, endPoint x: 183, endPoint y: 26, distance: 332.4
click at [183, 26] on div "$5,057.46 [GEOGRAPHIC_DATA] Dental Switch account [GEOGRAPHIC_DATA] Dental $5,0…" at bounding box center [677, 377] width 1355 height 754
type input "label gun sticker"
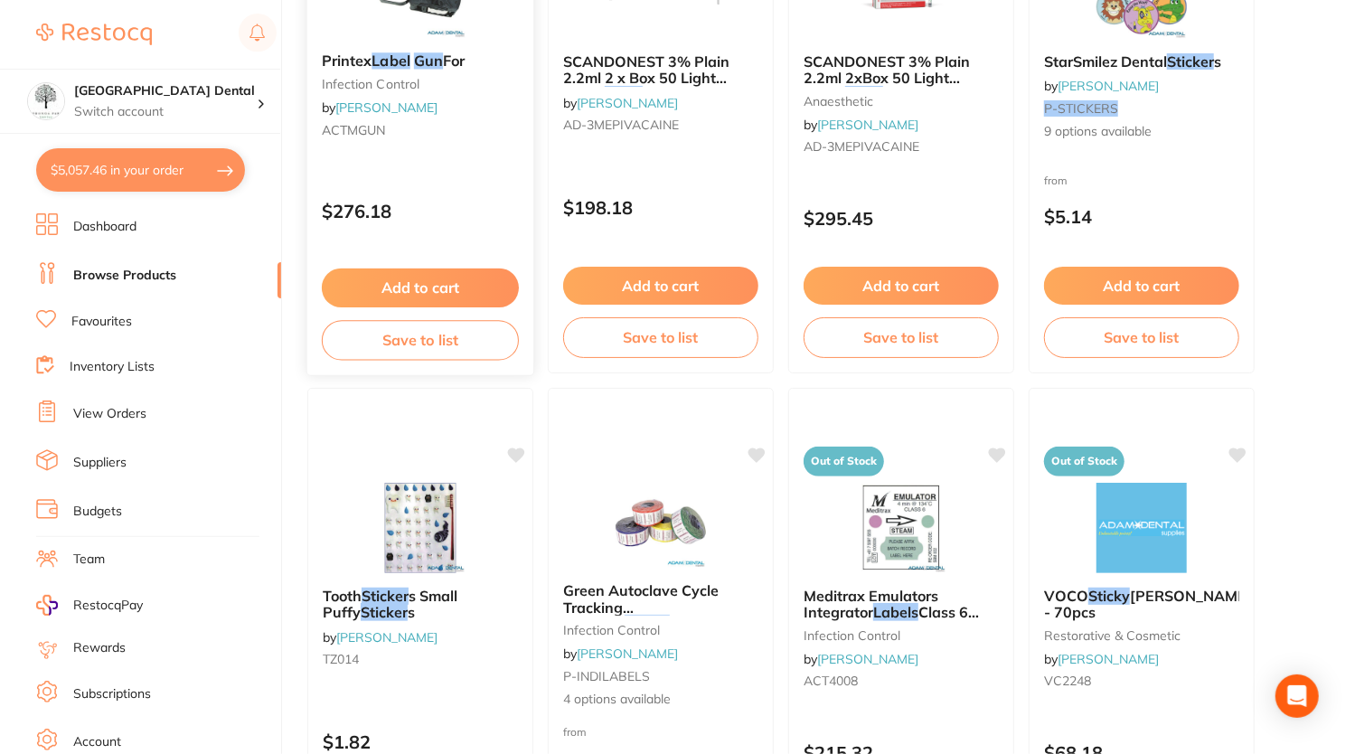
scroll to position [402, 0]
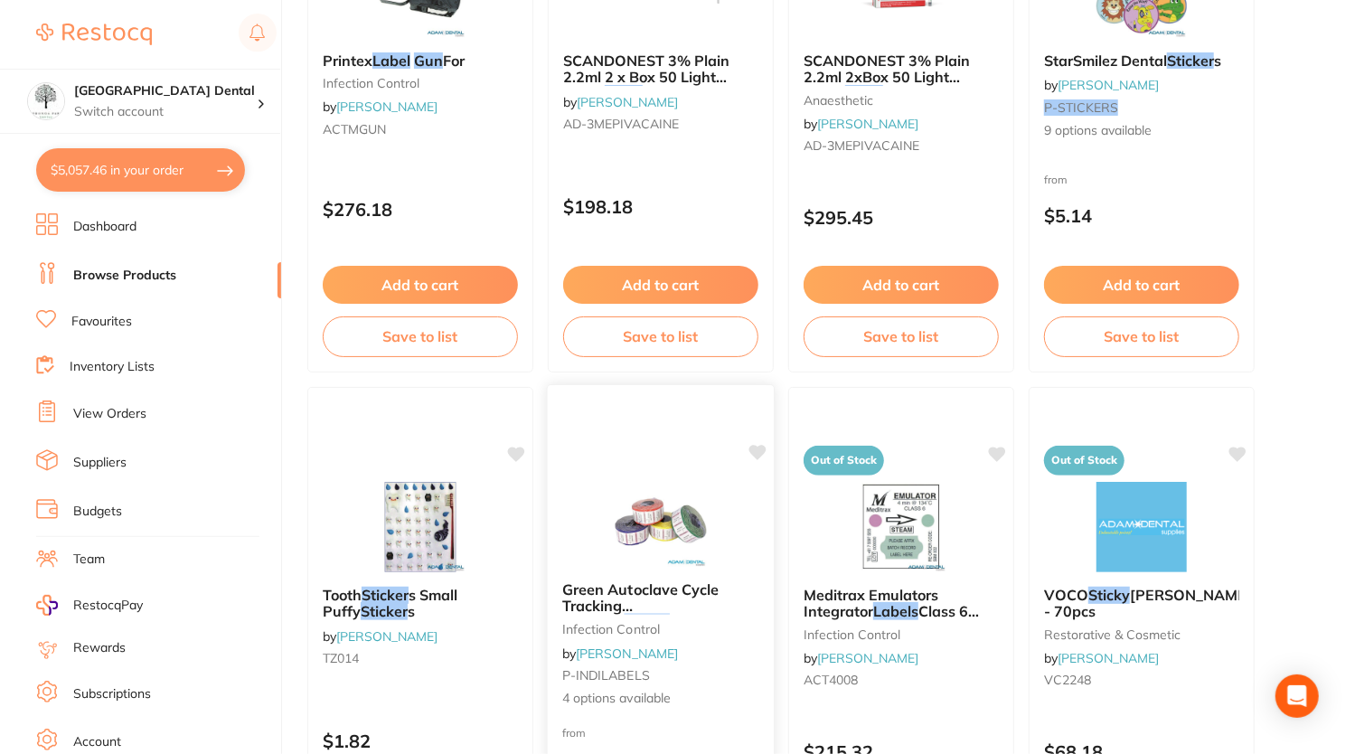
click at [660, 534] on img at bounding box center [660, 521] width 118 height 91
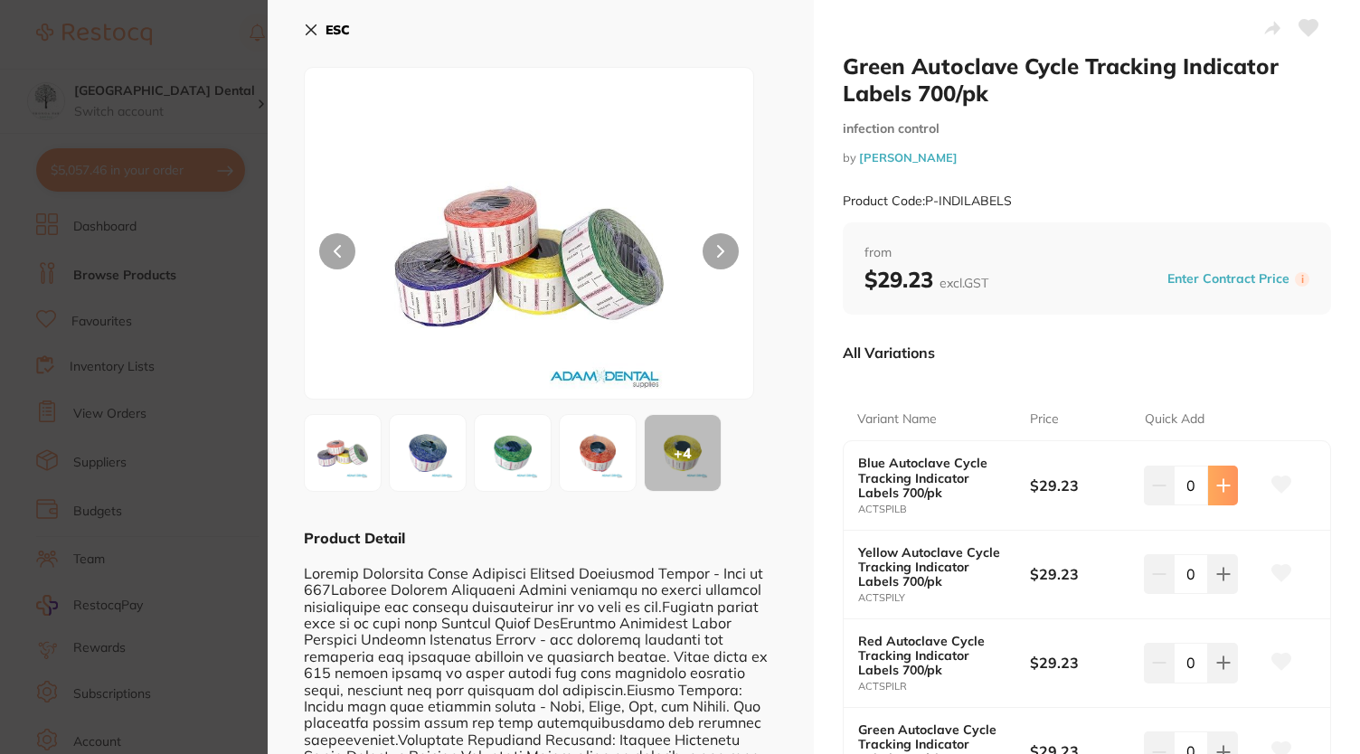
click at [1223, 489] on icon at bounding box center [1223, 485] width 14 height 14
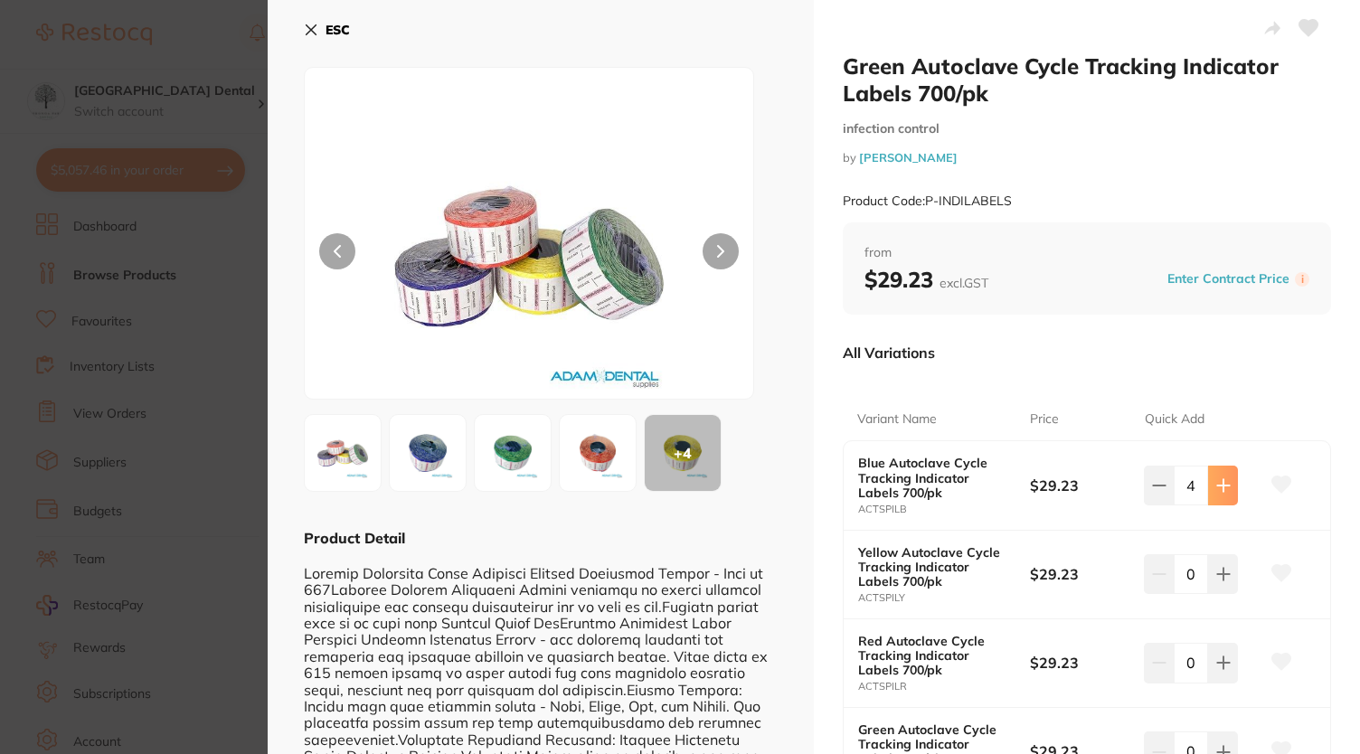
type input "5"
click at [1280, 485] on icon at bounding box center [1281, 484] width 19 height 16
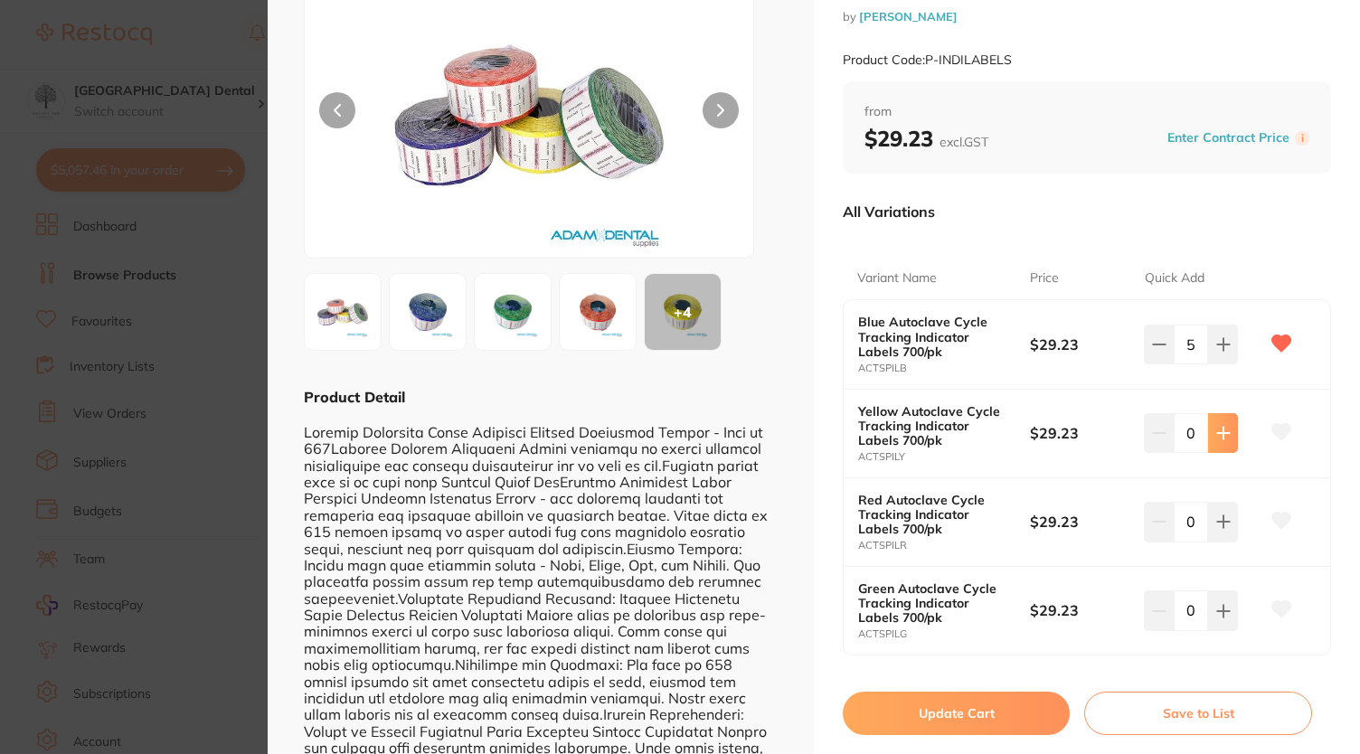
scroll to position [143, 0]
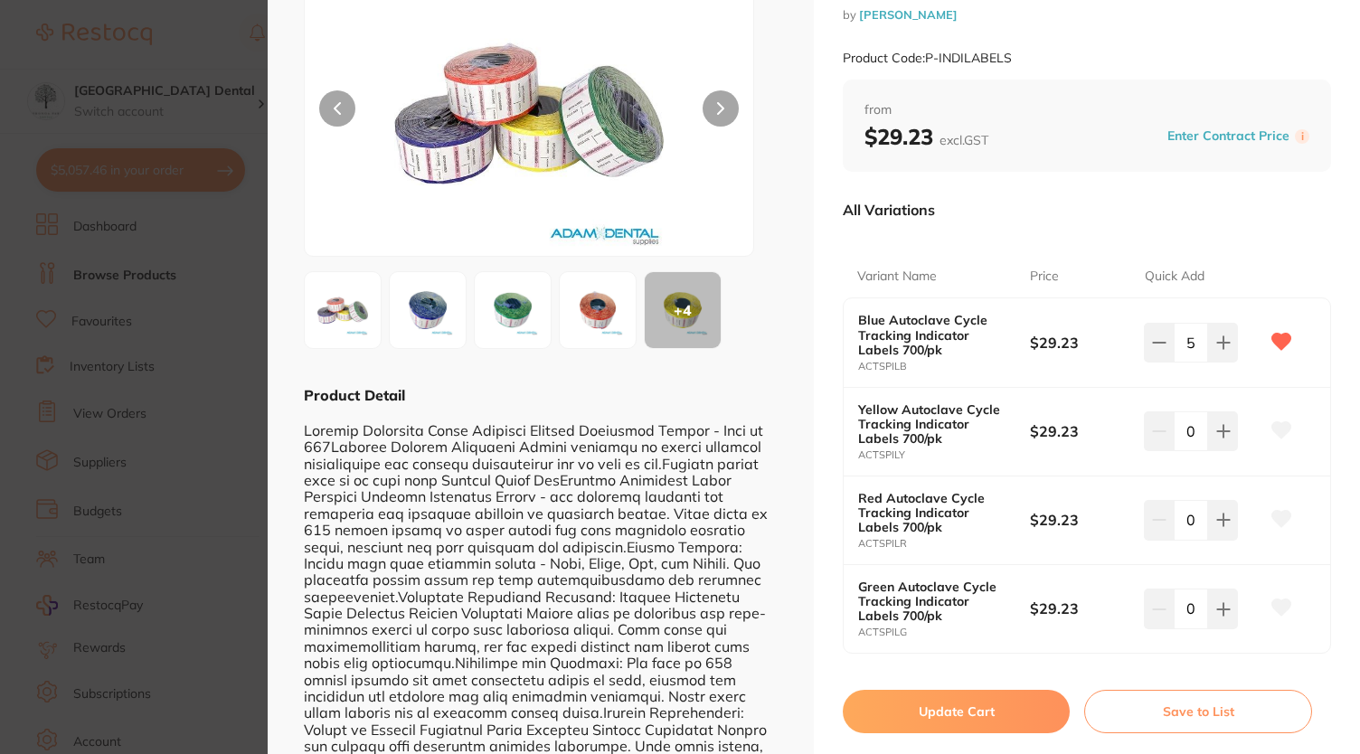
click at [1002, 722] on button "Update Cart" at bounding box center [956, 711] width 227 height 43
checkbox input "false"
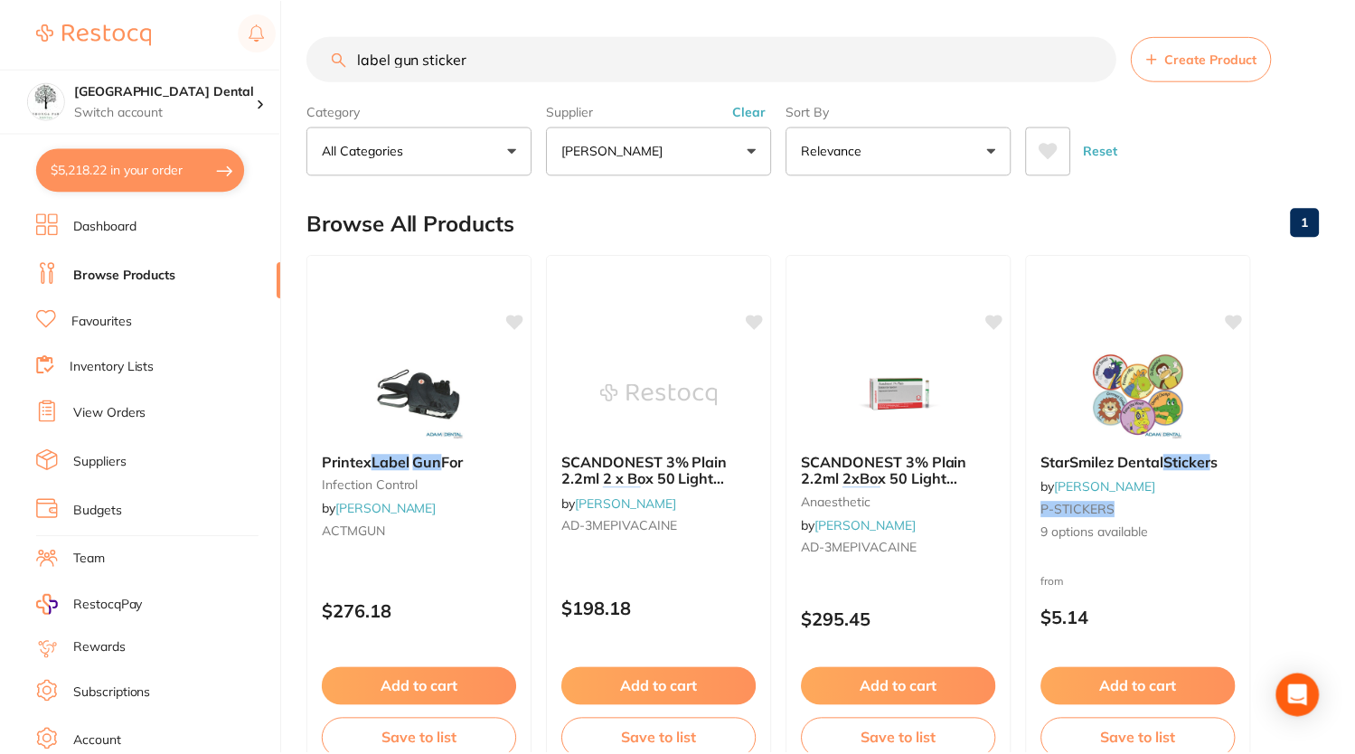
scroll to position [5326, 0]
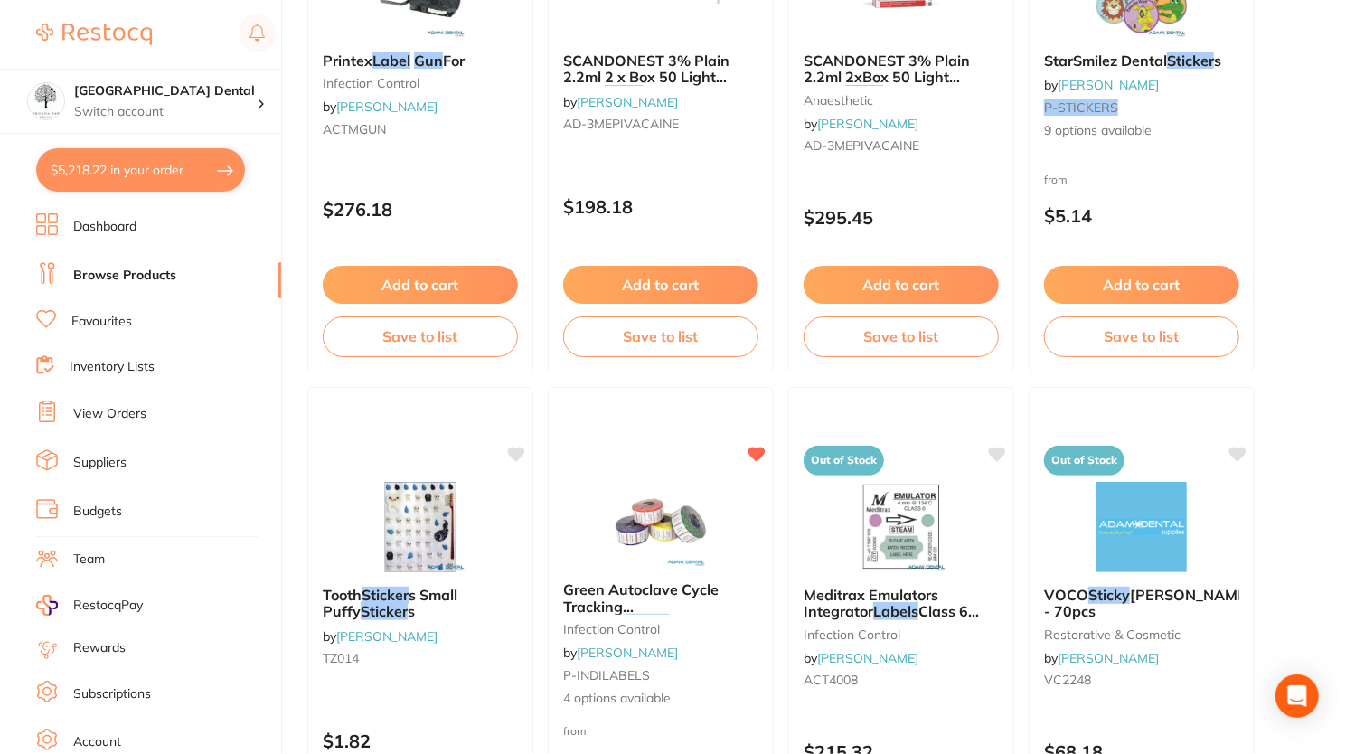
click at [212, 176] on button "$5,218.22 in your order" at bounding box center [140, 169] width 209 height 43
checkbox input "true"
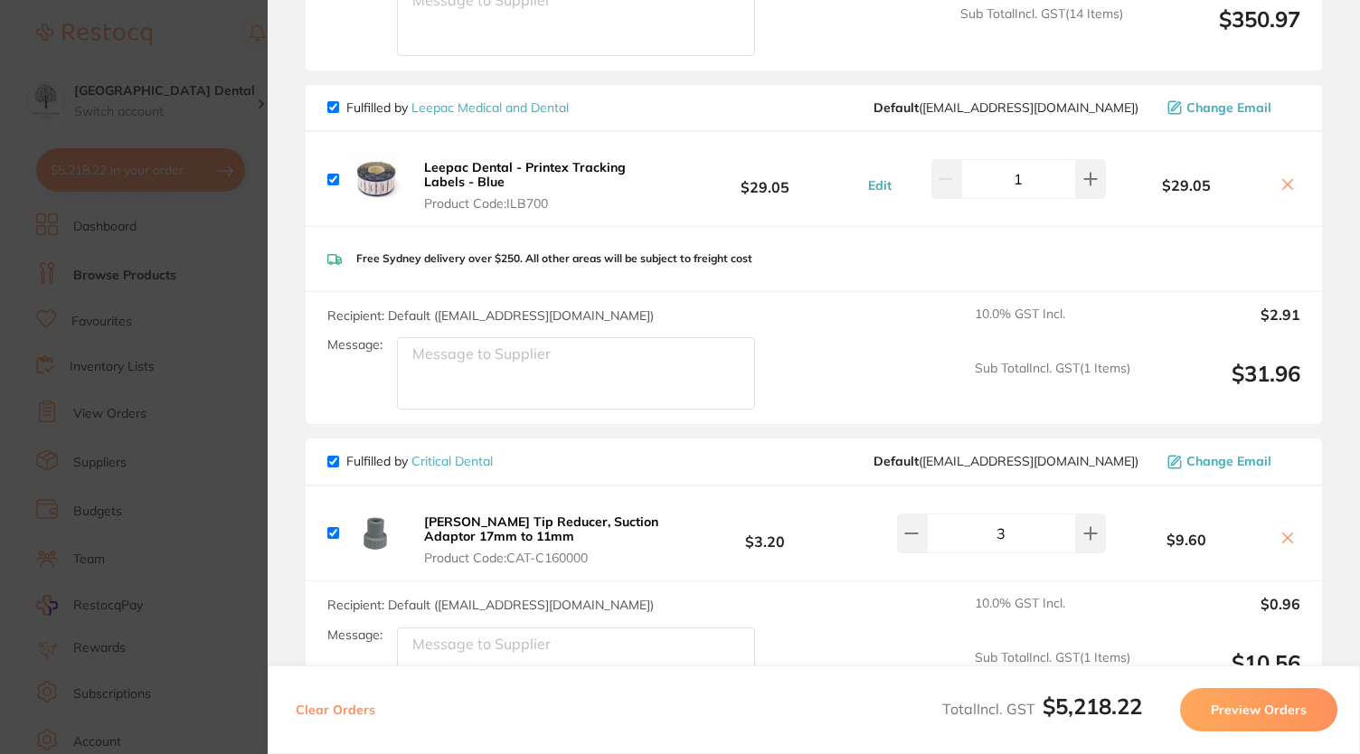
scroll to position [5085, 0]
click at [1283, 178] on icon at bounding box center [1288, 183] width 10 height 10
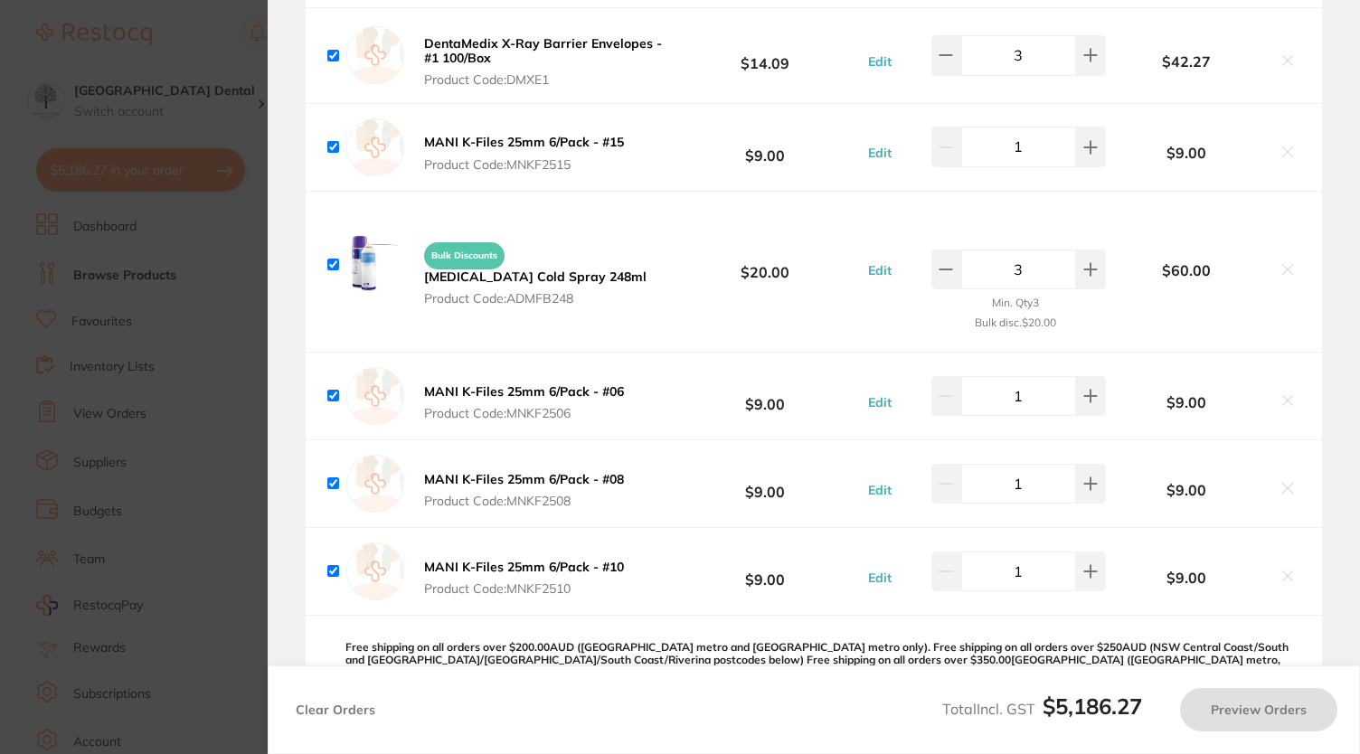
scroll to position [6273, 0]
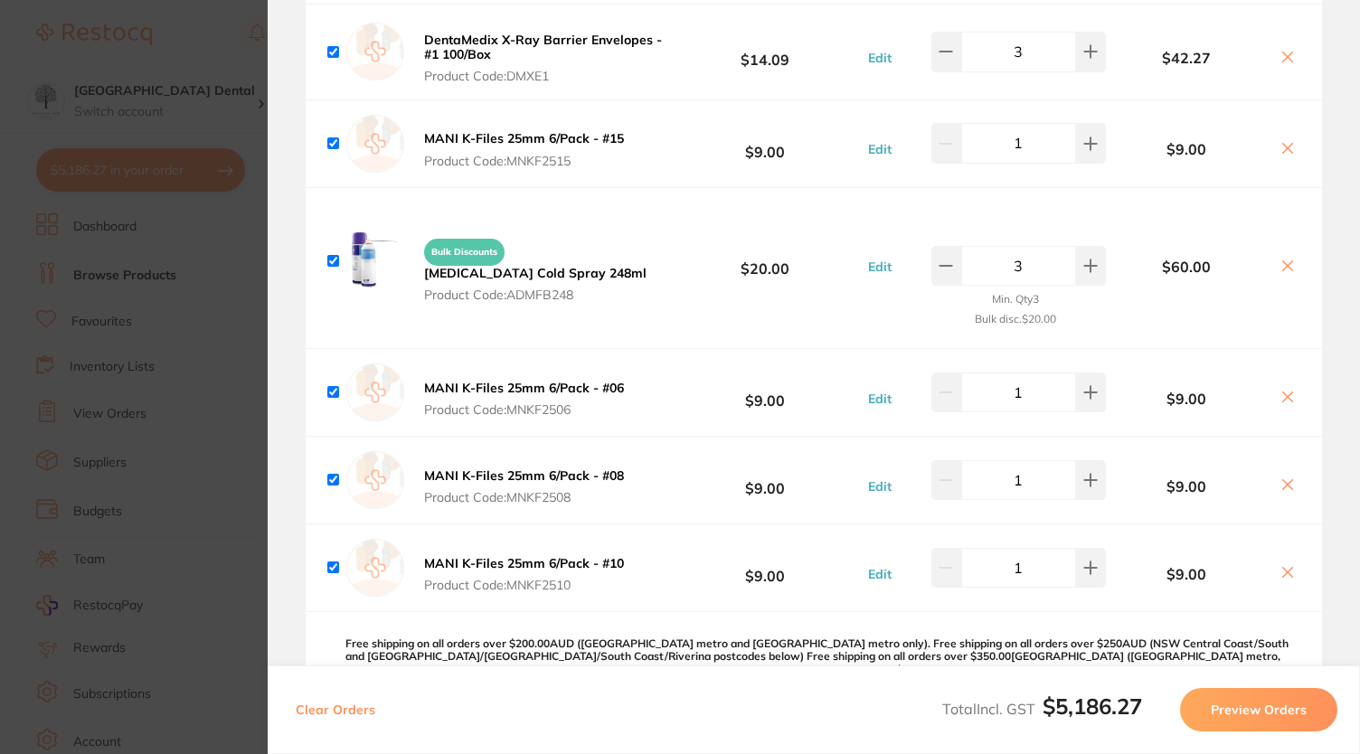
checkbox input "true"
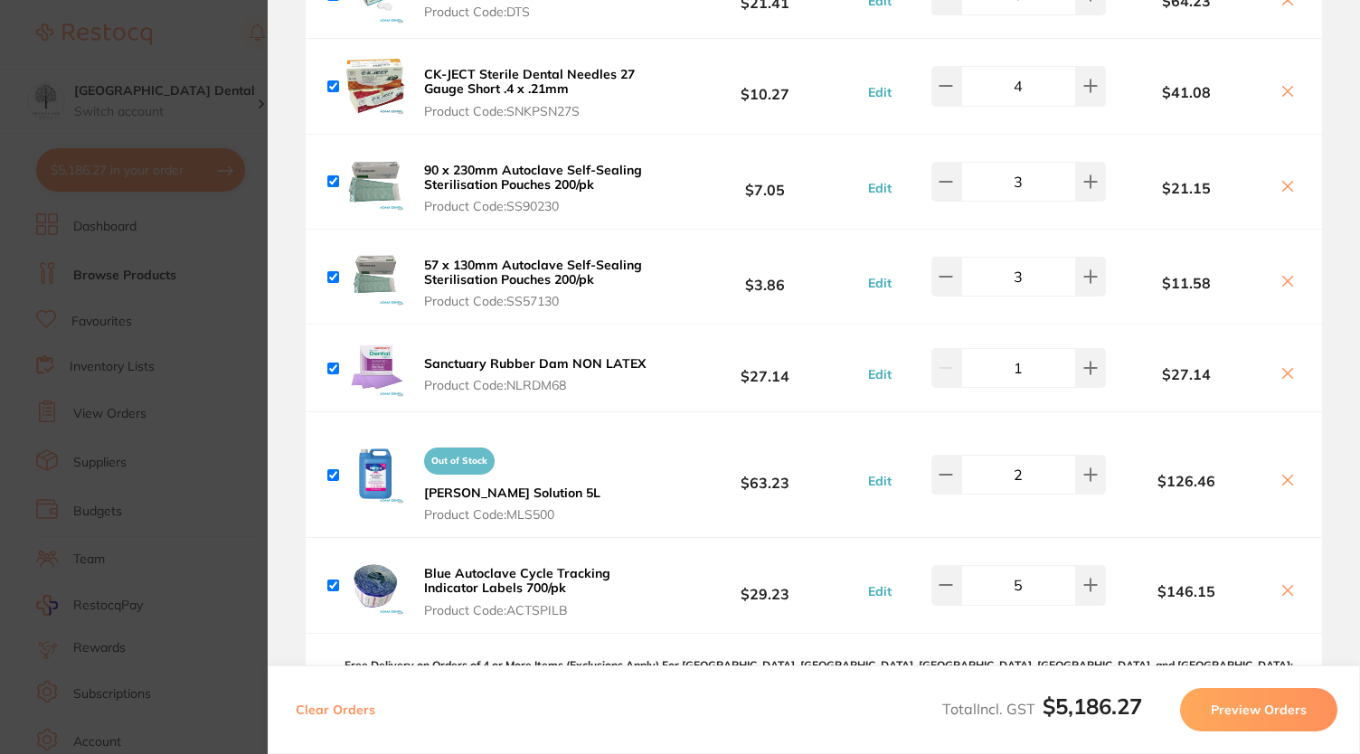
scroll to position [3030, 0]
